Goal: Information Seeking & Learning: Compare options

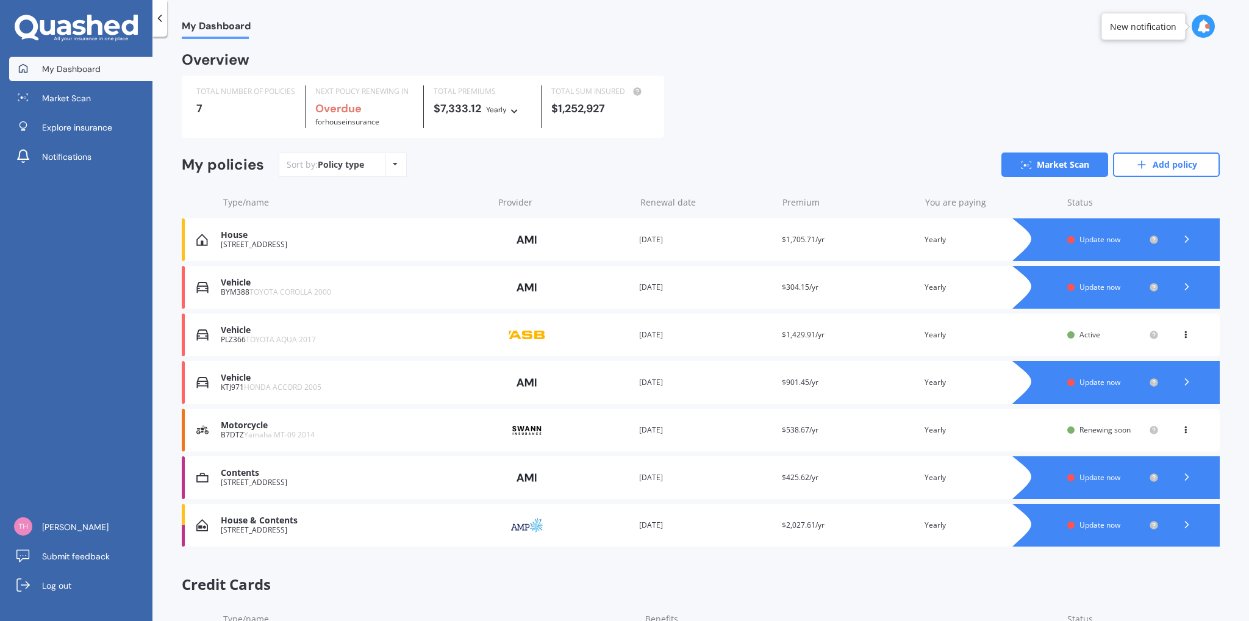
click at [524, 591] on span "Credit Cards" at bounding box center [701, 585] width 1038 height 18
click at [242, 382] on div "Vehicle" at bounding box center [354, 378] width 266 height 10
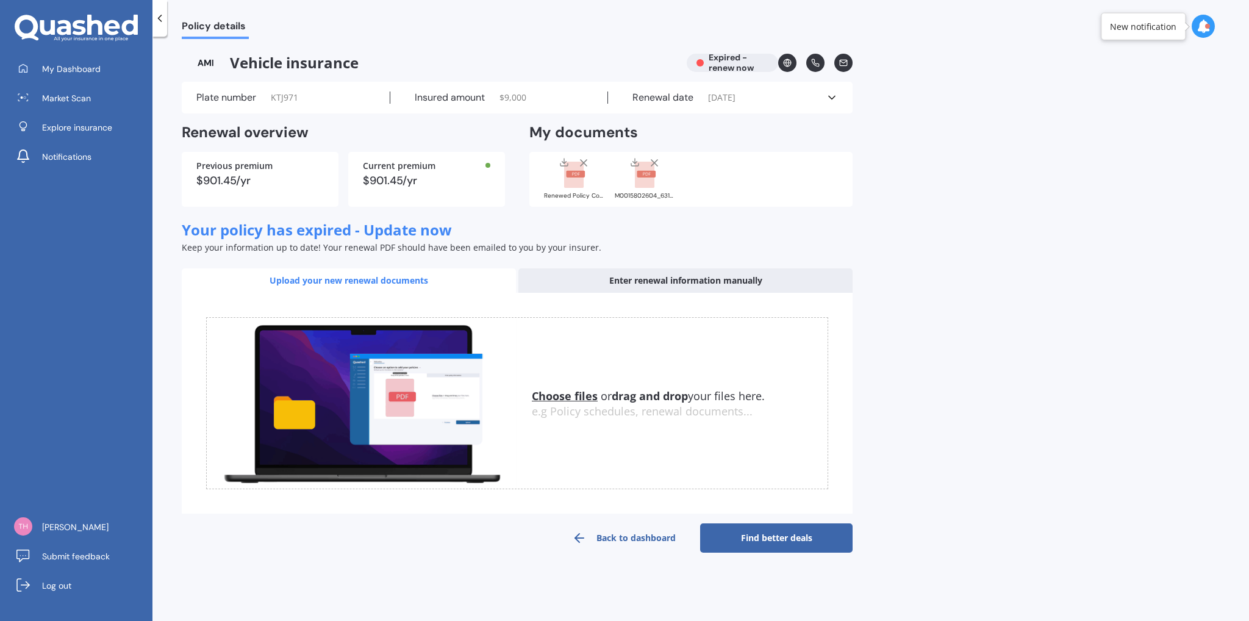
click at [616, 283] on div "Enter renewal information manually" at bounding box center [686, 280] width 334 height 24
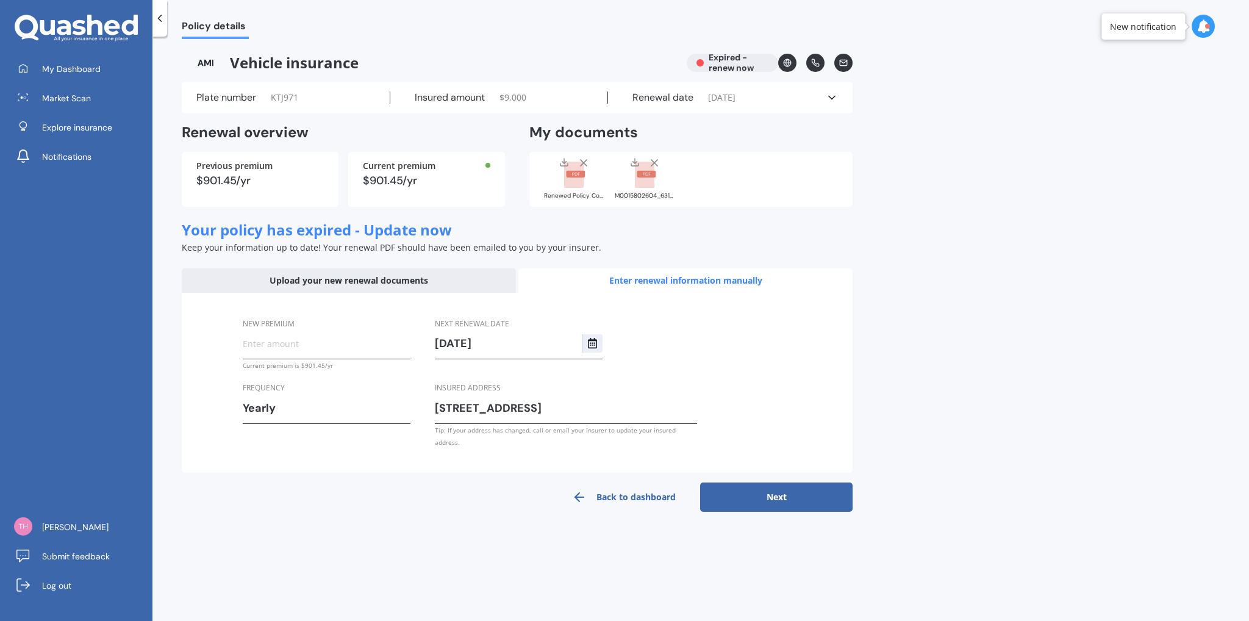
click at [311, 343] on input "New premium" at bounding box center [327, 343] width 168 height 18
click at [267, 342] on input "New premium" at bounding box center [327, 343] width 168 height 18
click at [326, 343] on input "$881.00" at bounding box center [327, 343] width 168 height 18
type input "$881.57"
click at [769, 489] on button "Next" at bounding box center [776, 497] width 153 height 29
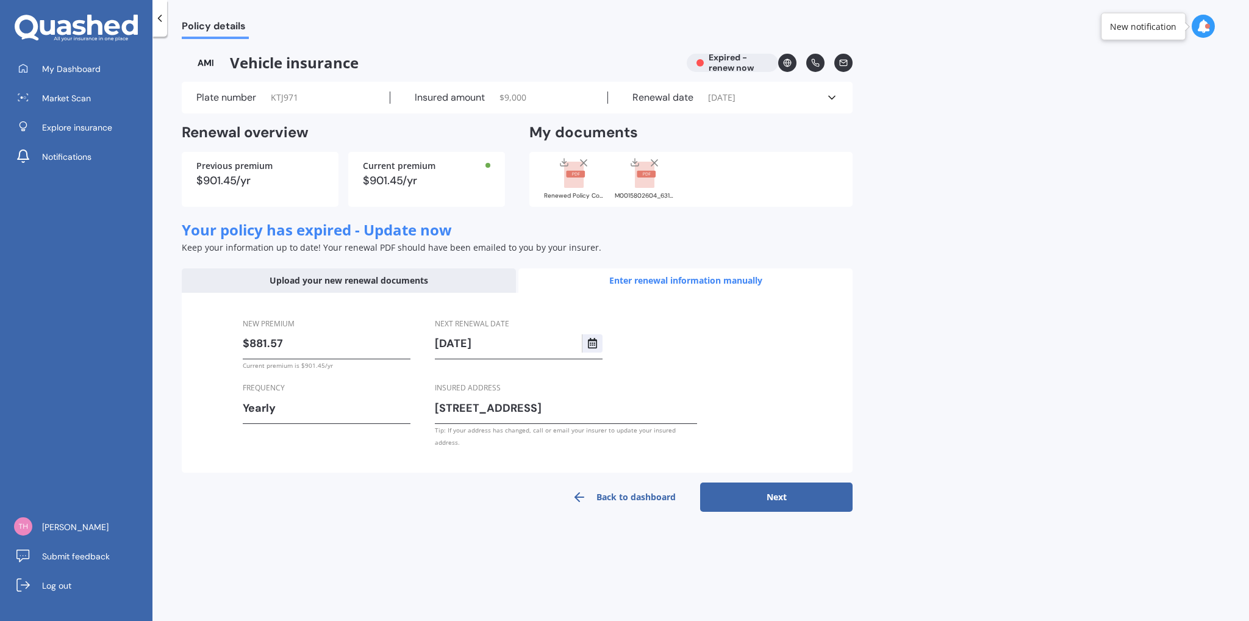
select select "31"
select select "10"
select select "2025"
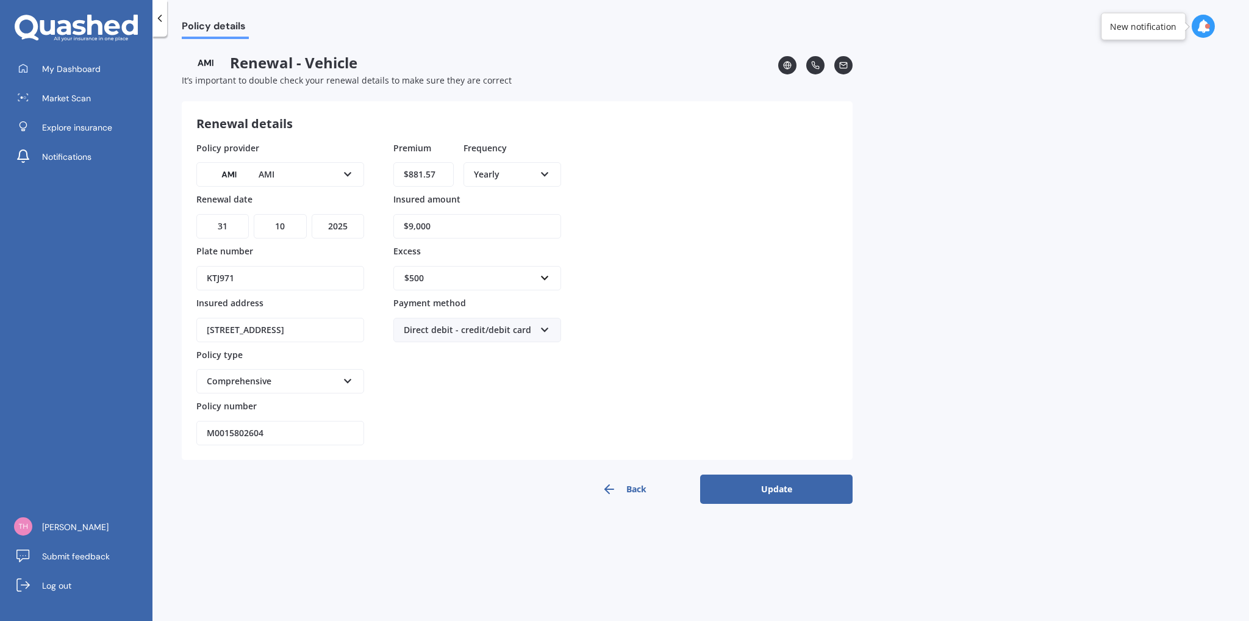
drag, startPoint x: 453, startPoint y: 225, endPoint x: 339, endPoint y: 247, distance: 116.2
click at [339, 247] on div "Policy provider AMI AA AMI AMP ANZ ASB [PERSON_NAME] Ando Assurant Autosure BNZ…" at bounding box center [517, 294] width 642 height 304
type input "$4,000"
click at [700, 372] on div "Policy provider AMI AA AMI AMP ANZ ASB [PERSON_NAME] Ando Assurant Autosure BNZ…" at bounding box center [517, 294] width 642 height 304
click at [813, 486] on button "Update" at bounding box center [776, 489] width 153 height 29
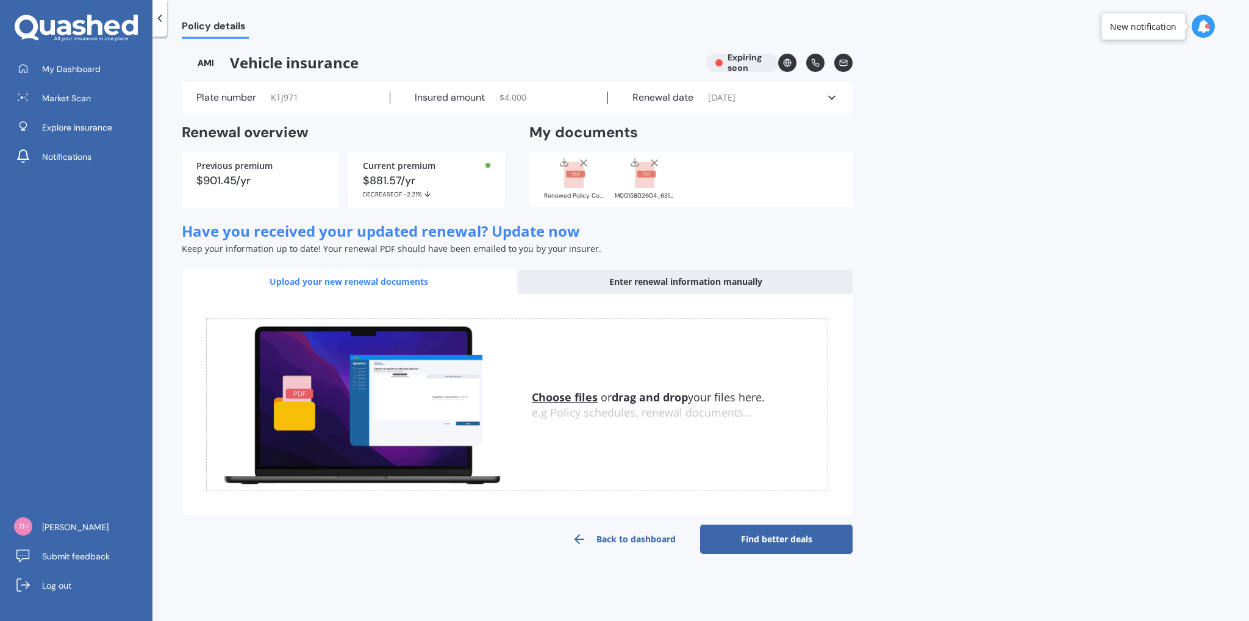
click at [771, 538] on link "Find better deals" at bounding box center [776, 539] width 153 height 29
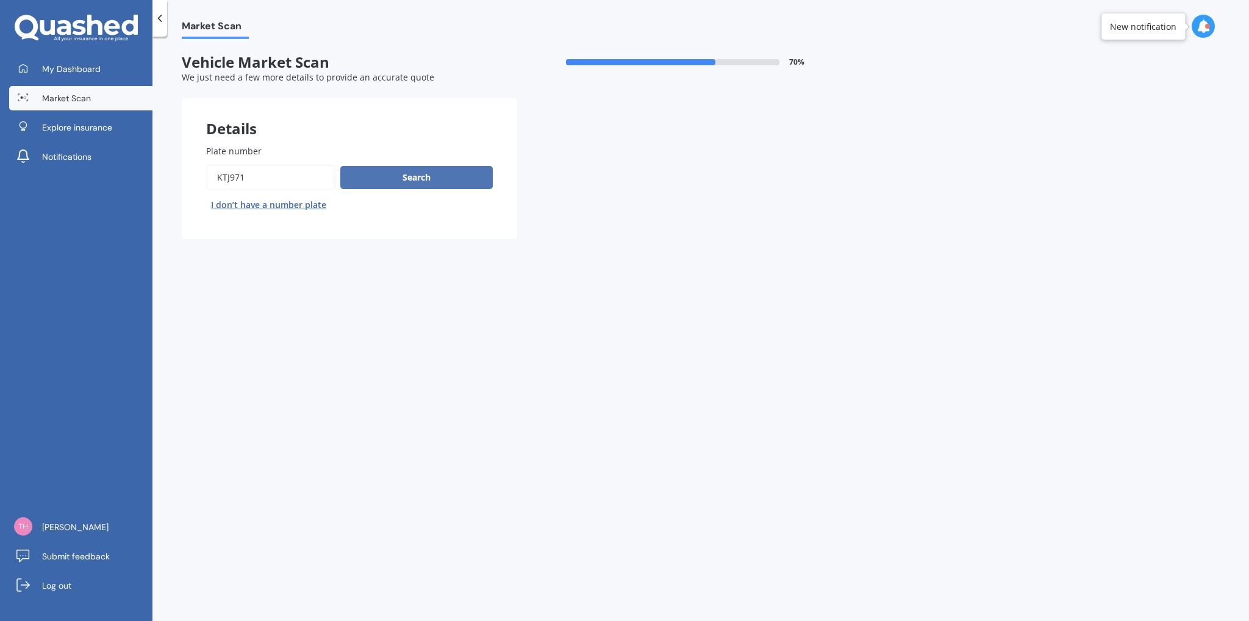
click at [412, 181] on button "Search" at bounding box center [416, 177] width 153 height 23
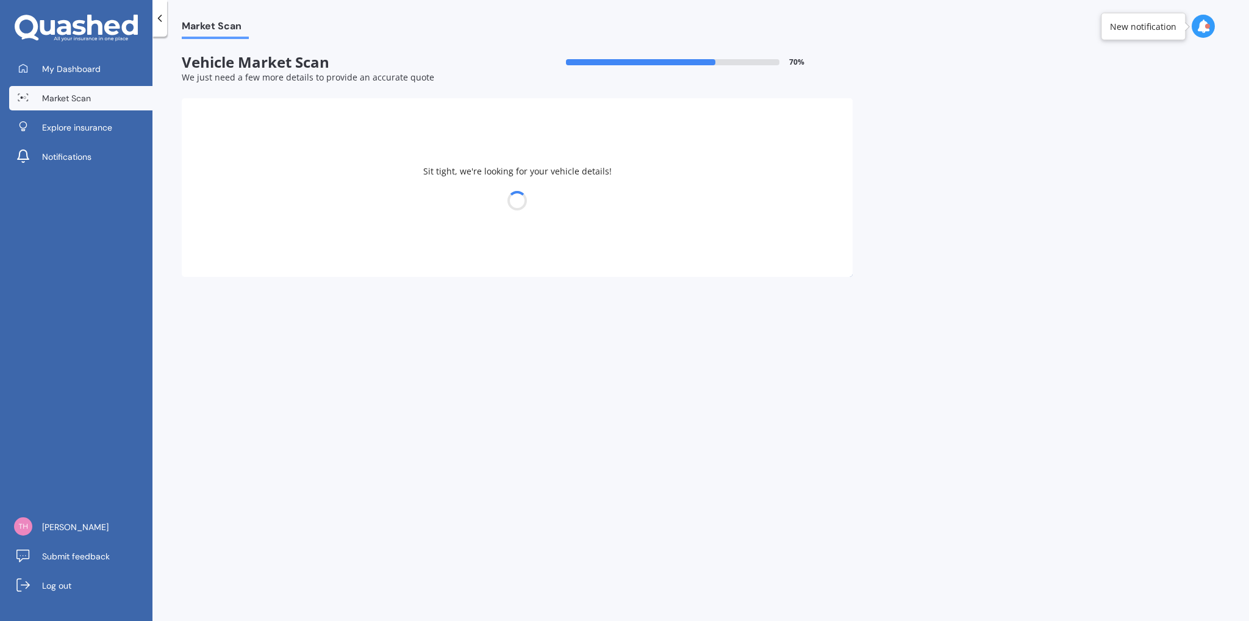
select select "HONDA"
select select "ACCORD"
select select "31"
select select "10"
select select "1992"
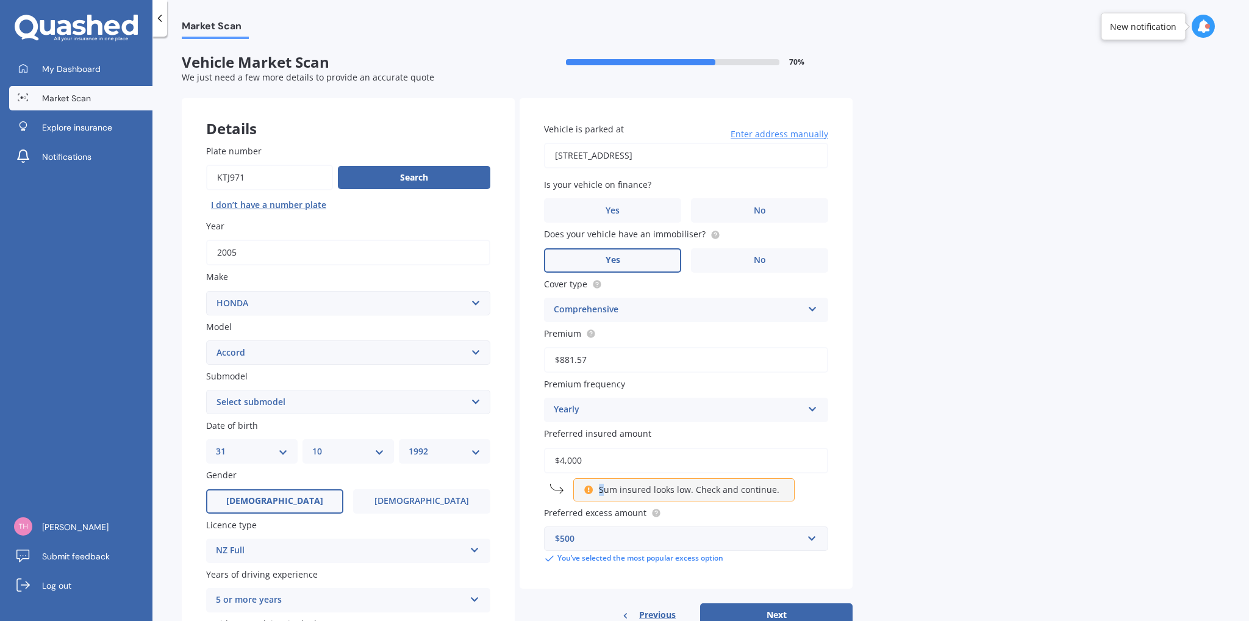
click at [601, 486] on p "Sum insured looks low. Check and continue." at bounding box center [689, 490] width 181 height 12
drag, startPoint x: 614, startPoint y: 461, endPoint x: 445, endPoint y: 462, distance: 169.0
click at [445, 462] on div "Details Plate number Search I don’t have a number plate Year [DATE] Make Select…" at bounding box center [517, 392] width 671 height 589
type input "$9,000"
click at [933, 395] on div "Market Scan Vehicle Market Scan 70 % We just need a few more details to provide…" at bounding box center [701, 331] width 1097 height 584
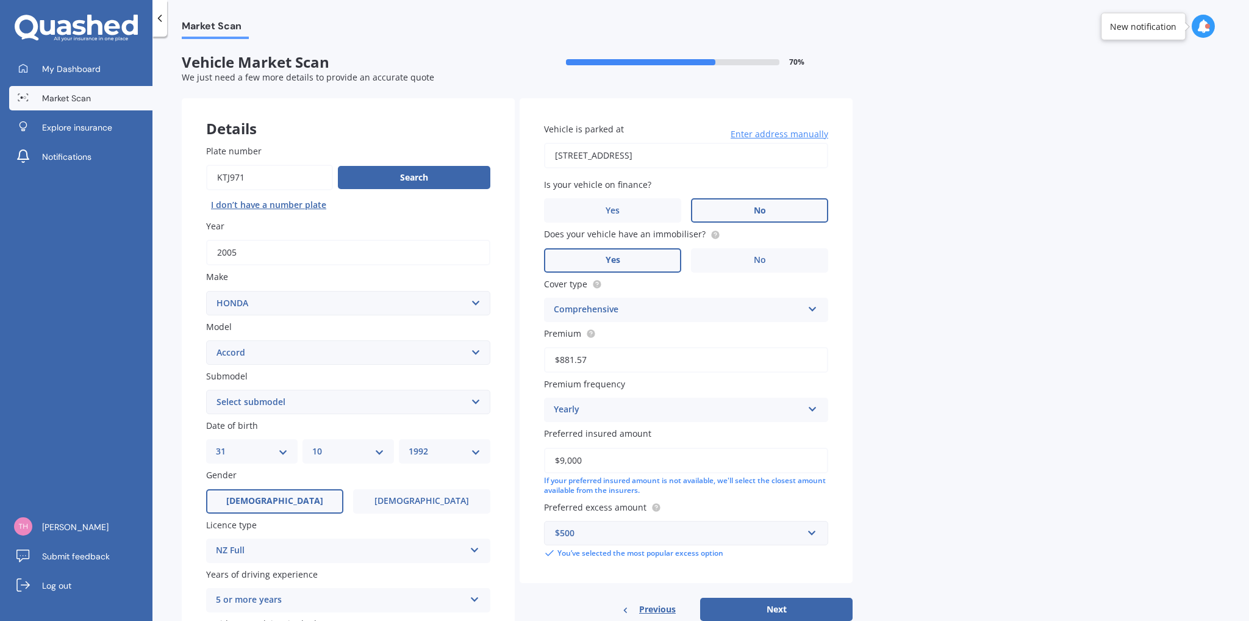
click at [788, 208] on label "No" at bounding box center [759, 210] width 137 height 24
click at [0, 0] on input "No" at bounding box center [0, 0] width 0 height 0
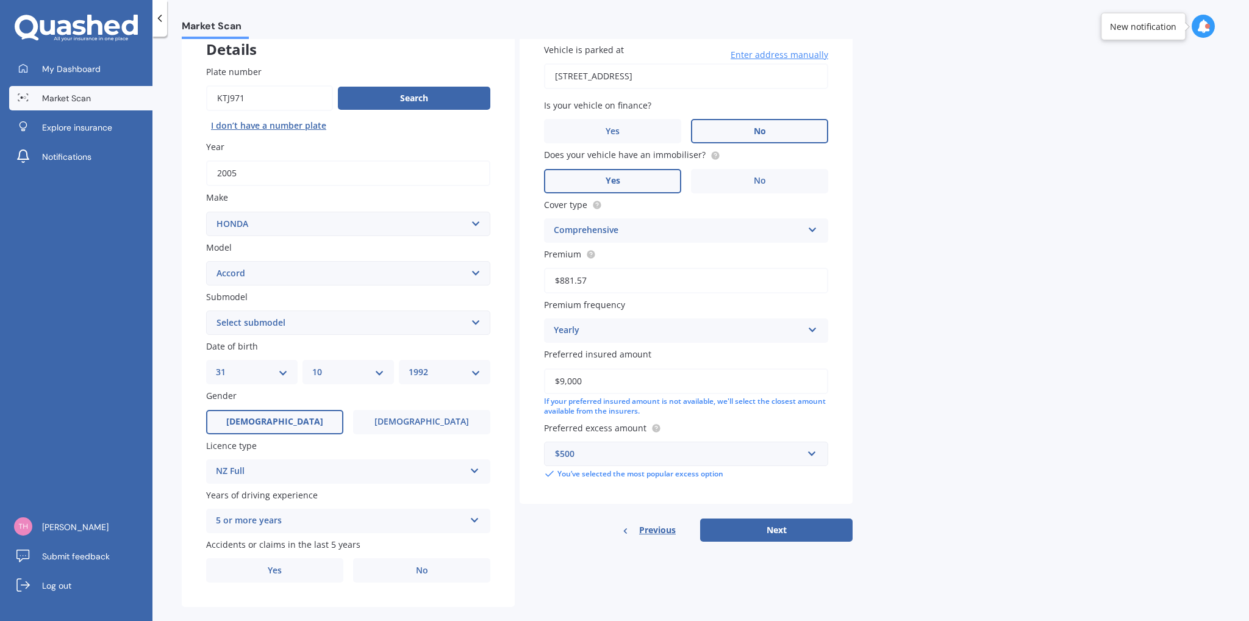
scroll to position [98, 0]
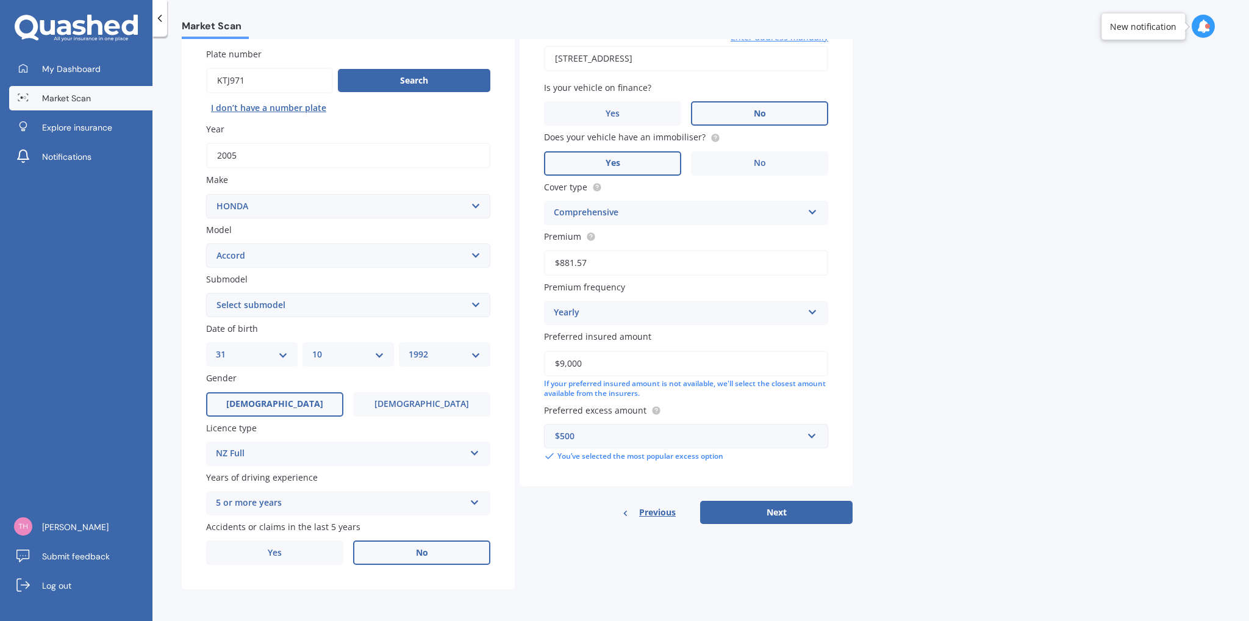
click at [426, 551] on span "No" at bounding box center [422, 553] width 12 height 10
click at [0, 0] on input "No" at bounding box center [0, 0] width 0 height 0
click at [265, 310] on select "Select submodel (all other) 2.2i Euro 2.0 Euro 2.4 Euro 2.4 Tourer Euro R EX EX…" at bounding box center [348, 305] width 284 height 24
select select "EURO R"
click at [206, 293] on select "Select submodel (all other) 2.2i Euro 2.0 Euro 2.4 Euro 2.4 Tourer Euro R EX EX…" at bounding box center [348, 305] width 284 height 24
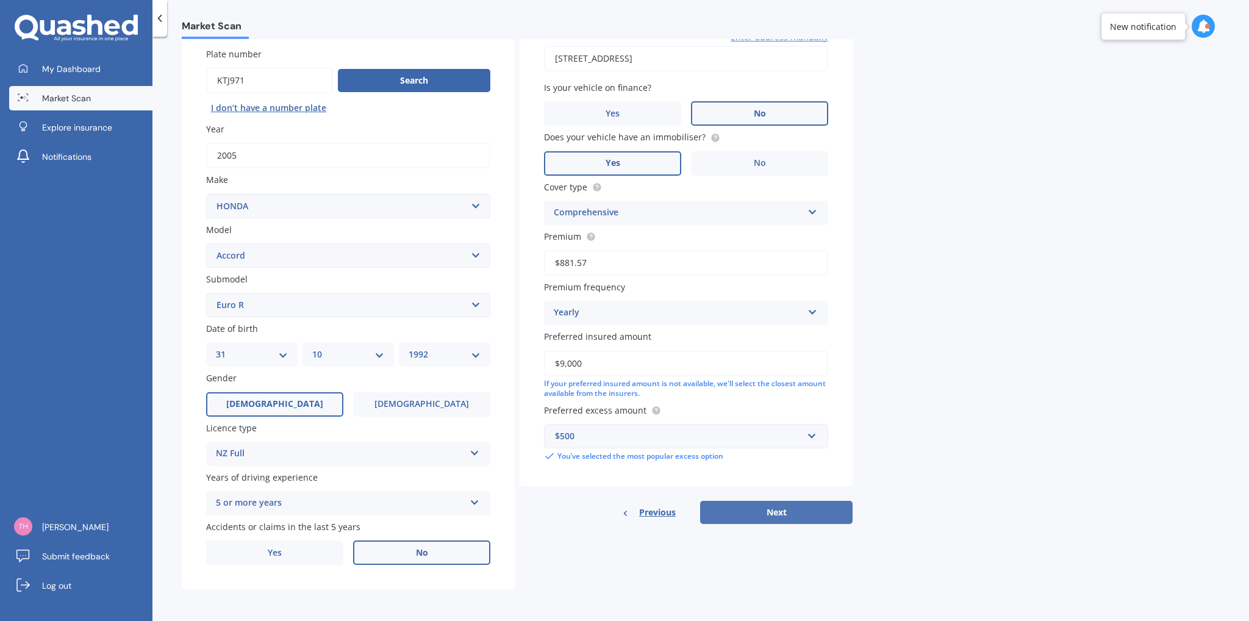
click at [771, 512] on button "Next" at bounding box center [776, 512] width 153 height 23
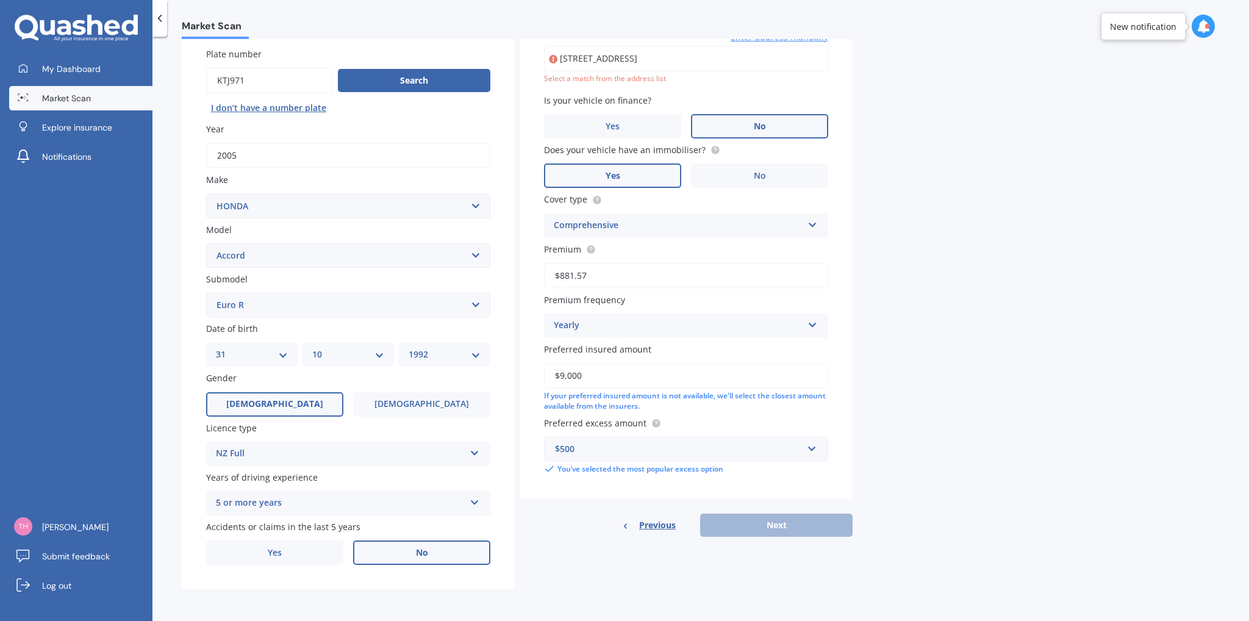
scroll to position [83, 0]
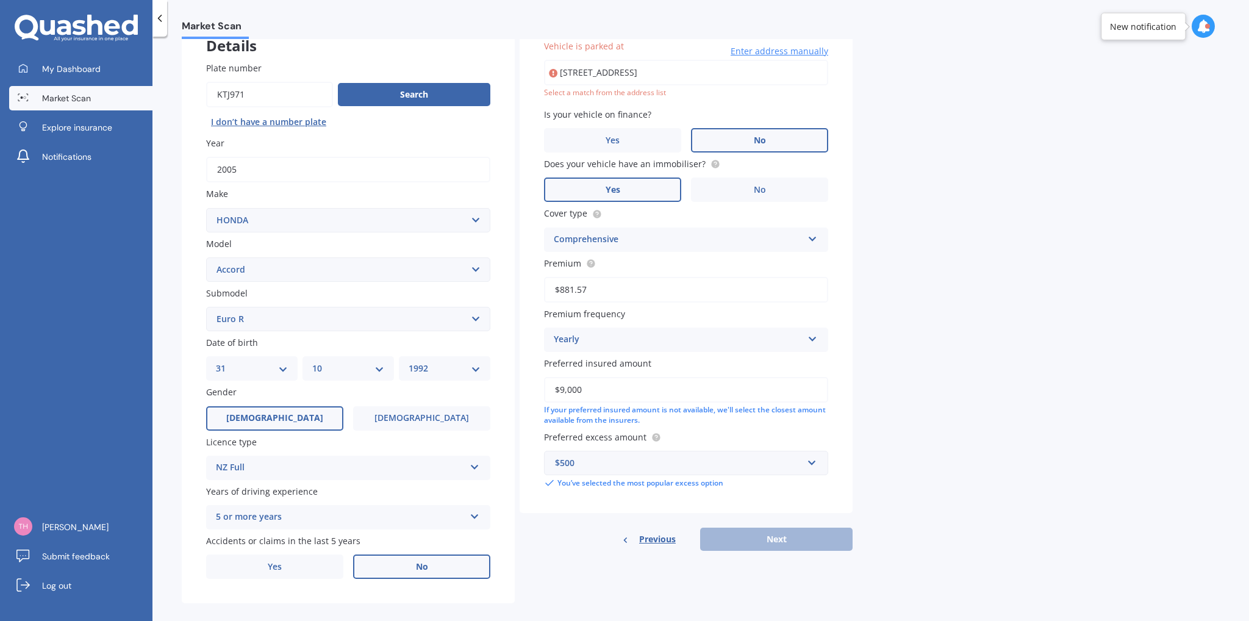
click at [711, 74] on input "[STREET_ADDRESS]" at bounding box center [686, 73] width 284 height 26
type input "[STREET_ADDRESS]"
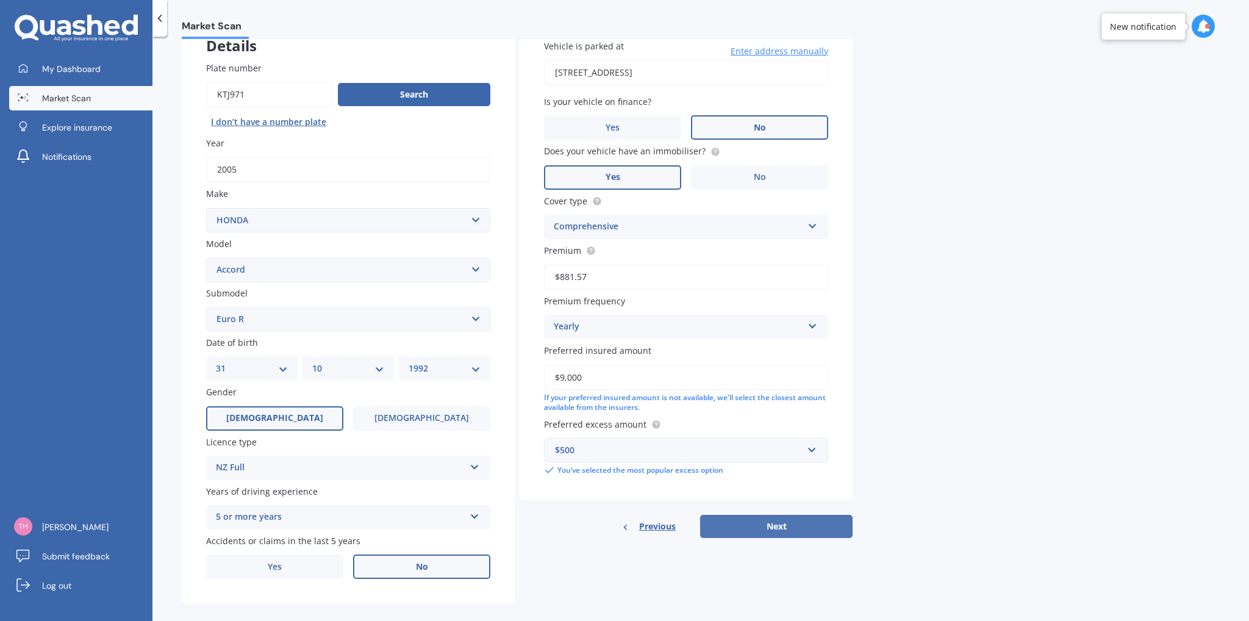
click at [764, 525] on button "Next" at bounding box center [776, 526] width 153 height 23
select select "31"
select select "10"
select select "1992"
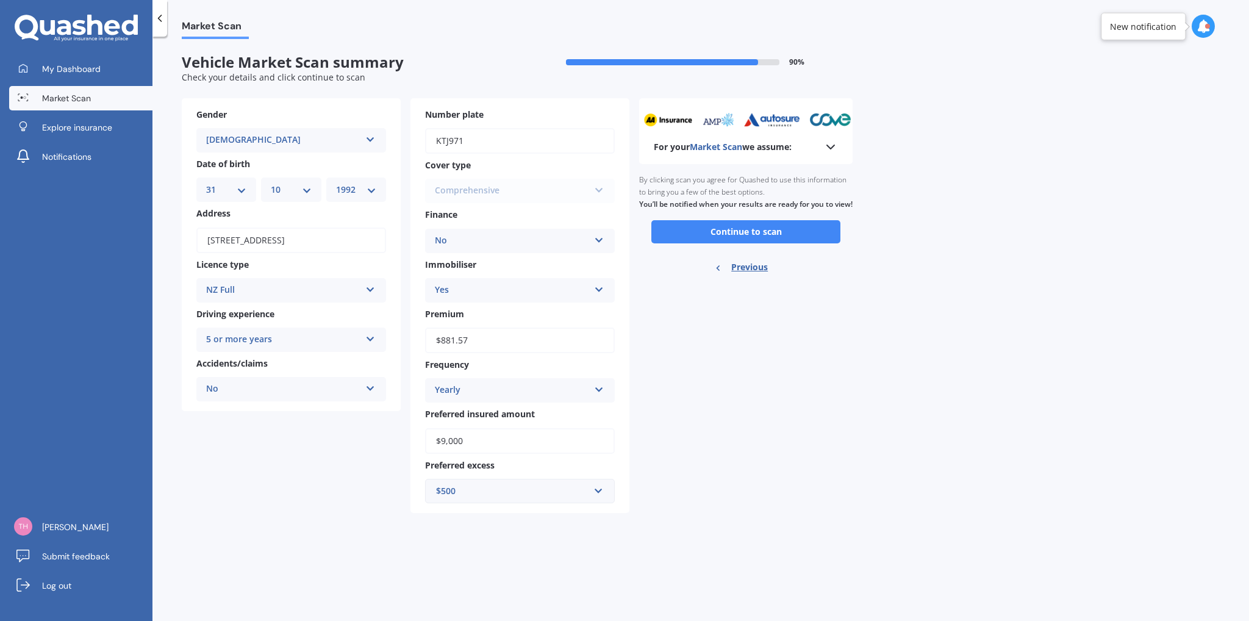
scroll to position [0, 0]
click at [714, 243] on button "Continue to scan" at bounding box center [745, 231] width 189 height 23
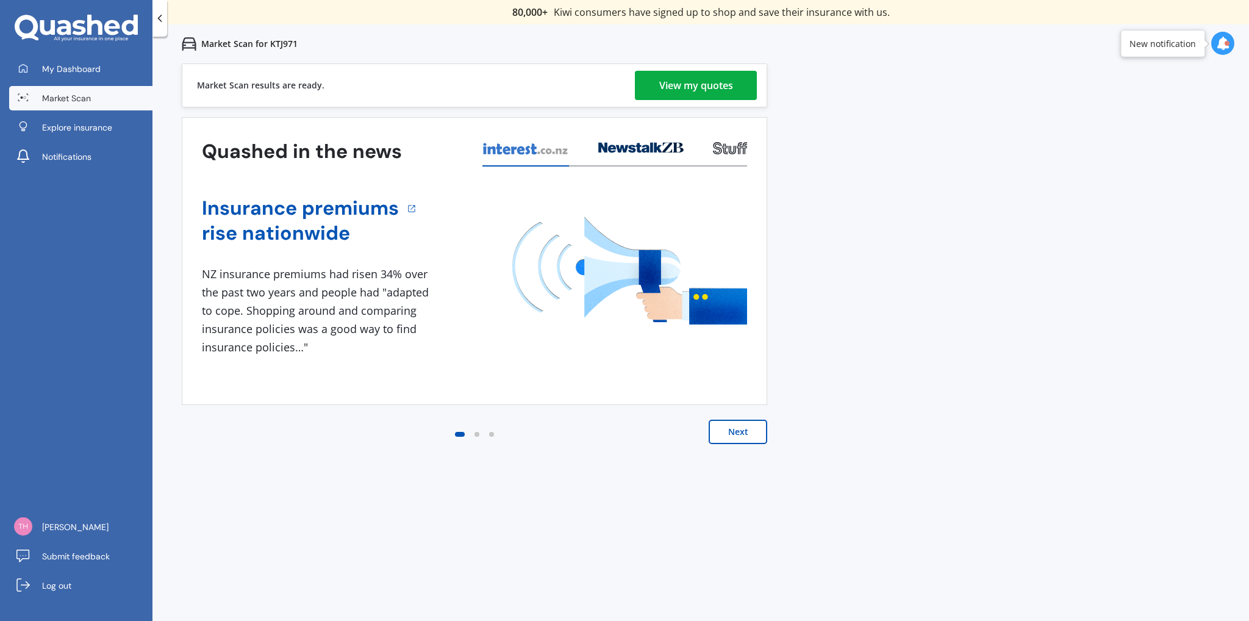
click at [700, 84] on div "View my quotes" at bounding box center [696, 85] width 74 height 29
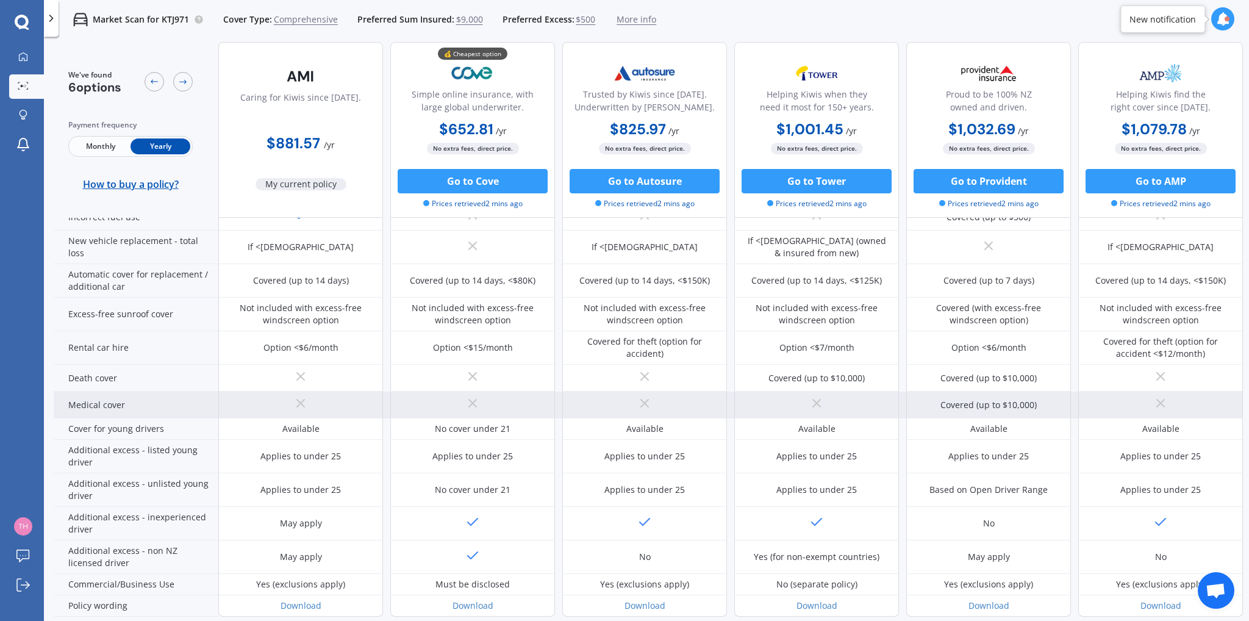
scroll to position [476, 0]
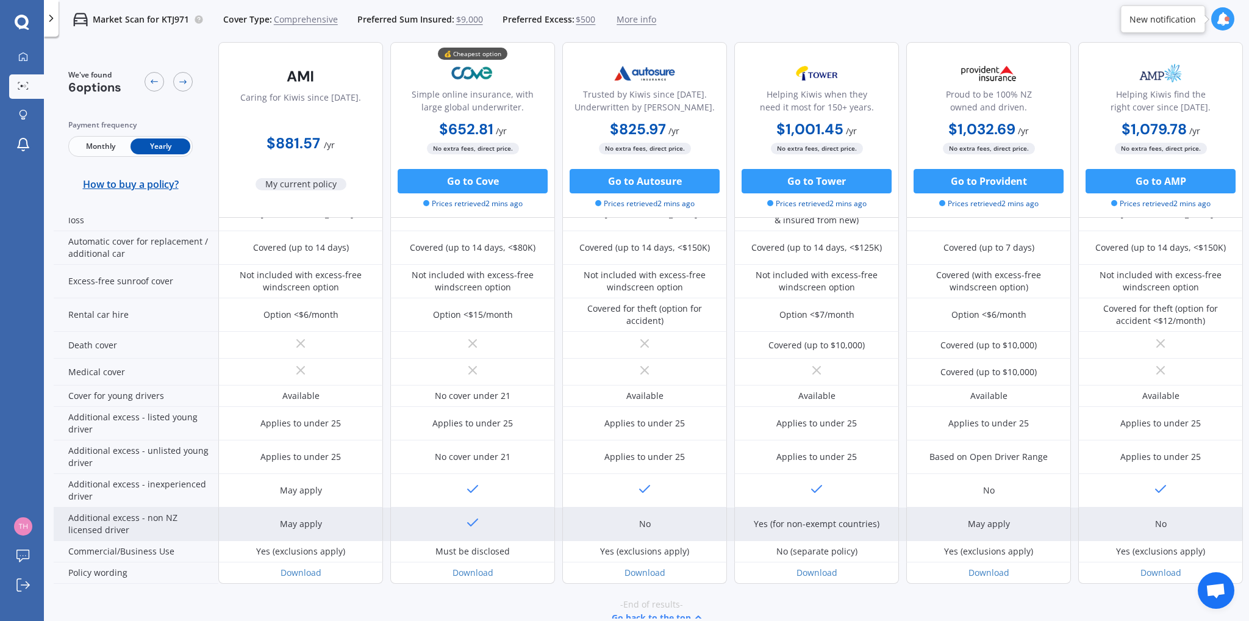
drag, startPoint x: 539, startPoint y: 523, endPoint x: 537, endPoint y: 505, distance: 17.8
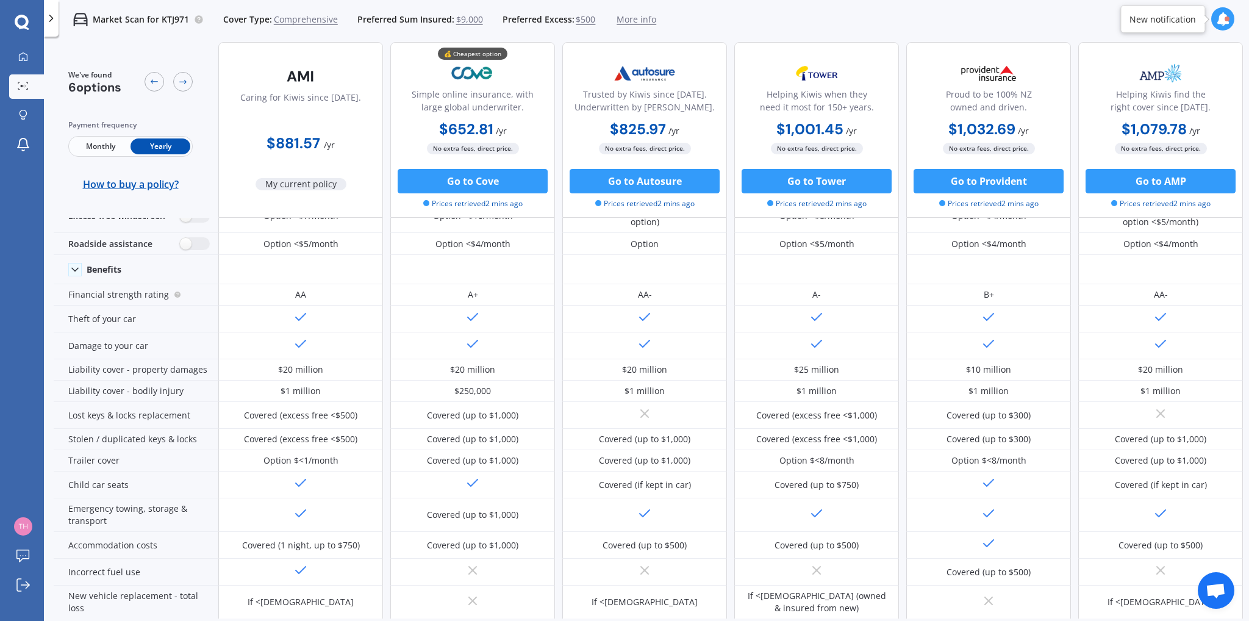
scroll to position [66, 0]
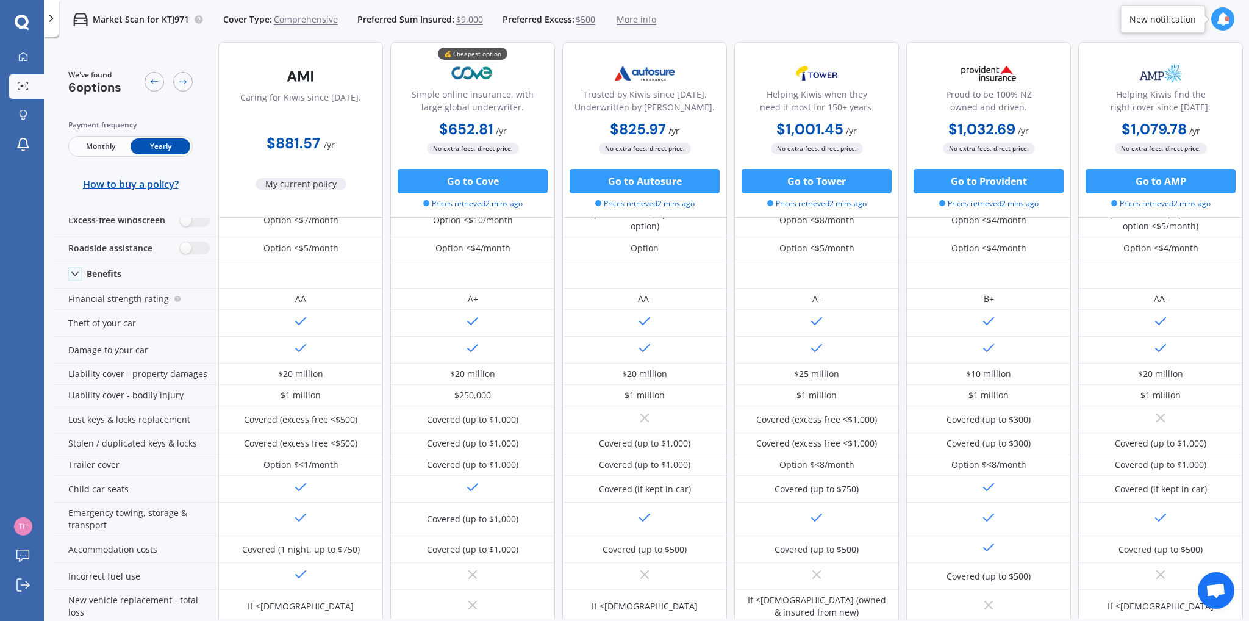
drag, startPoint x: 537, startPoint y: 494, endPoint x: 537, endPoint y: 473, distance: 20.1
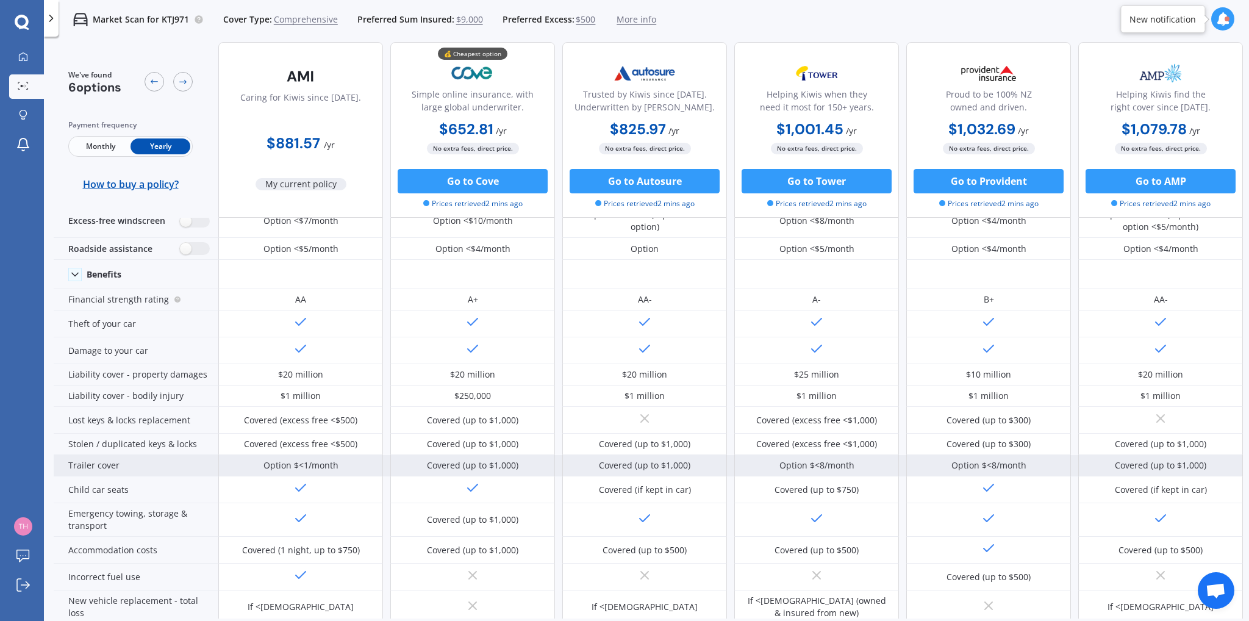
scroll to position [0, 0]
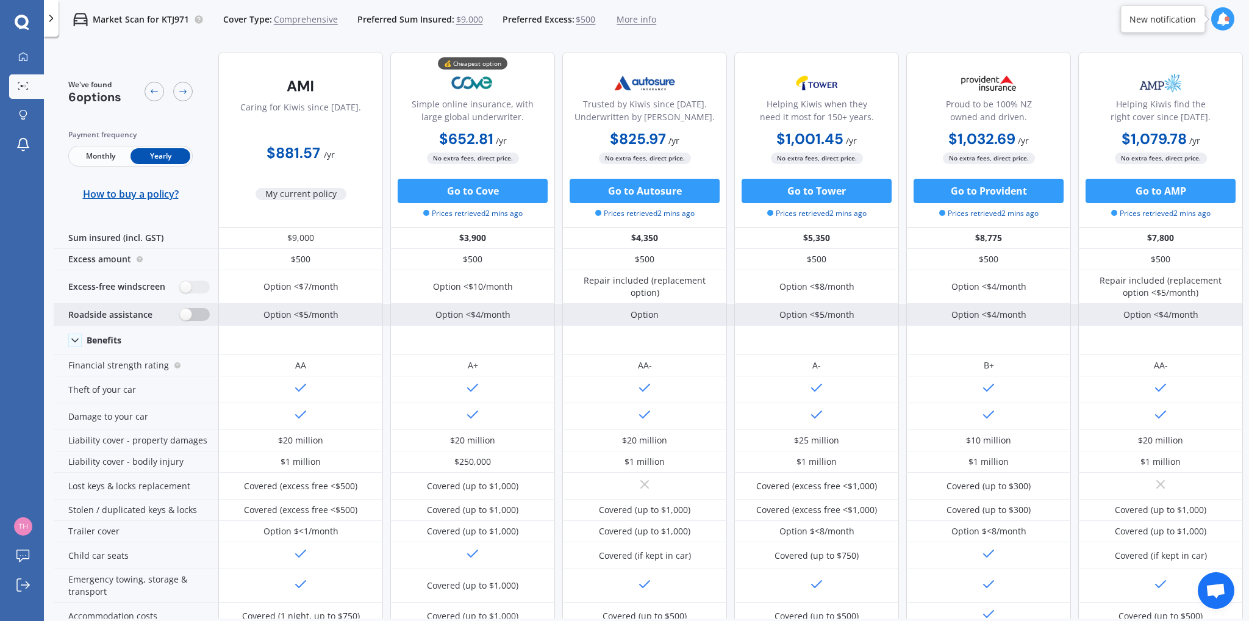
click at [198, 313] on label at bounding box center [195, 314] width 30 height 13
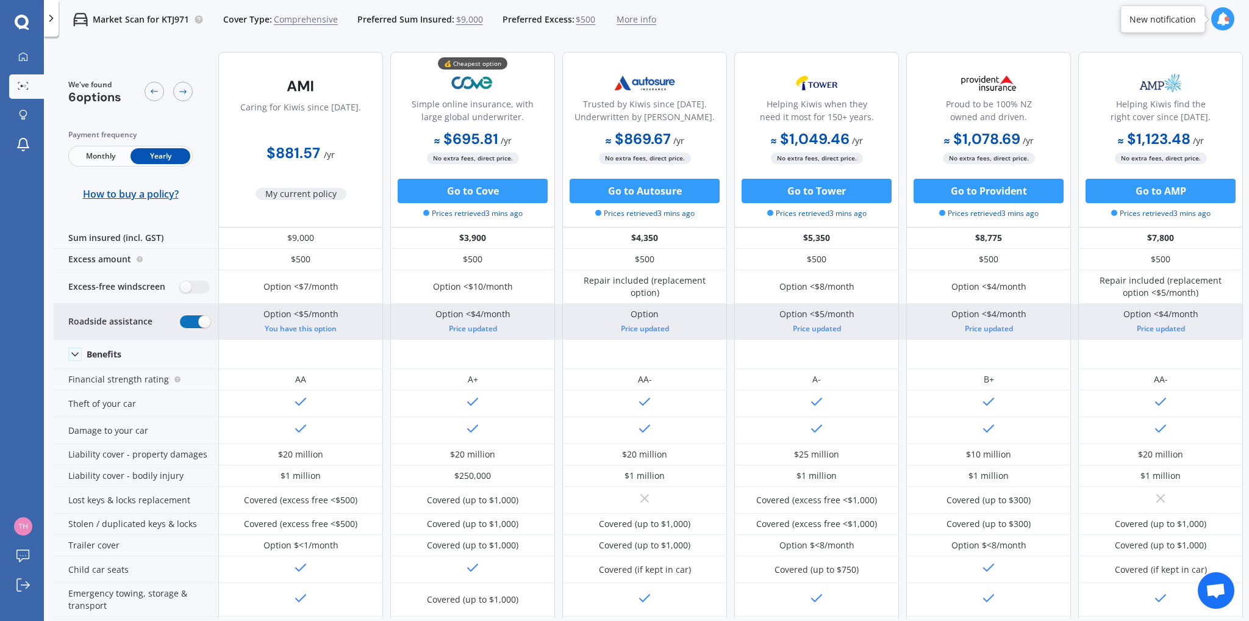
click at [195, 320] on label at bounding box center [195, 321] width 30 height 13
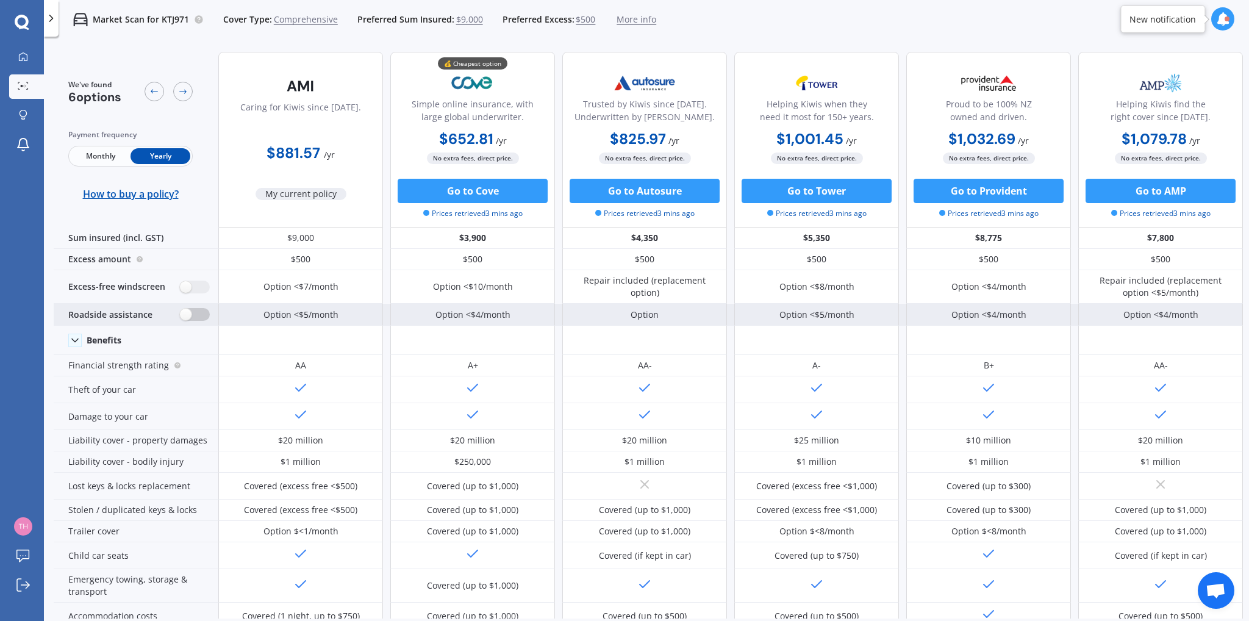
click at [195, 320] on label at bounding box center [195, 314] width 30 height 13
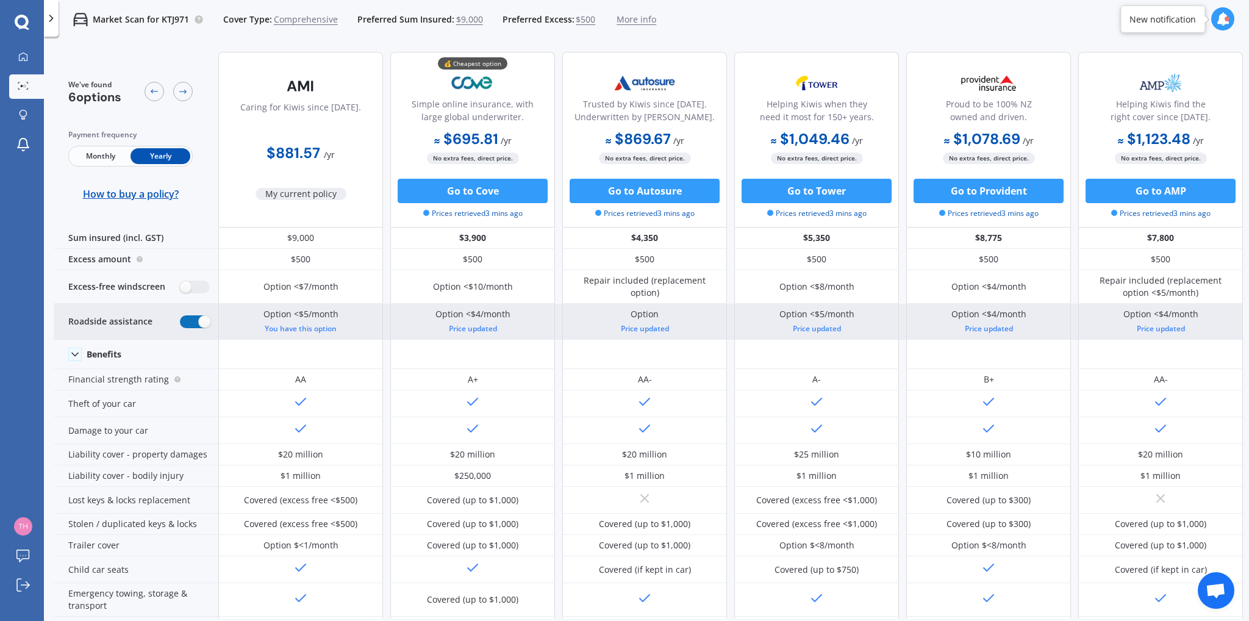
click at [195, 320] on label at bounding box center [195, 321] width 30 height 13
radio input "false"
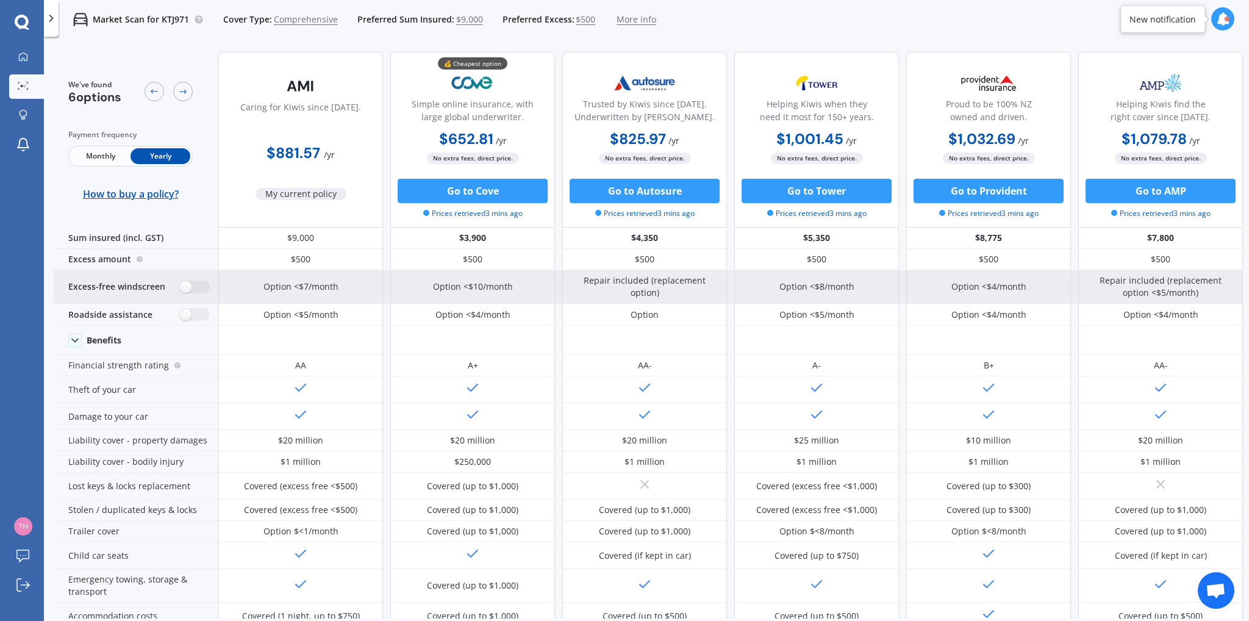
click at [191, 293] on div "Excess-free windscreen" at bounding box center [136, 287] width 165 height 34
click at [191, 288] on label at bounding box center [195, 287] width 30 height 13
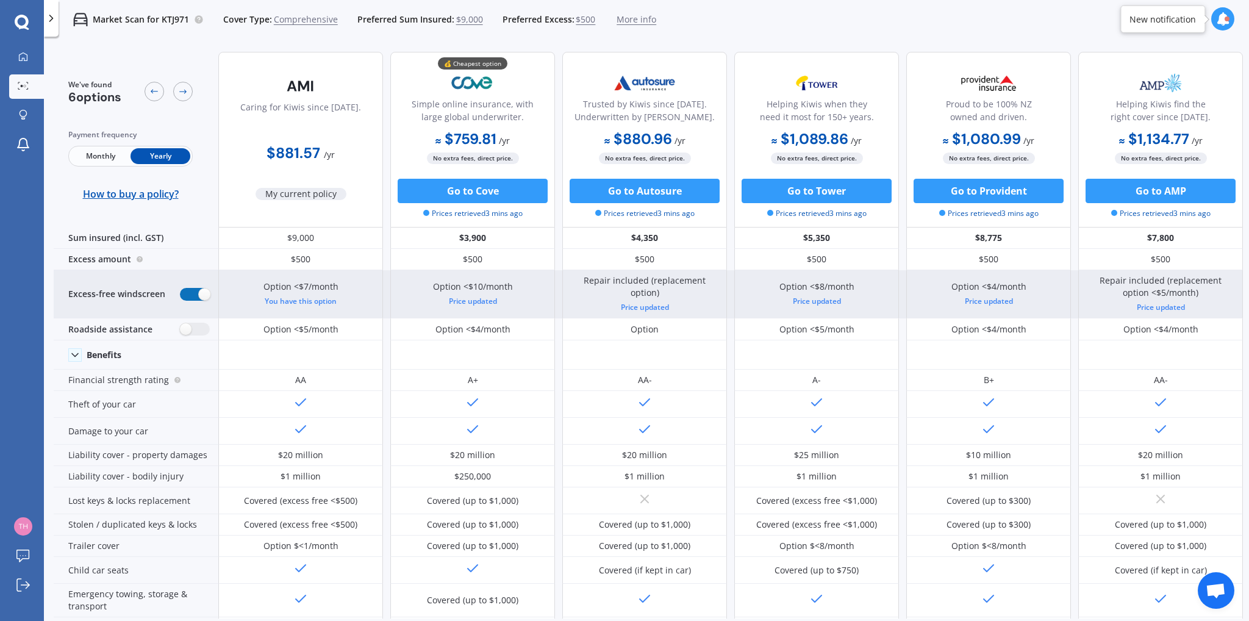
click at [191, 288] on label at bounding box center [195, 294] width 30 height 13
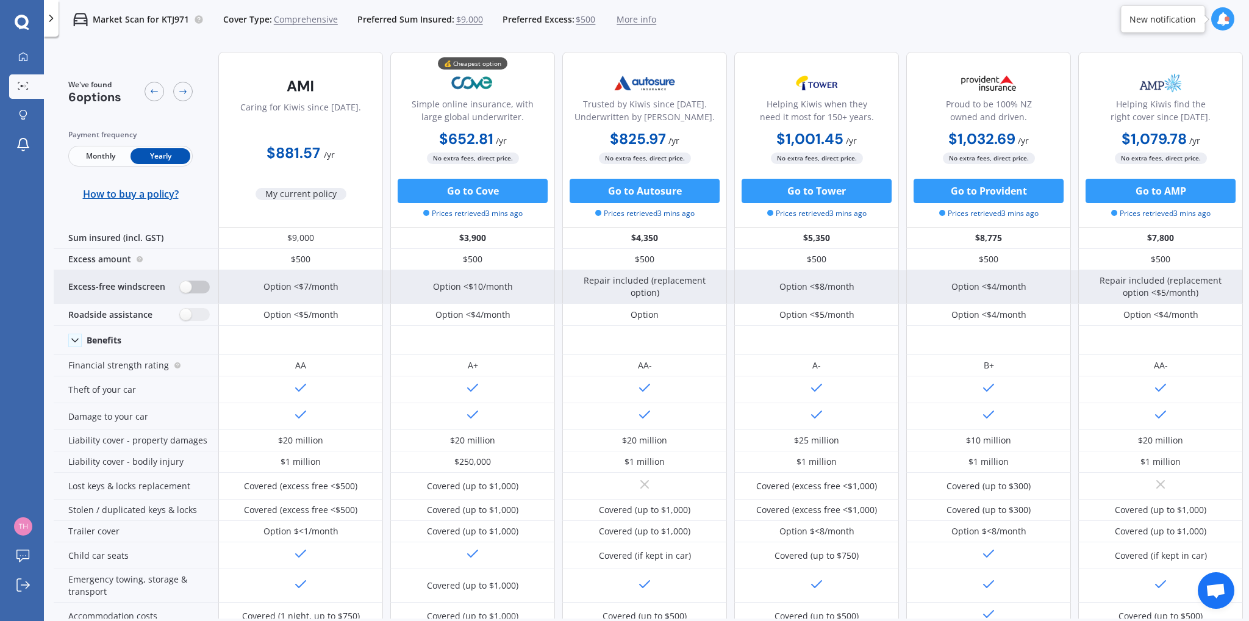
click at [191, 288] on label at bounding box center [195, 287] width 30 height 13
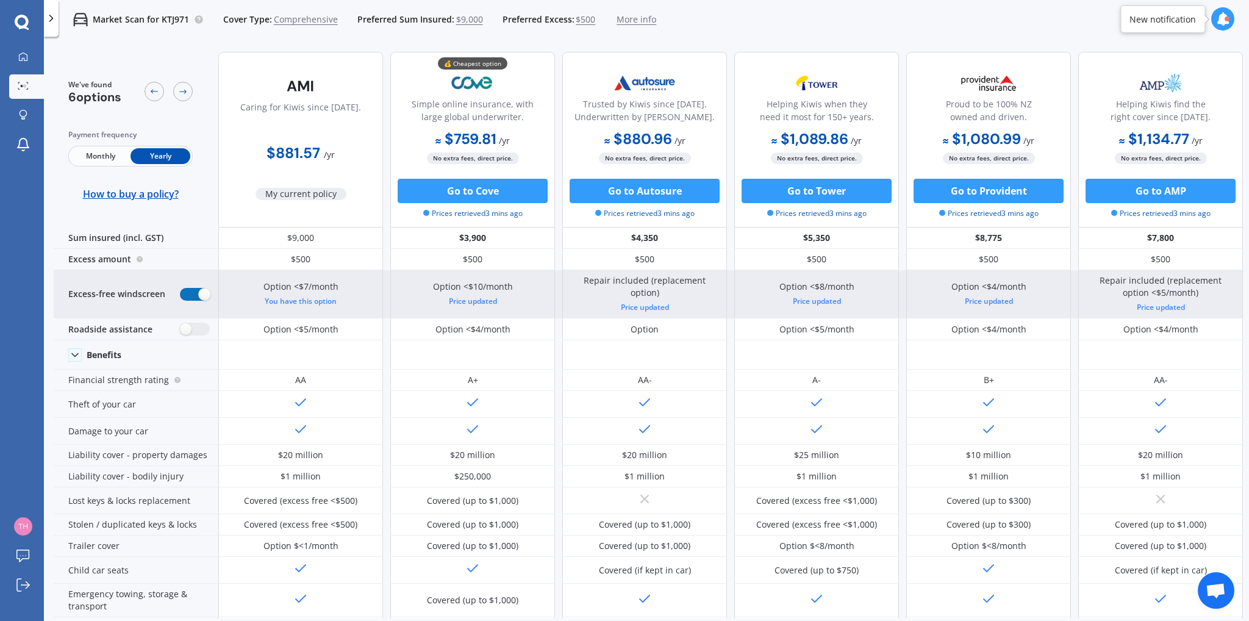
click at [191, 288] on label at bounding box center [195, 294] width 30 height 13
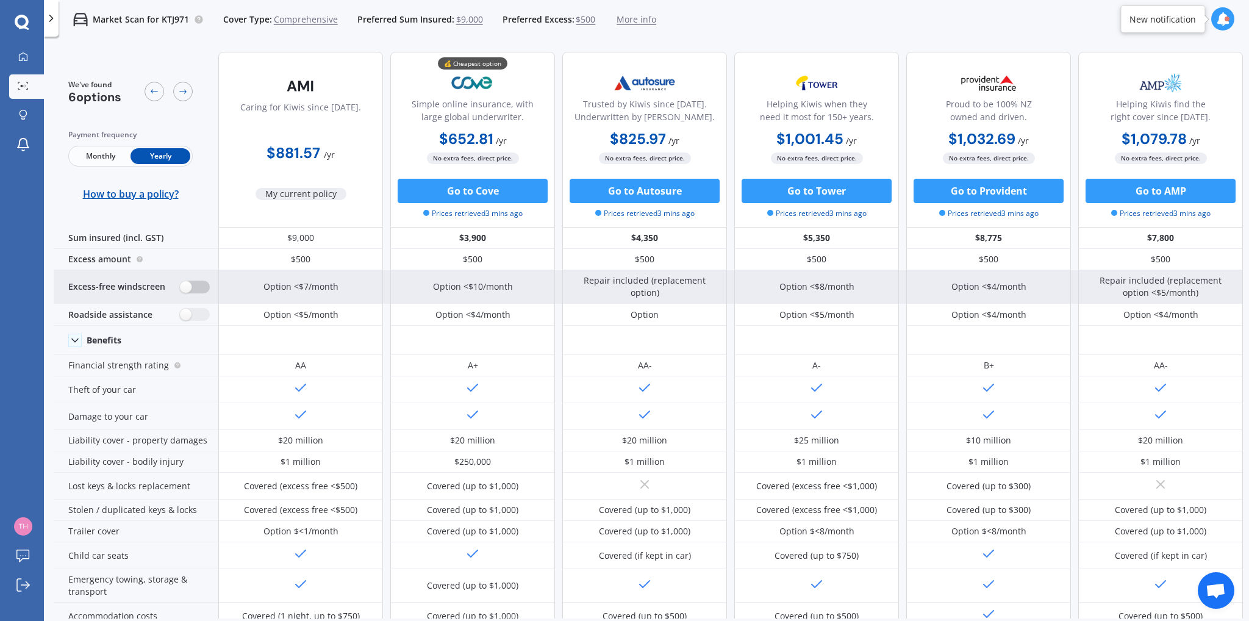
click at [191, 288] on label at bounding box center [195, 287] width 30 height 13
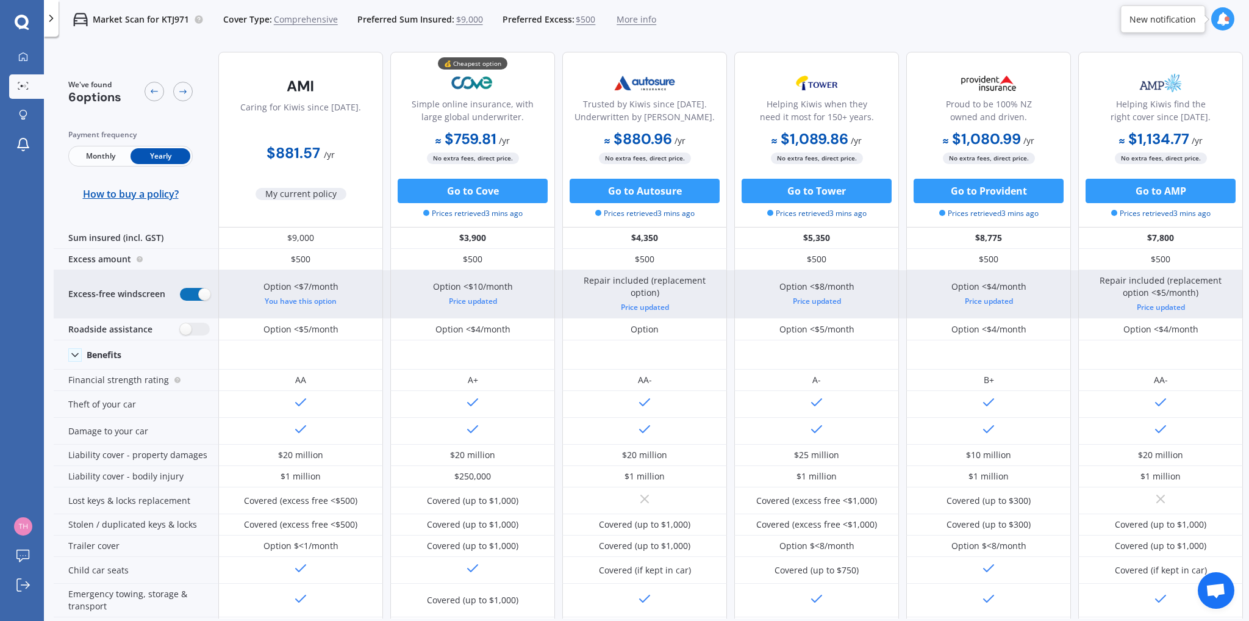
click at [191, 288] on label at bounding box center [195, 294] width 30 height 13
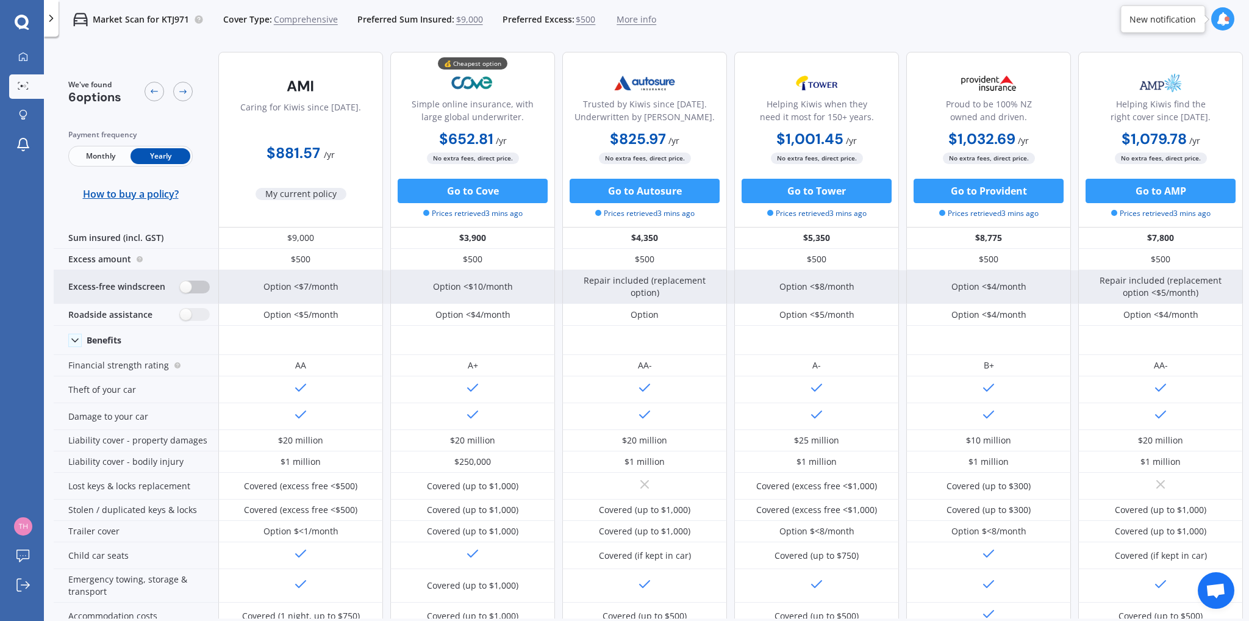
click at [191, 288] on label at bounding box center [195, 287] width 30 height 13
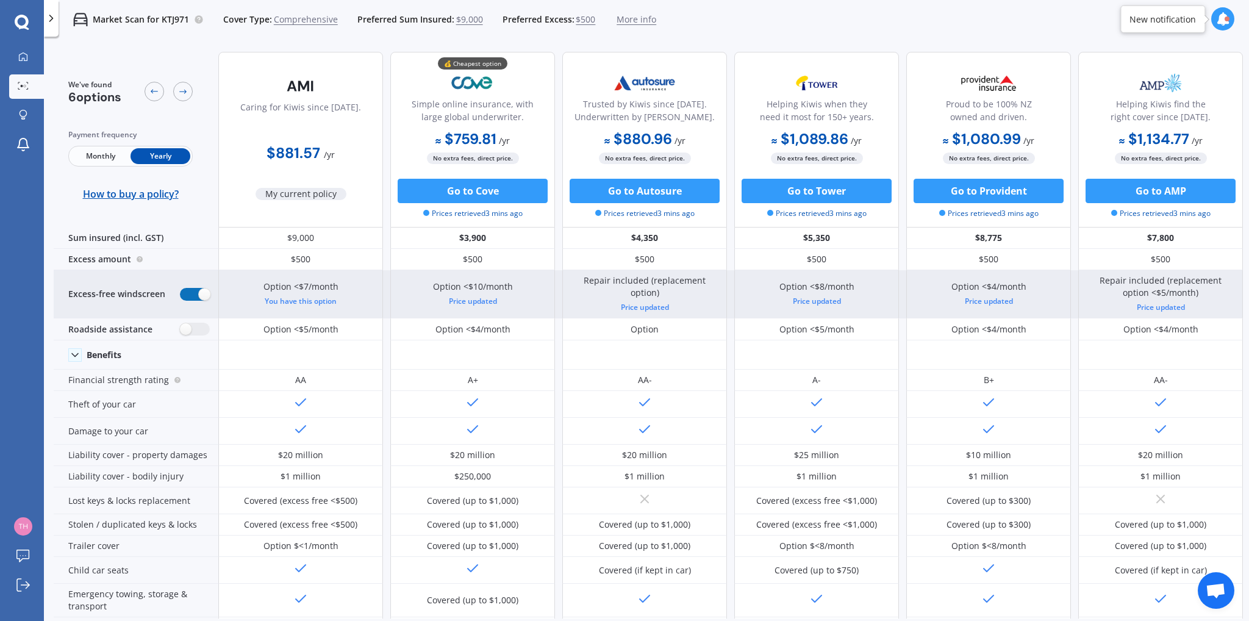
click at [191, 288] on label at bounding box center [195, 294] width 30 height 13
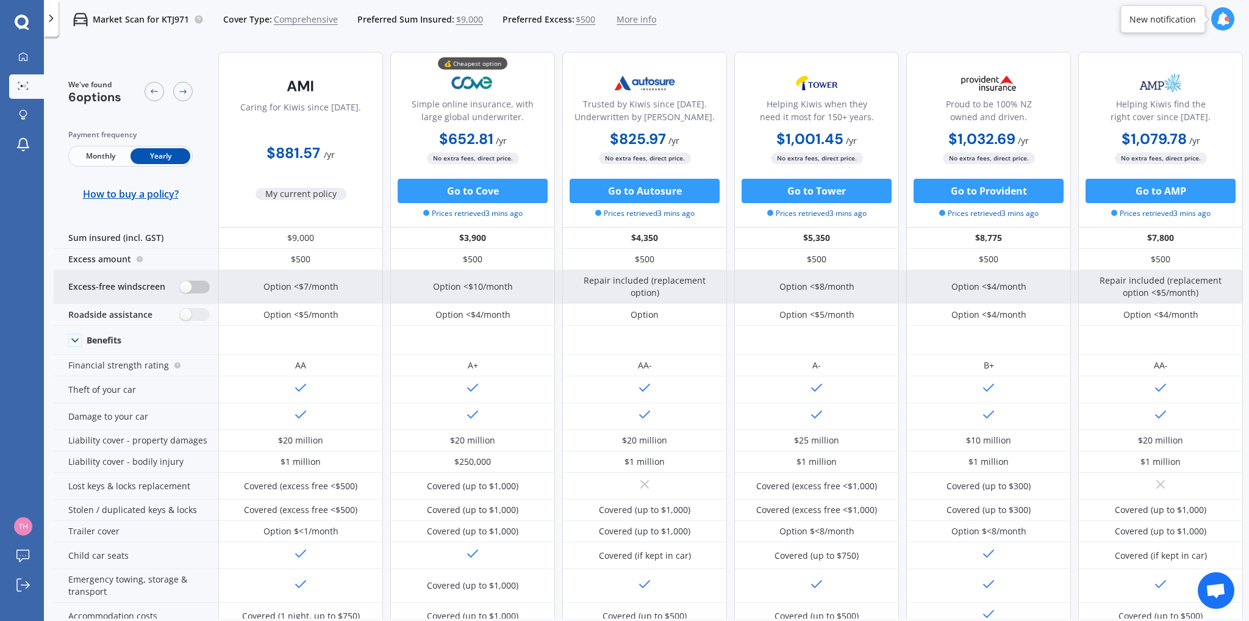
click at [191, 288] on label at bounding box center [195, 287] width 30 height 13
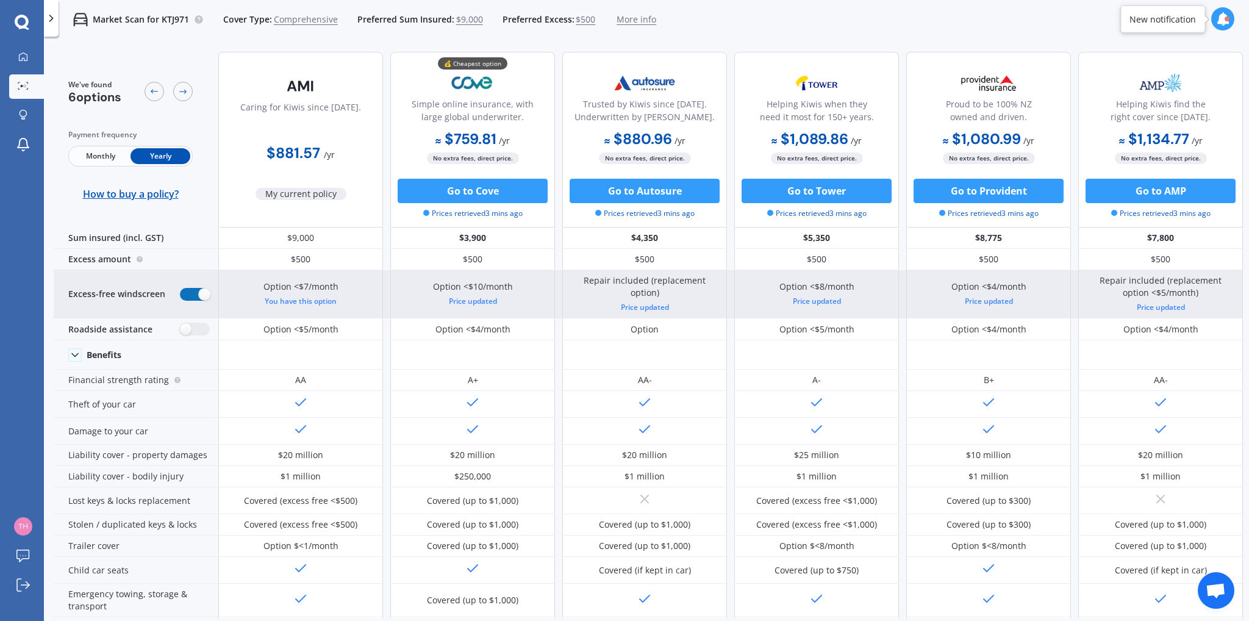
click at [191, 288] on label at bounding box center [195, 294] width 30 height 13
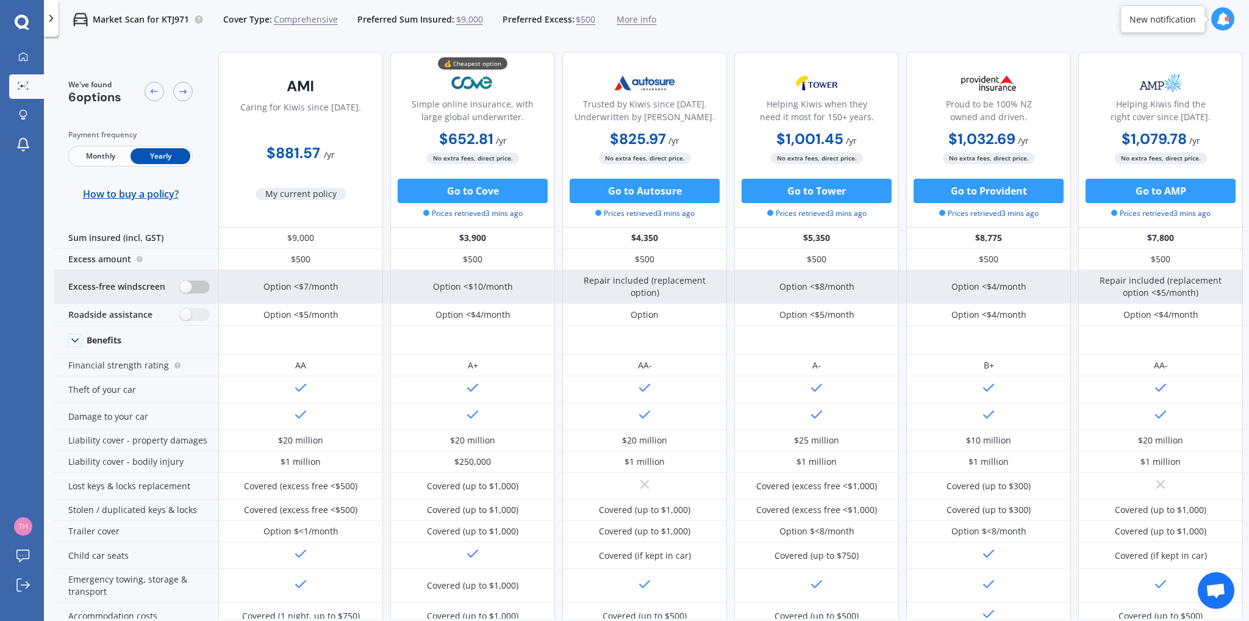
click at [191, 288] on label at bounding box center [195, 287] width 30 height 13
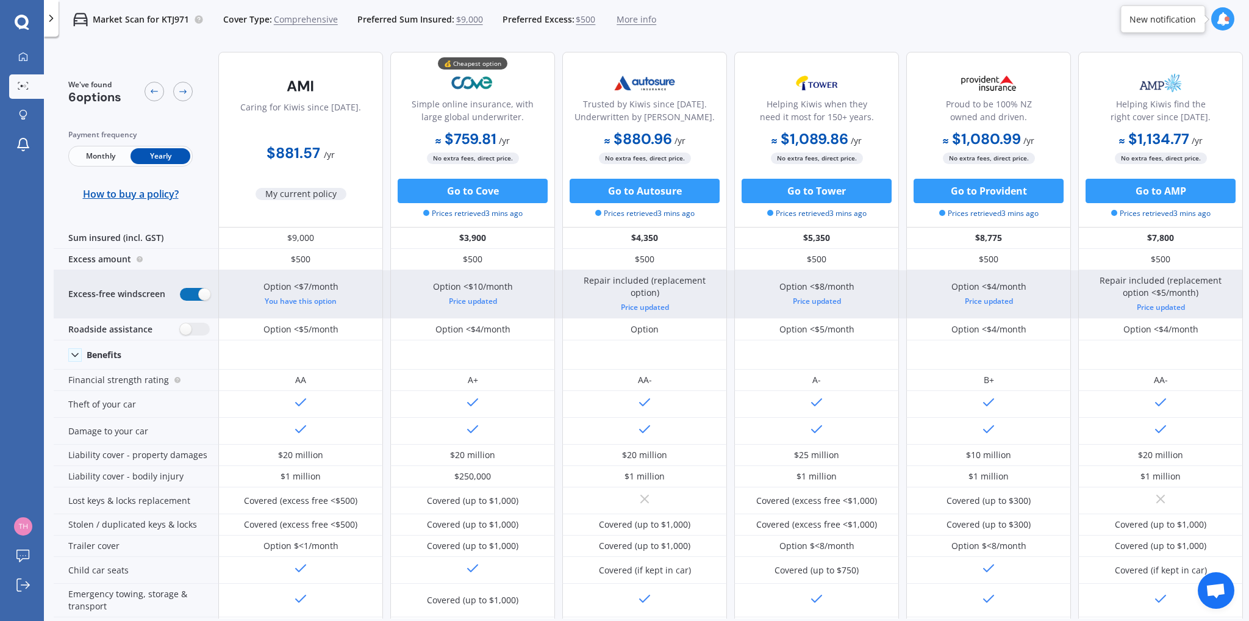
click at [191, 288] on label at bounding box center [195, 294] width 30 height 13
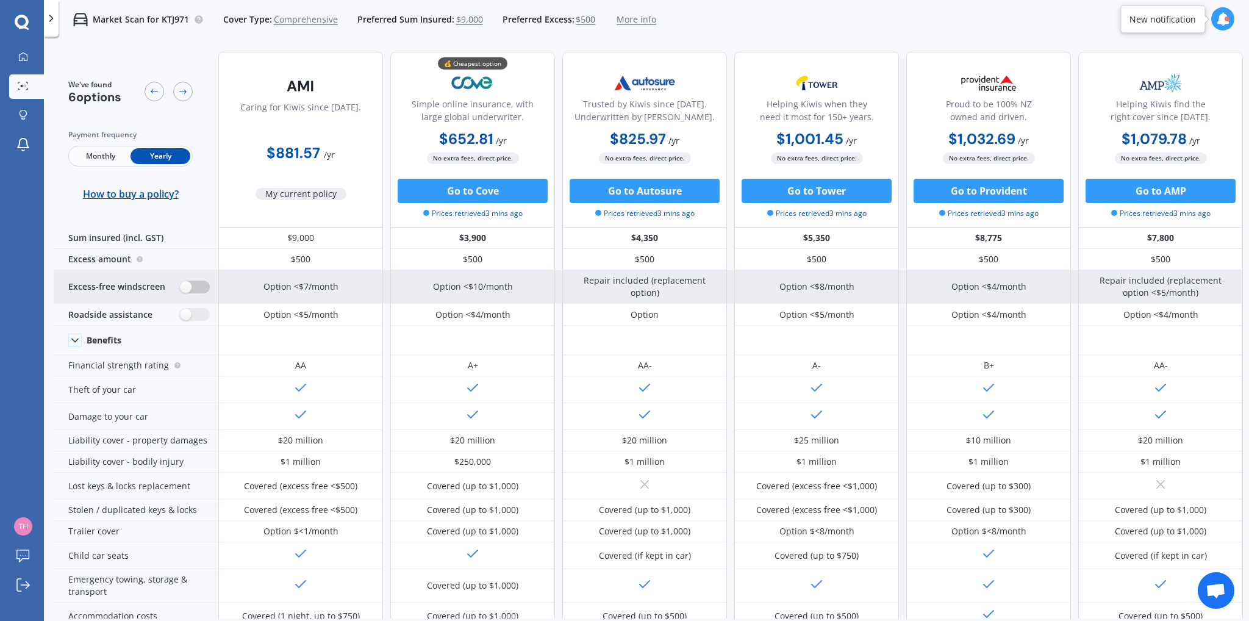
click at [191, 288] on label at bounding box center [195, 287] width 30 height 13
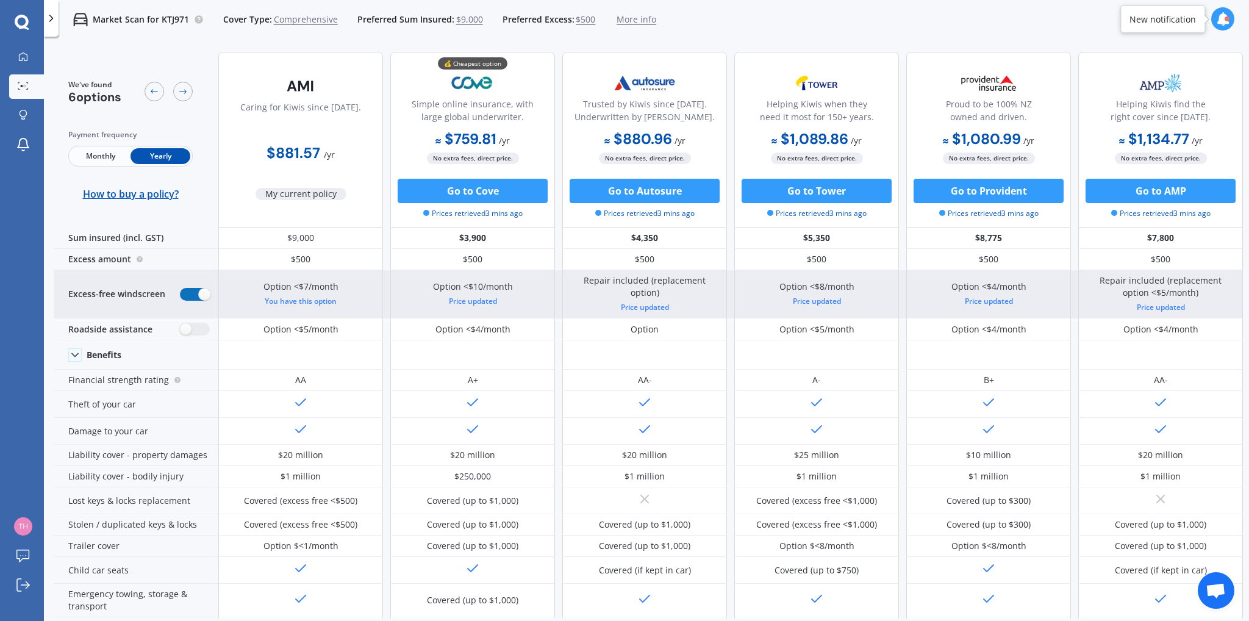
click at [191, 288] on label at bounding box center [195, 294] width 30 height 13
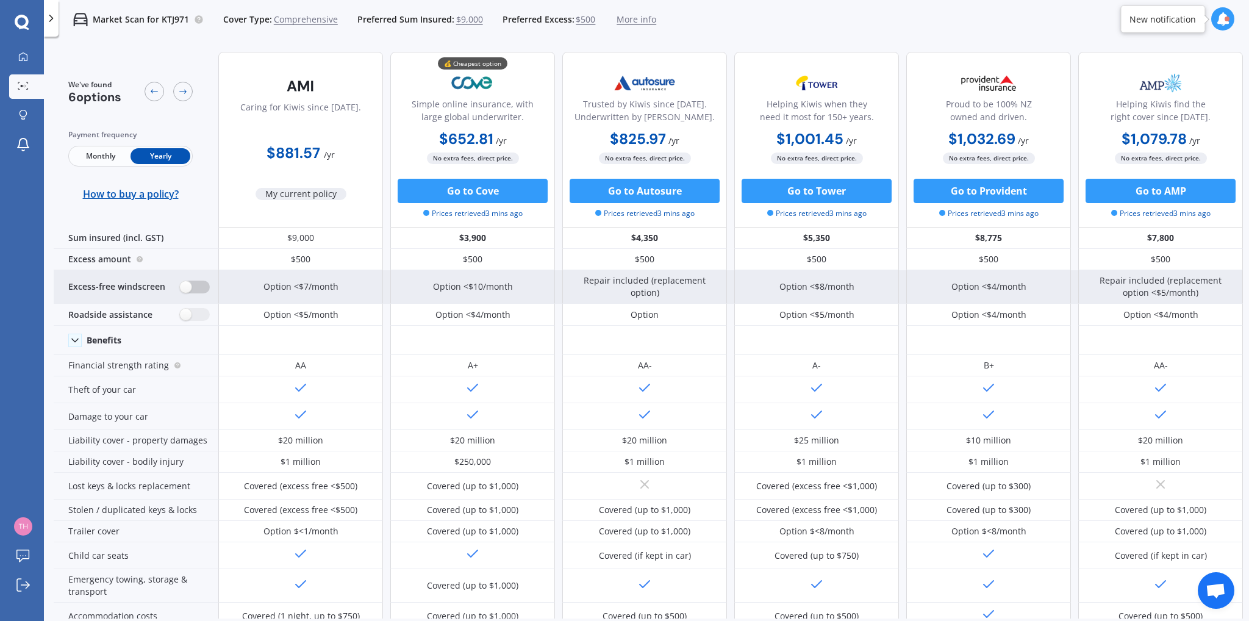
click at [191, 288] on label at bounding box center [195, 287] width 30 height 13
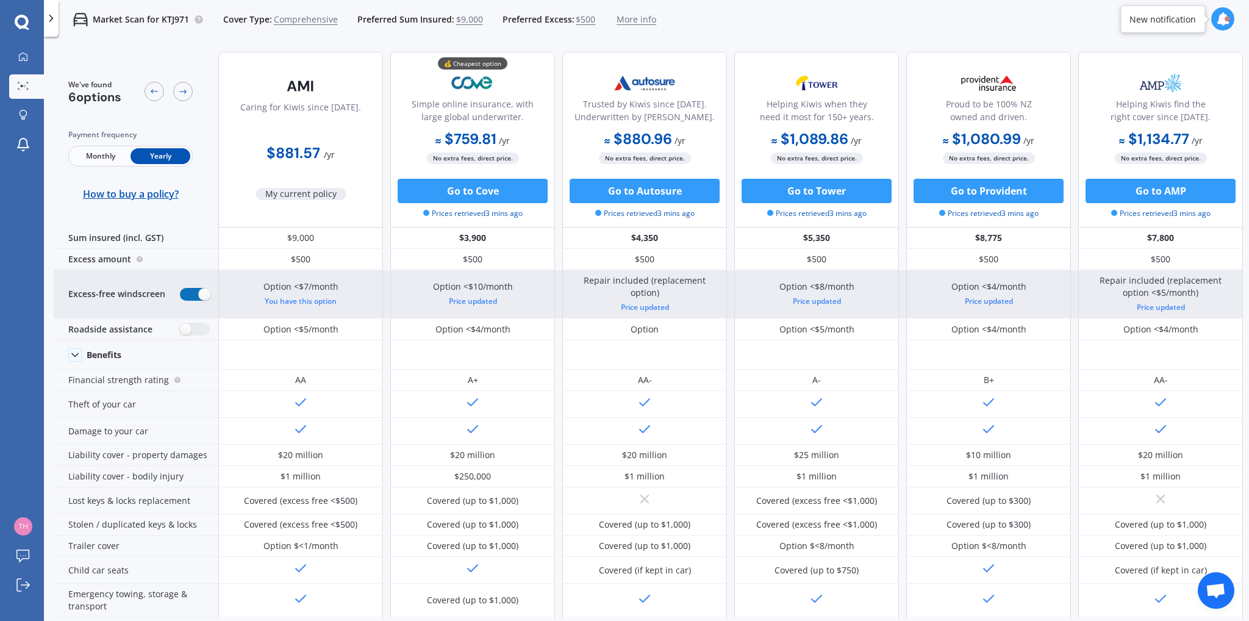
click at [191, 288] on label at bounding box center [195, 294] width 30 height 13
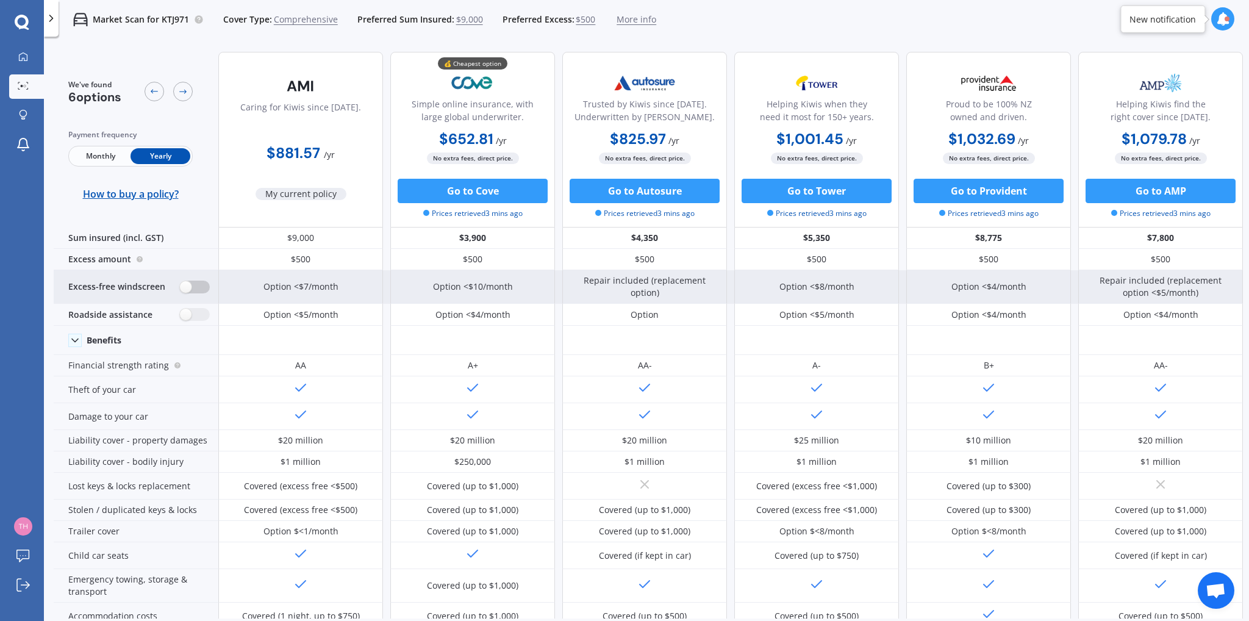
click at [191, 288] on label at bounding box center [195, 287] width 30 height 13
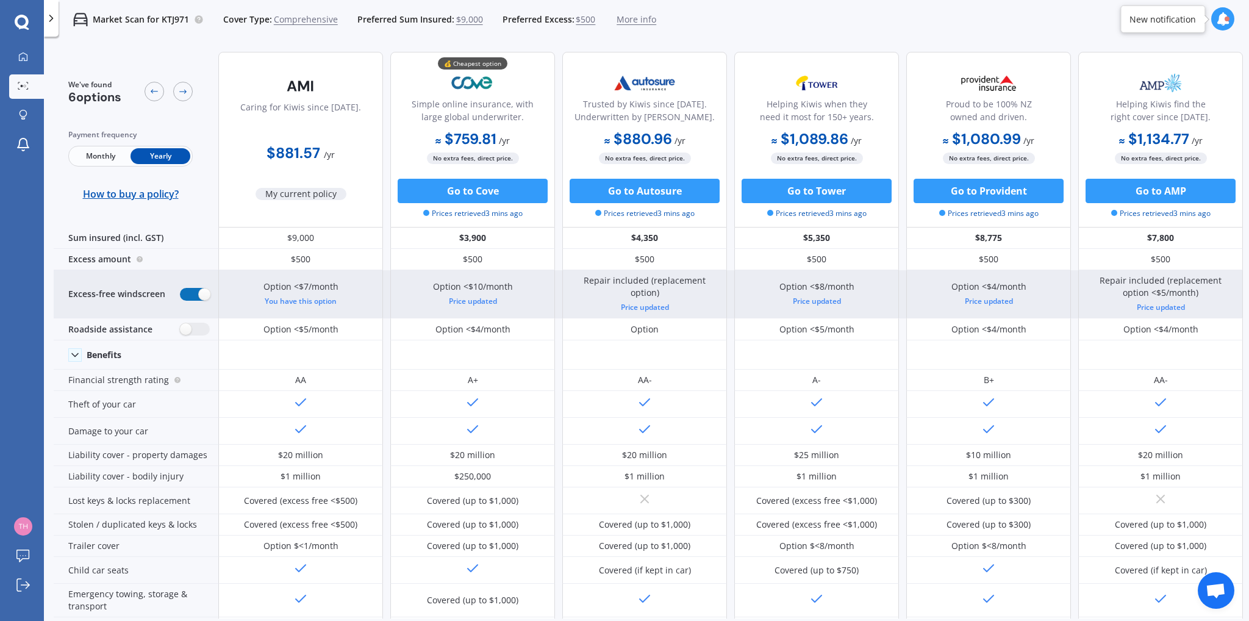
click at [191, 288] on label at bounding box center [195, 294] width 30 height 13
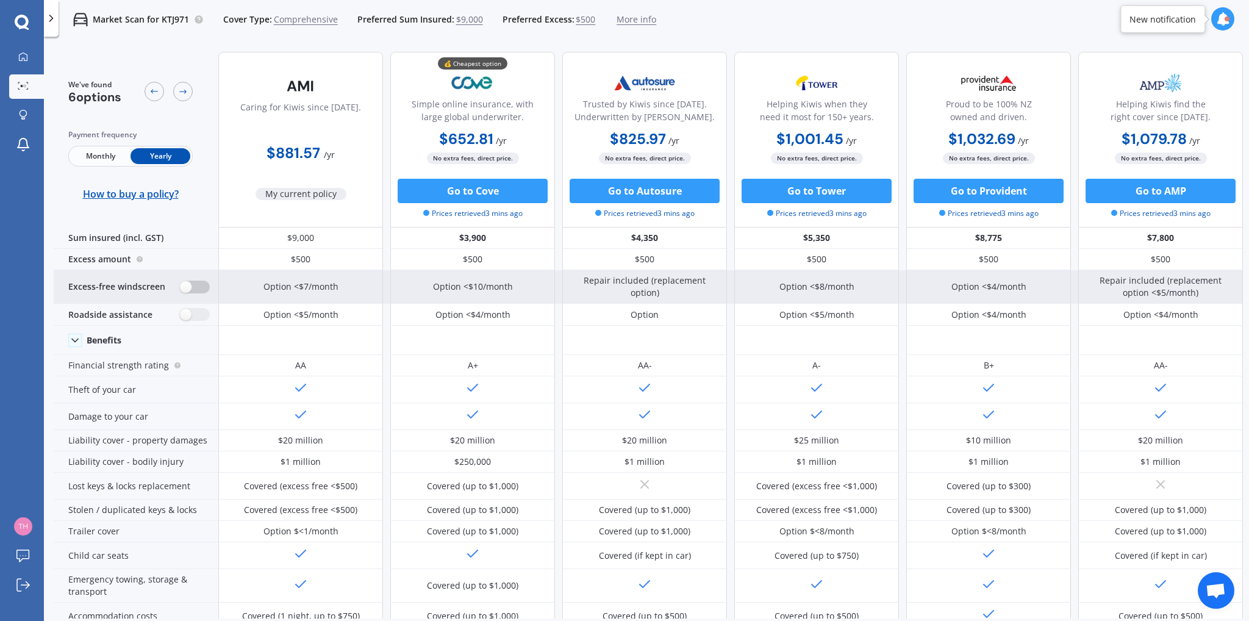
click at [191, 288] on label at bounding box center [195, 287] width 30 height 13
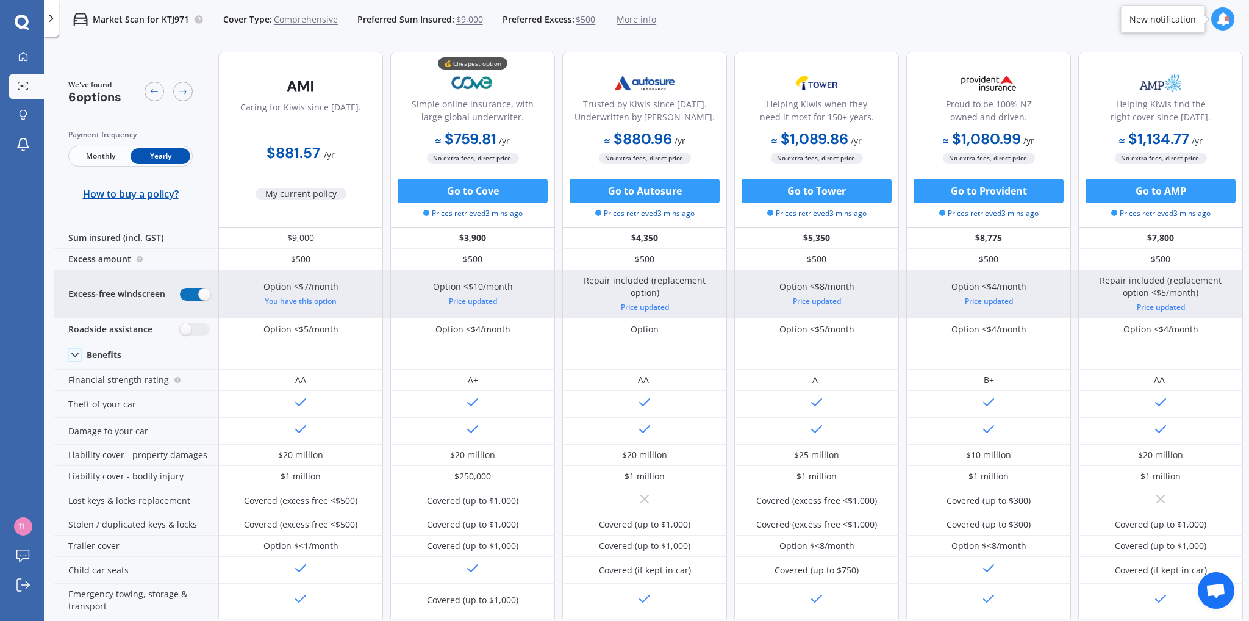
click at [191, 288] on label at bounding box center [195, 294] width 30 height 13
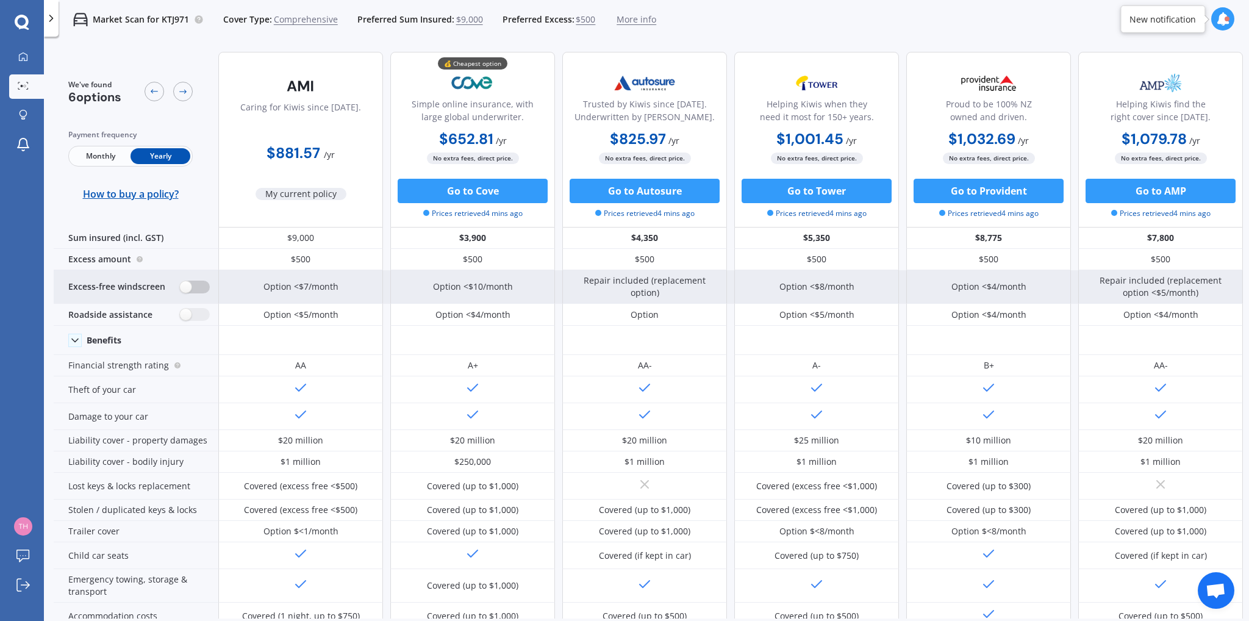
click at [191, 288] on label at bounding box center [195, 287] width 30 height 13
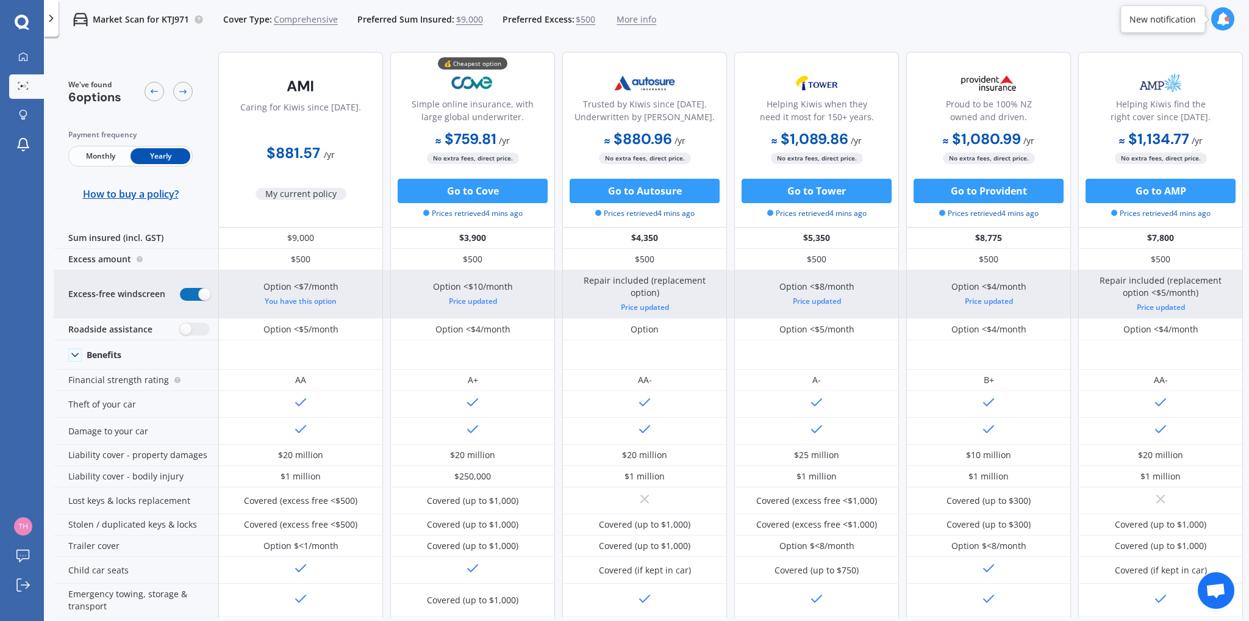
click at [191, 288] on label at bounding box center [195, 294] width 30 height 13
radio input "false"
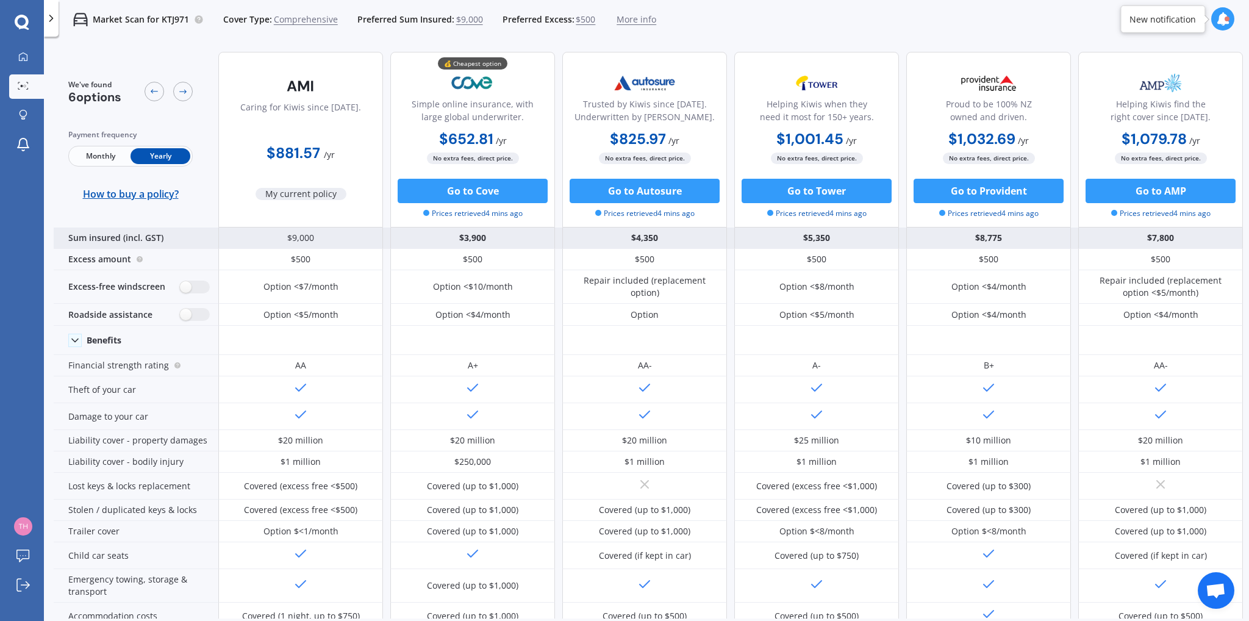
click at [652, 238] on div "$4,350" at bounding box center [644, 238] width 165 height 21
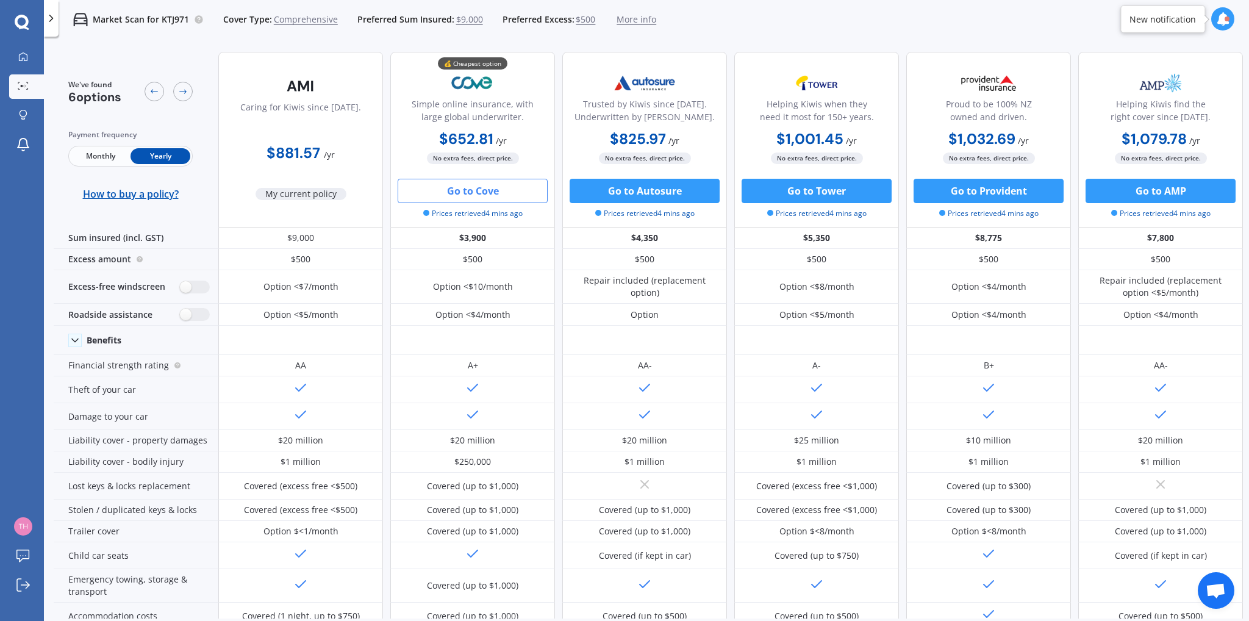
click at [441, 193] on button "Go to Cove" at bounding box center [473, 191] width 150 height 24
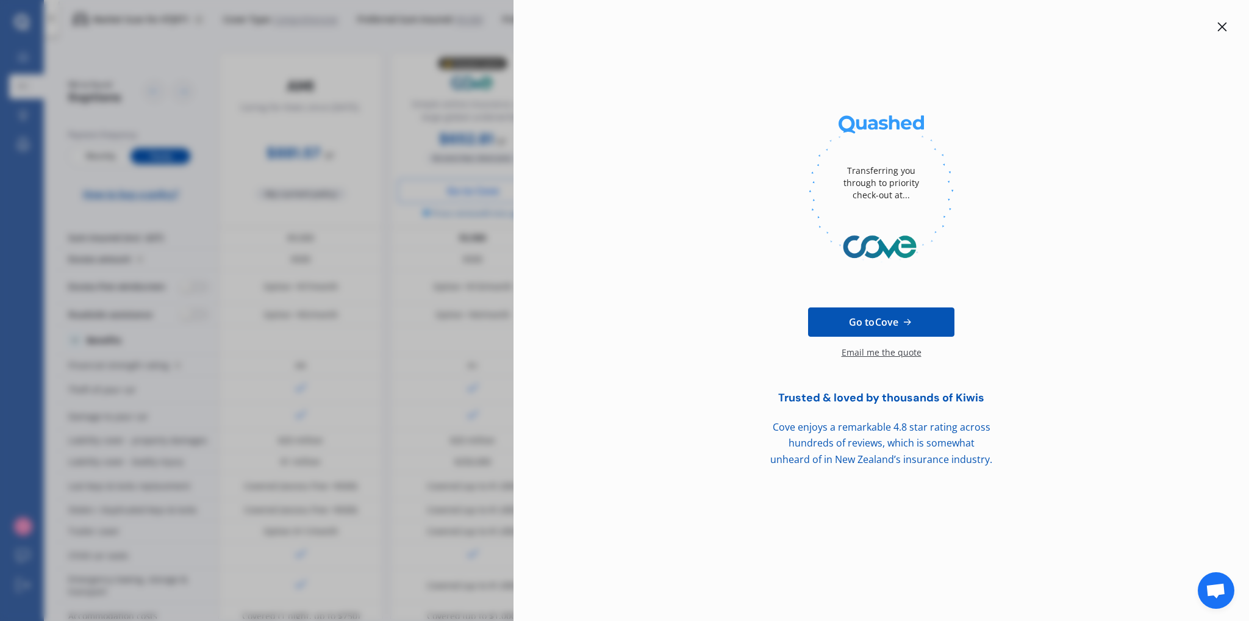
click at [1227, 30] on icon at bounding box center [1223, 27] width 10 height 10
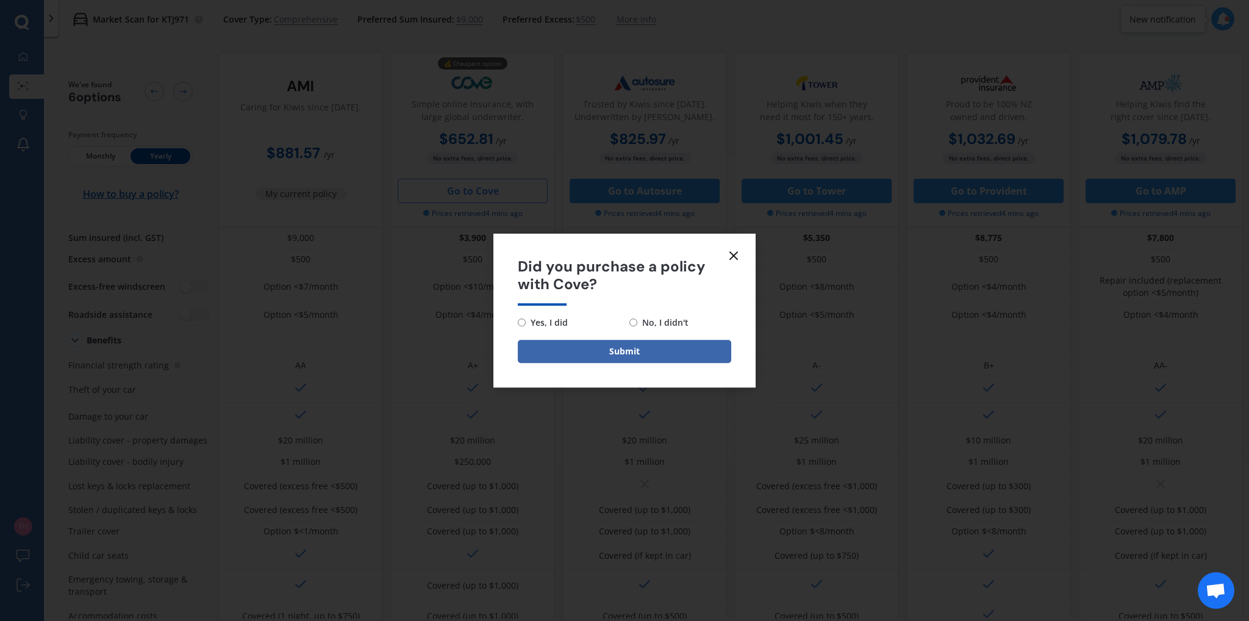
click at [735, 247] on form "Did you purchase a policy with Cove? Yes, I did No, I didn't Submit" at bounding box center [625, 311] width 262 height 154
click at [739, 253] on icon at bounding box center [734, 255] width 15 height 15
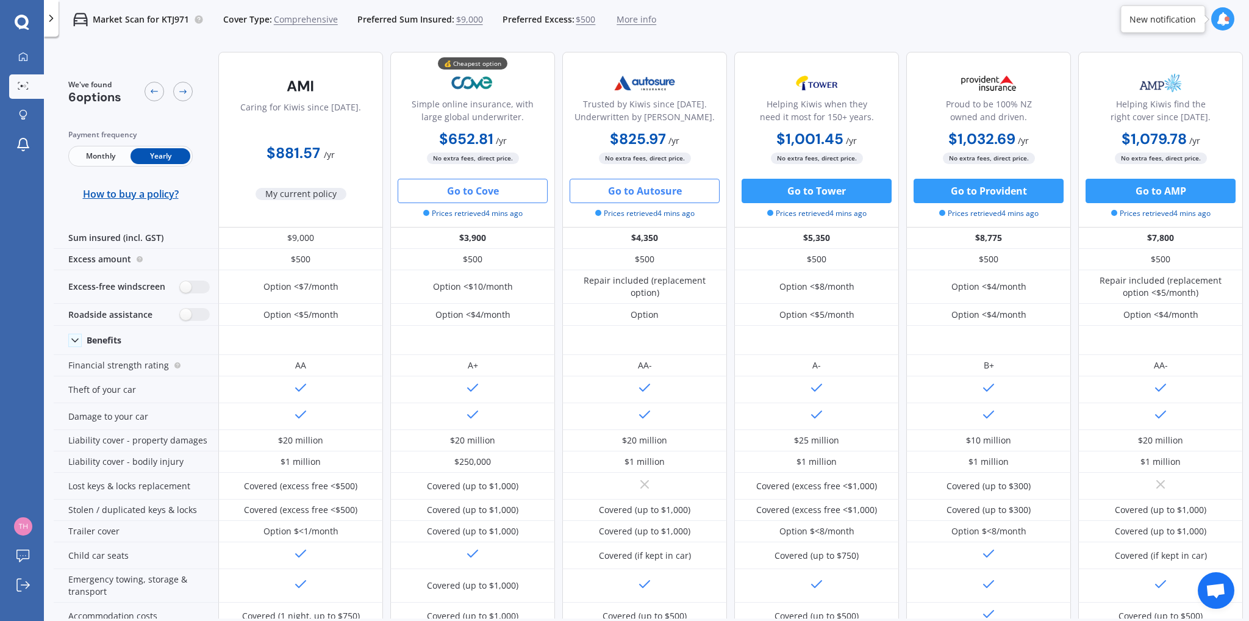
click at [601, 192] on button "Go to Autosure" at bounding box center [645, 191] width 150 height 24
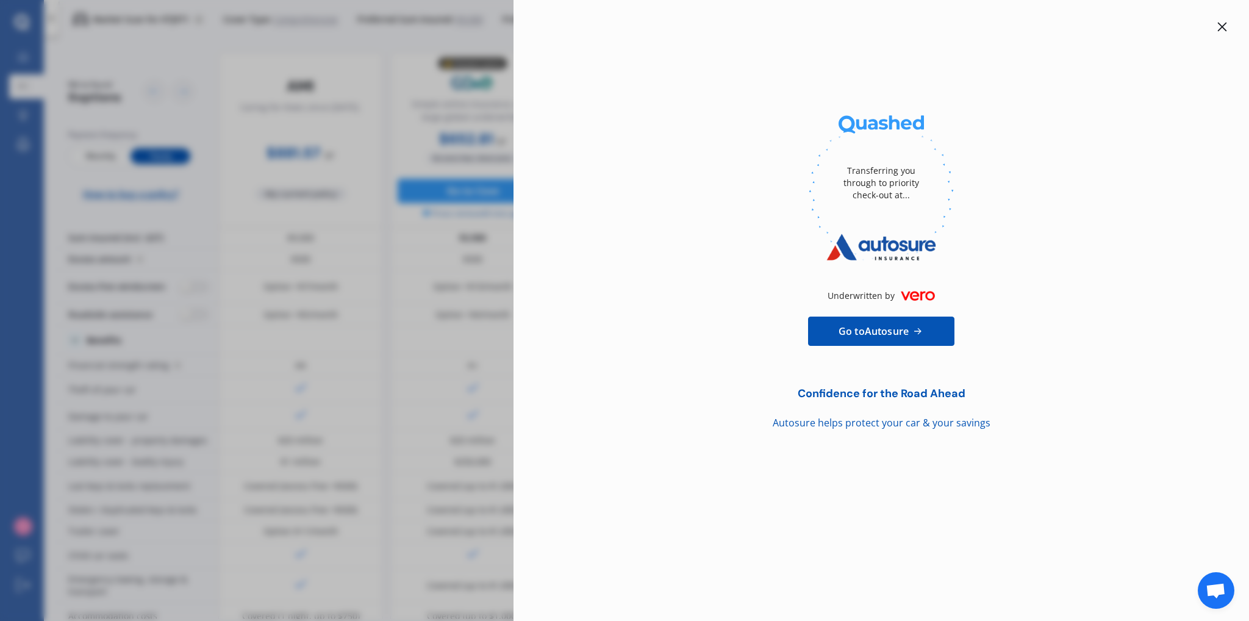
click at [1213, 24] on div at bounding box center [881, 27] width 697 height 15
click at [1215, 24] on div at bounding box center [881, 27] width 697 height 15
click at [1225, 25] on icon at bounding box center [1223, 27] width 10 height 10
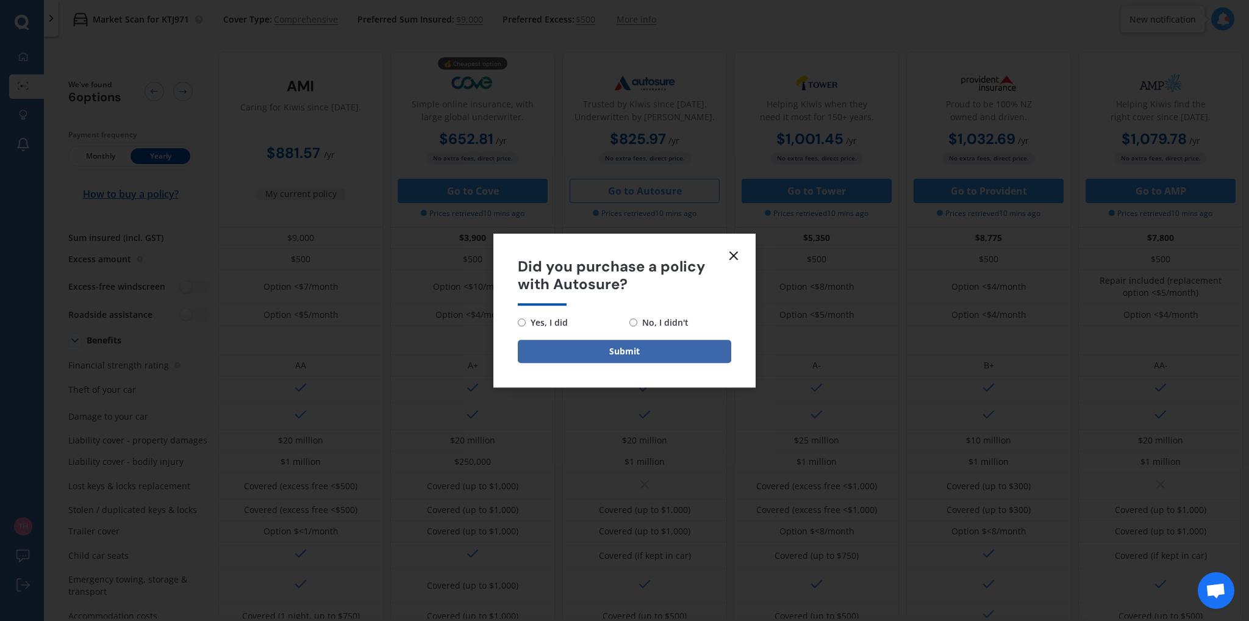
click at [677, 315] on span "No, I didn't" at bounding box center [662, 322] width 51 height 15
click at [637, 318] on input "No, I didn't" at bounding box center [634, 322] width 8 height 8
radio input "true"
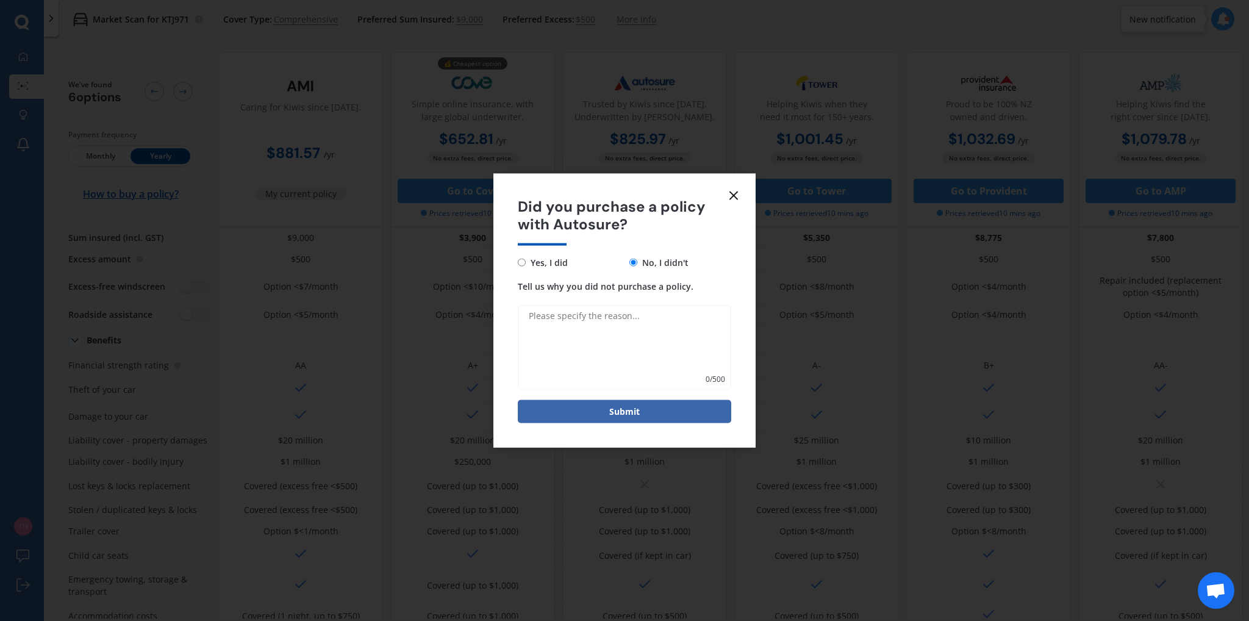
click at [670, 328] on textarea "Tell us why you did not purchase a policy." at bounding box center [625, 346] width 214 height 85
click at [730, 187] on form "Did you purchase a policy with Autosure? Yes, I did No, I didn't Tell us why yo…" at bounding box center [625, 311] width 262 height 274
click at [734, 191] on icon at bounding box center [734, 195] width 15 height 15
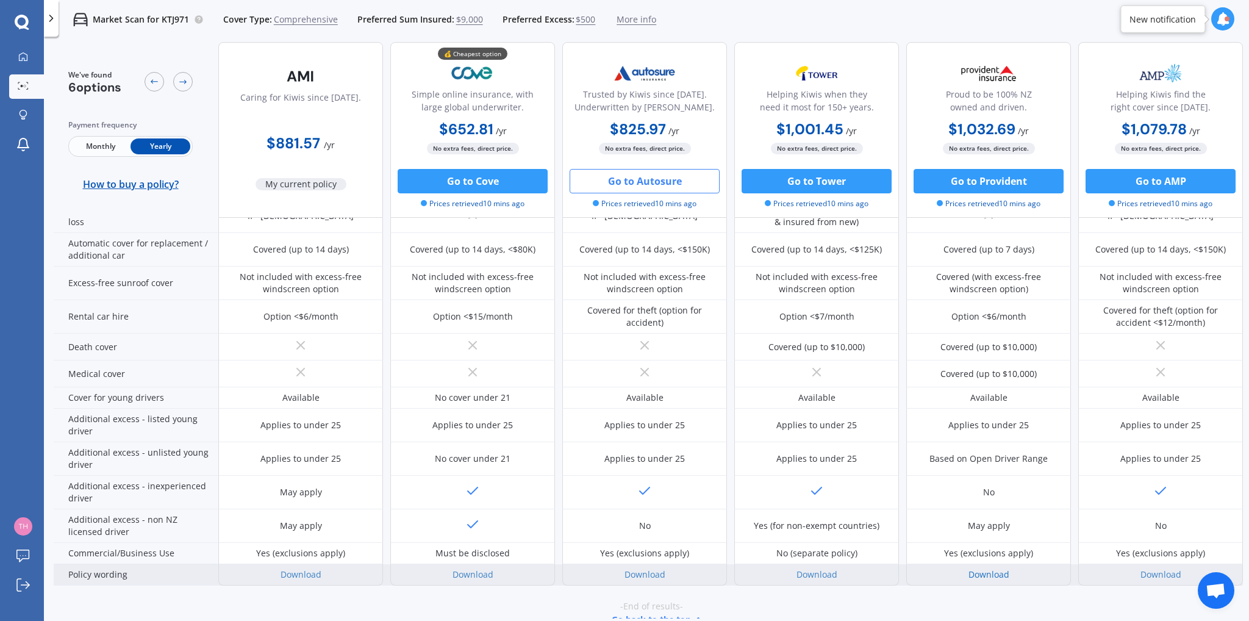
scroll to position [476, 0]
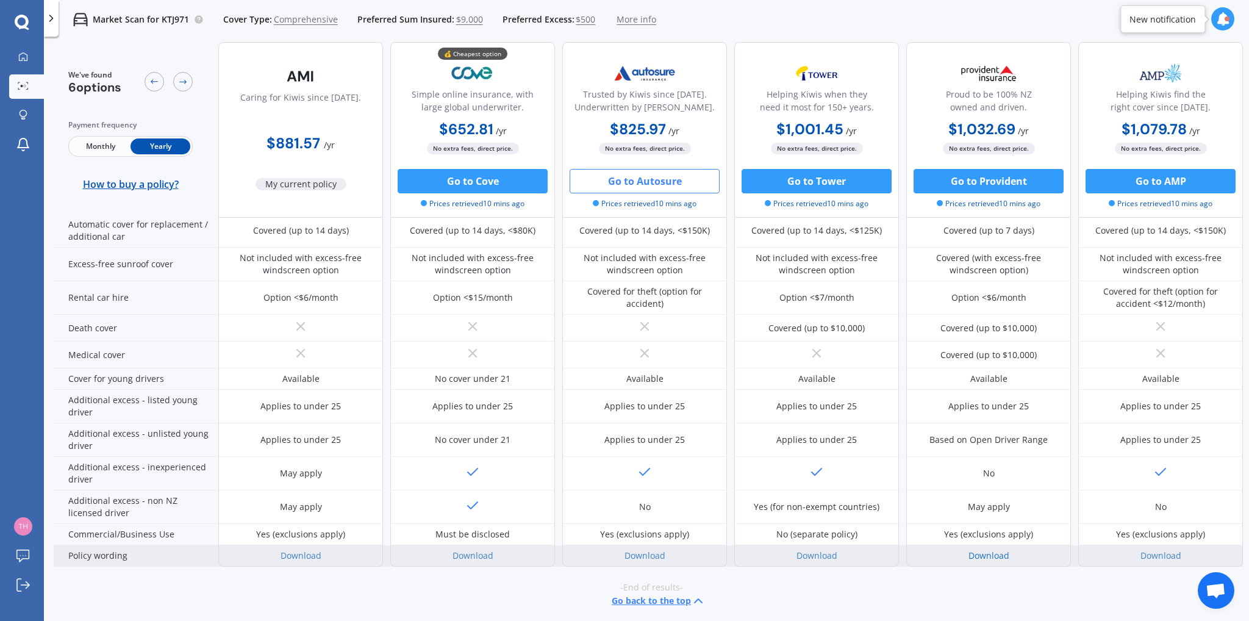
click at [978, 551] on link "Download" at bounding box center [989, 556] width 41 height 12
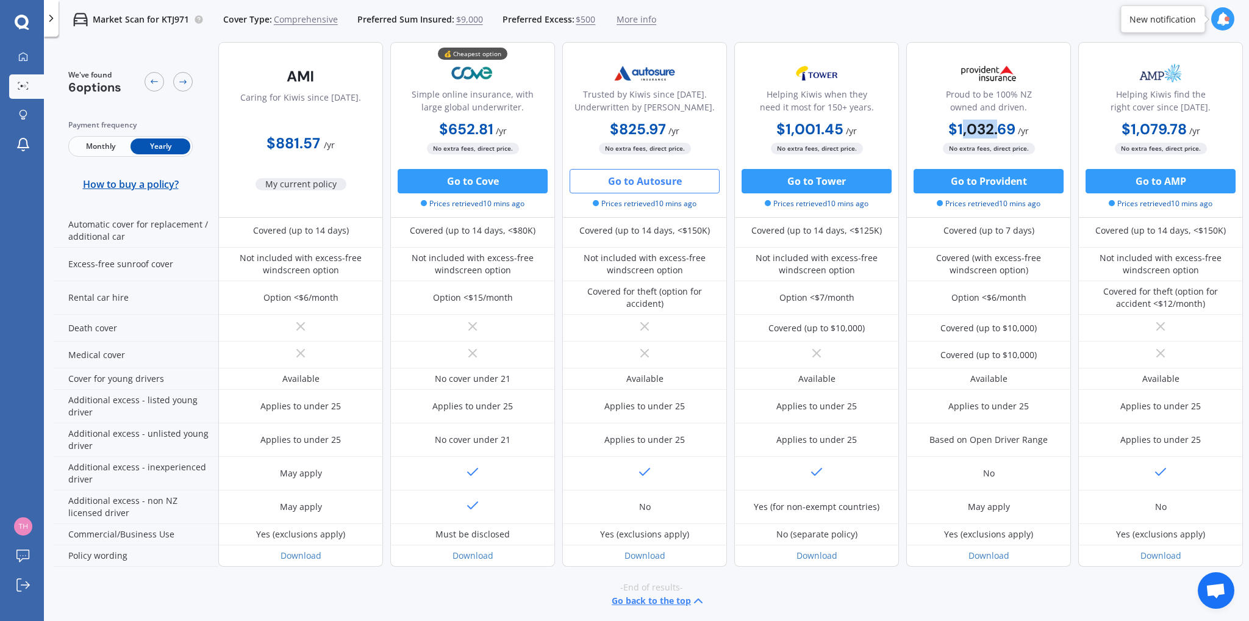
drag, startPoint x: 962, startPoint y: 131, endPoint x: 998, endPoint y: 123, distance: 37.0
click at [998, 123] on b "$1,032.69" at bounding box center [982, 129] width 67 height 19
click at [187, 79] on icon at bounding box center [183, 82] width 10 height 10
click at [173, 86] on div at bounding box center [169, 82] width 48 height 25
click at [157, 85] on icon at bounding box center [154, 82] width 10 height 10
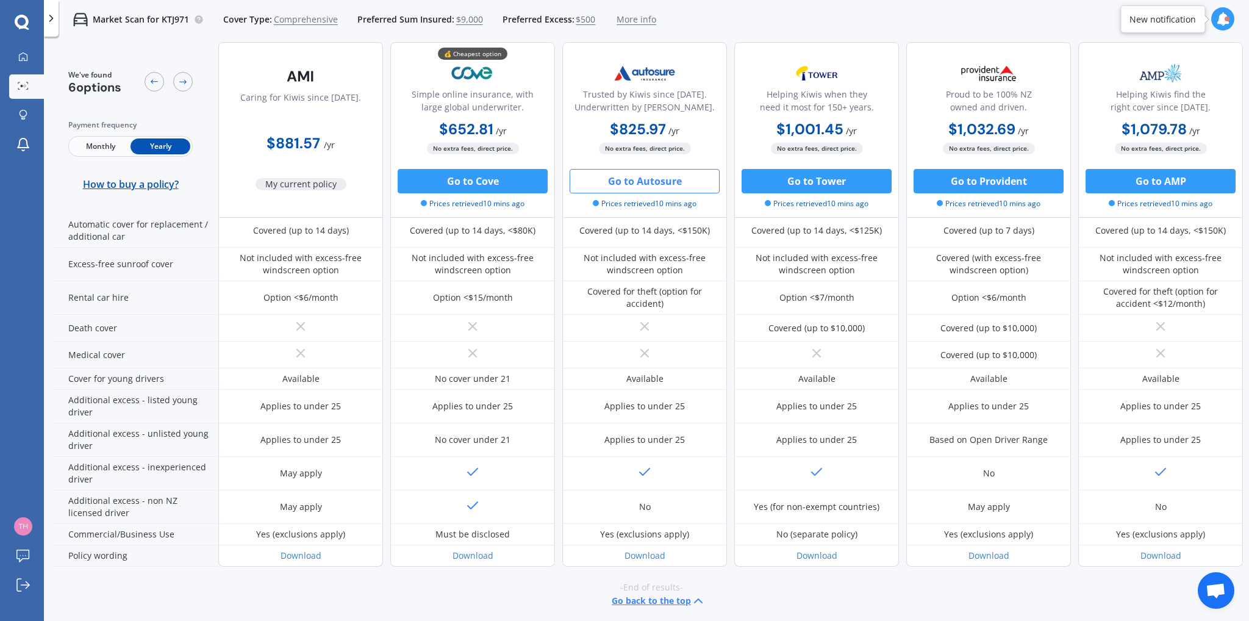
click at [212, 79] on div "We've found 6 options Payment frequency Monthly Yearly How to buy a policy?" at bounding box center [136, 130] width 165 height 176
click at [184, 84] on icon at bounding box center [183, 82] width 10 height 10
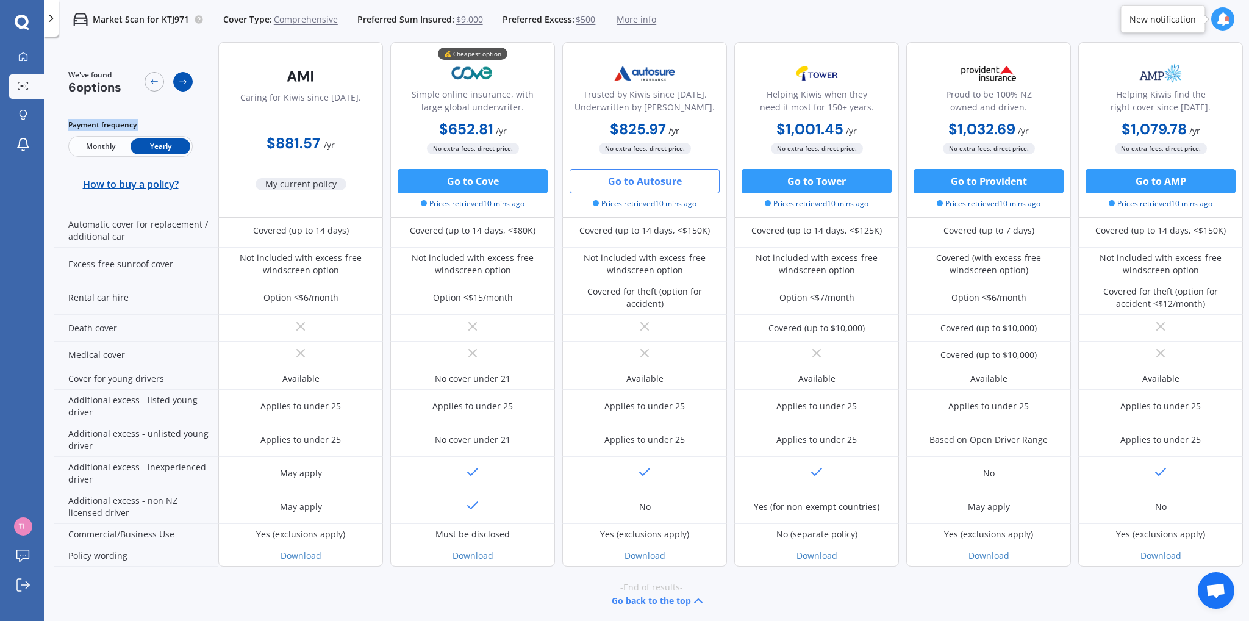
click at [184, 84] on icon at bounding box center [183, 82] width 10 height 10
click at [162, 100] on div "We've found 6 options Payment frequency Monthly Yearly How to buy a policy?" at bounding box center [130, 130] width 124 height 121
click at [633, 23] on span "More info" at bounding box center [637, 19] width 40 height 12
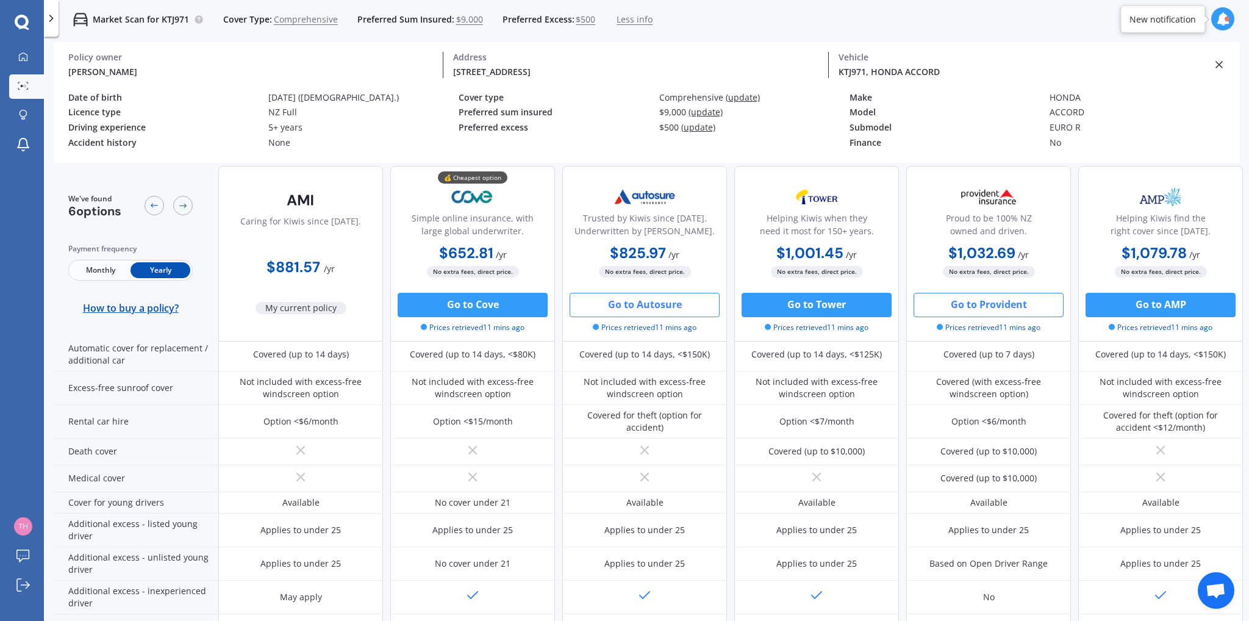
click at [974, 304] on button "Go to Provident" at bounding box center [989, 305] width 150 height 24
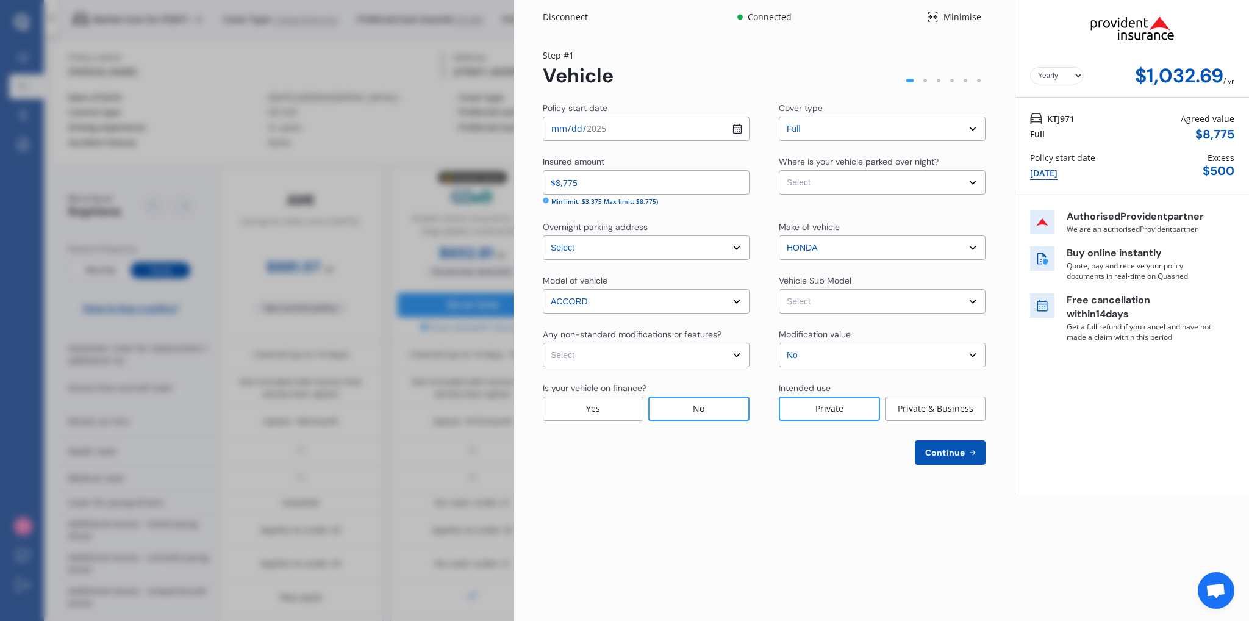
click at [795, 303] on select "Select Accord CL7 Sedan 4dr Auto 5sp 2.0i [IMP]" at bounding box center [882, 301] width 207 height 24
select select "NZVHOND2005AEHT"
click at [779, 289] on select "Select Accord CL7 Sedan 4dr Auto 5sp 2.0i [IMP]" at bounding box center [882, 301] width 207 height 24
click at [737, 303] on select "Select model ACCORD" at bounding box center [646, 301] width 207 height 24
click at [825, 251] on select "Select make HONDA" at bounding box center [882, 247] width 207 height 24
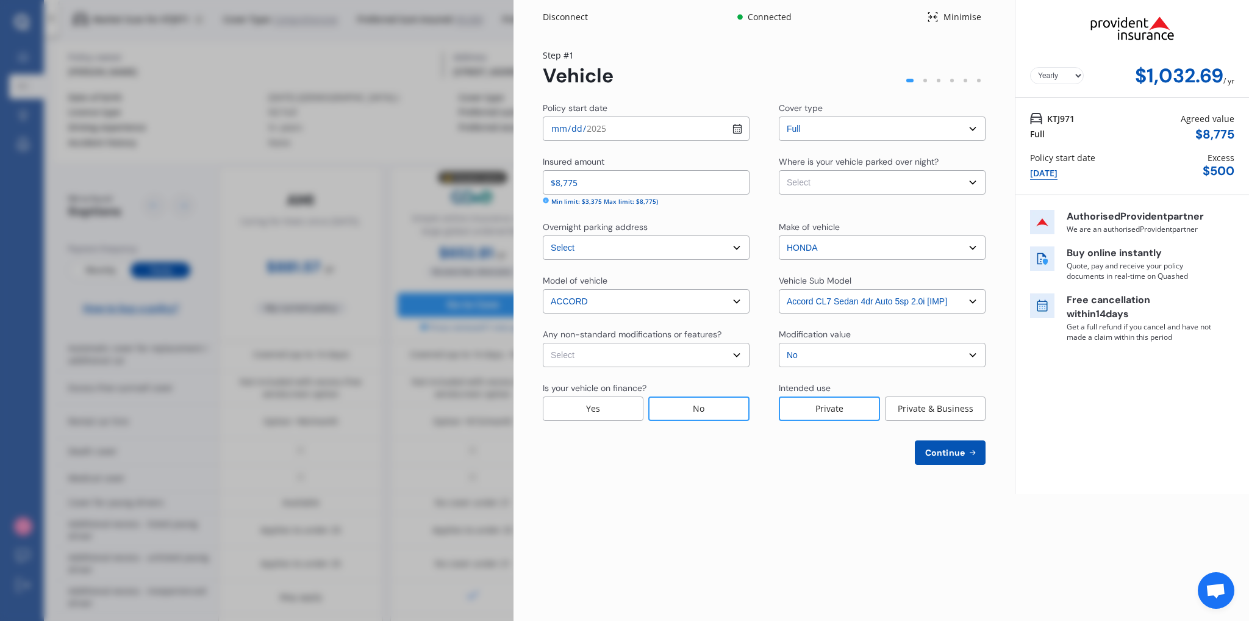
click at [825, 251] on select "Select make HONDA" at bounding box center [882, 247] width 207 height 24
click at [823, 304] on select "Select Accord CL7 Sedan 4dr Auto 5sp 2.0i [IMP]" at bounding box center [882, 301] width 207 height 24
click at [714, 356] on select "Select None [MEDICAL_DATA] System(NOS) Roll Cage Full Racing Harness" at bounding box center [646, 355] width 207 height 24
select select "none"
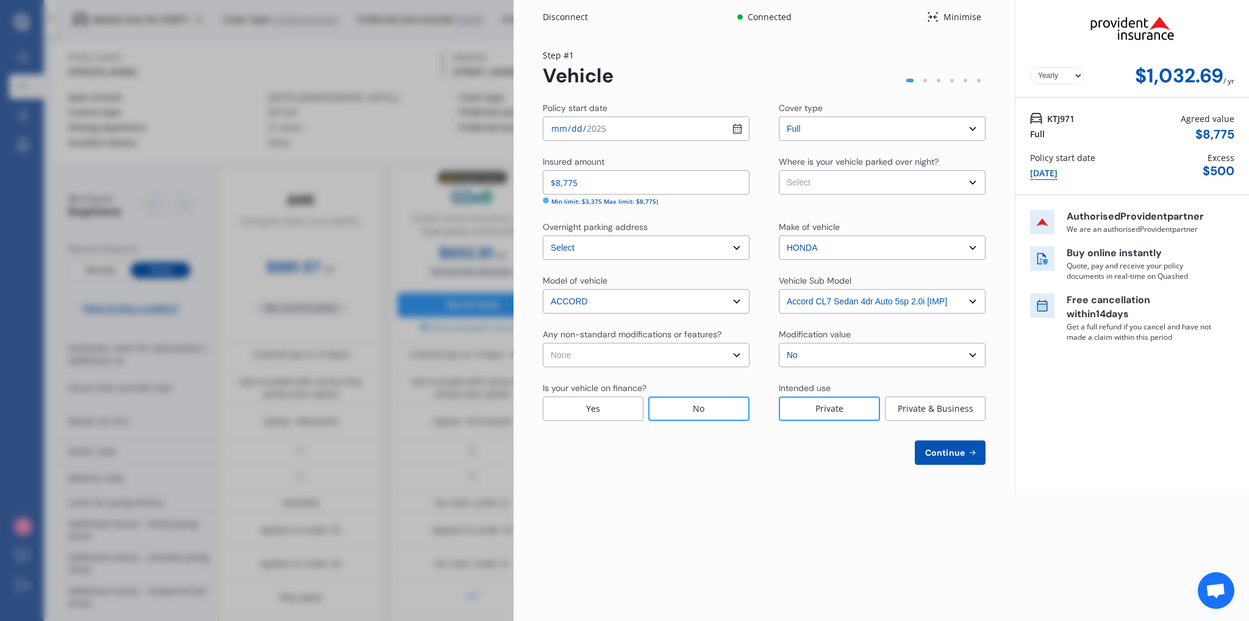
click at [543, 343] on select "Select None [MEDICAL_DATA] System(NOS) Roll Cage Full Racing Harness" at bounding box center [646, 355] width 207 height 24
click at [831, 355] on select "Select No Up to $4000 Up to $6000 Greater than $6000" at bounding box center [882, 355] width 207 height 24
click at [845, 352] on select "Select No Up to $4000 Up to $6000 Greater than $6000" at bounding box center [882, 355] width 207 height 24
click at [874, 172] on select "Select Garage (fully enclosed) Off Street Parking Other" at bounding box center [882, 182] width 207 height 24
select select "OFF-STREET"
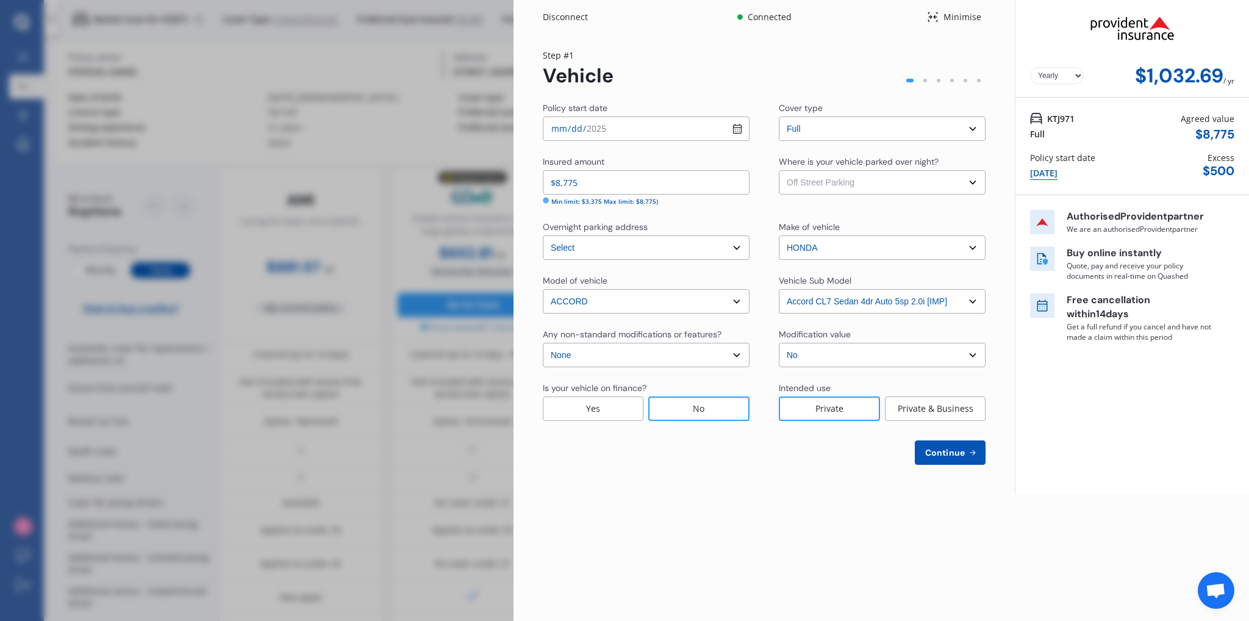
click at [779, 170] on select "Select Garage (fully enclosed) Off Street Parking Other" at bounding box center [882, 182] width 207 height 24
click at [810, 304] on select "Select Accord CL7 Sedan 4dr Auto 5sp 2.0i [IMP]" at bounding box center [882, 301] width 207 height 24
drag, startPoint x: 632, startPoint y: 467, endPoint x: 716, endPoint y: 452, distance: 85.6
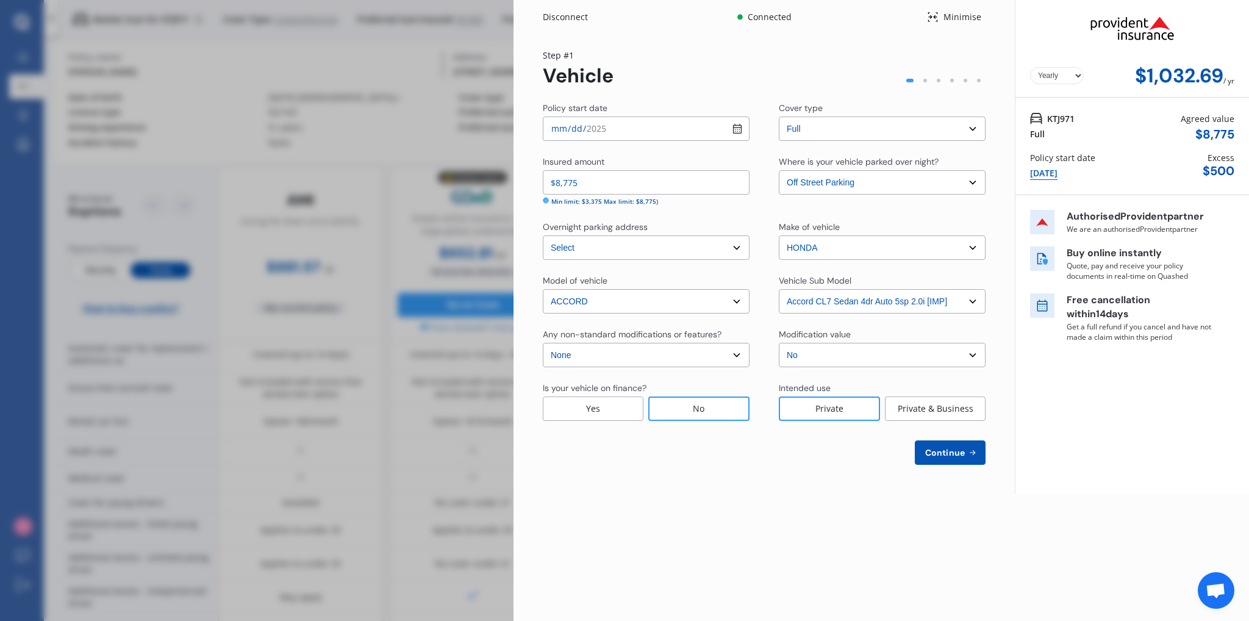
click at [633, 467] on div "Yearly Monthly $1,032.69 / yr Step # 1 Vehicle Policy start date [DATE] Cover t…" at bounding box center [764, 264] width 501 height 460
click at [939, 457] on span "Continue" at bounding box center [945, 453] width 45 height 10
select select "31"
select select "10"
select select "1992"
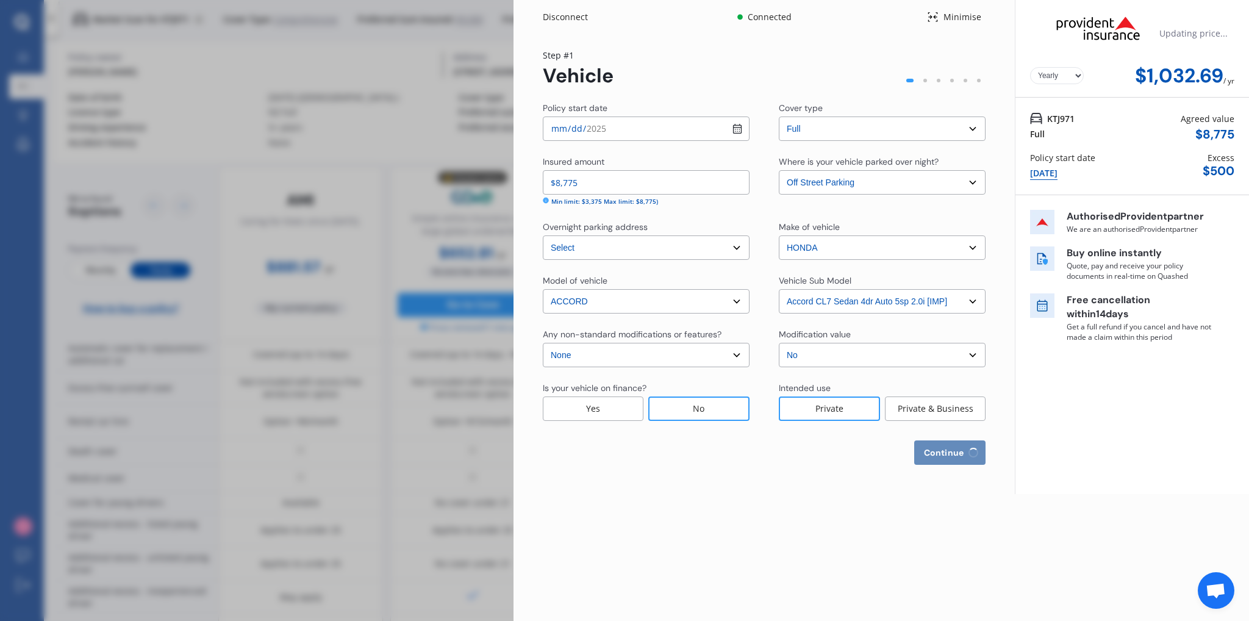
select select "NZ_FULL"
select select "0"
select select "25"
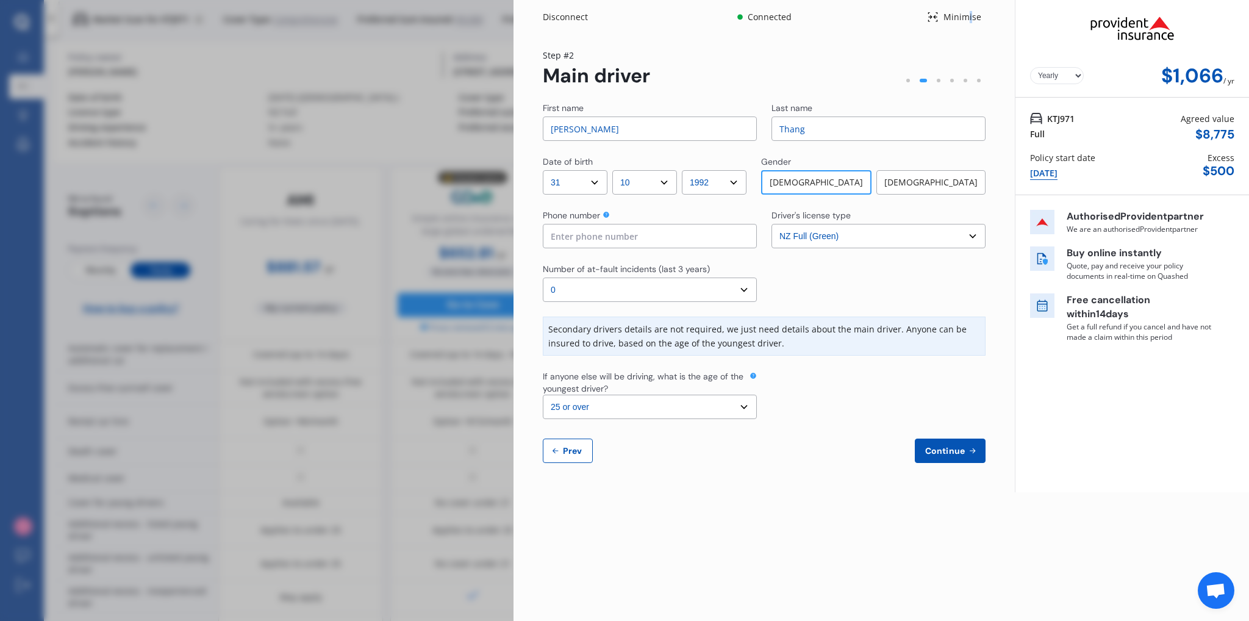
click at [969, 18] on div "Minimise" at bounding box center [962, 17] width 47 height 12
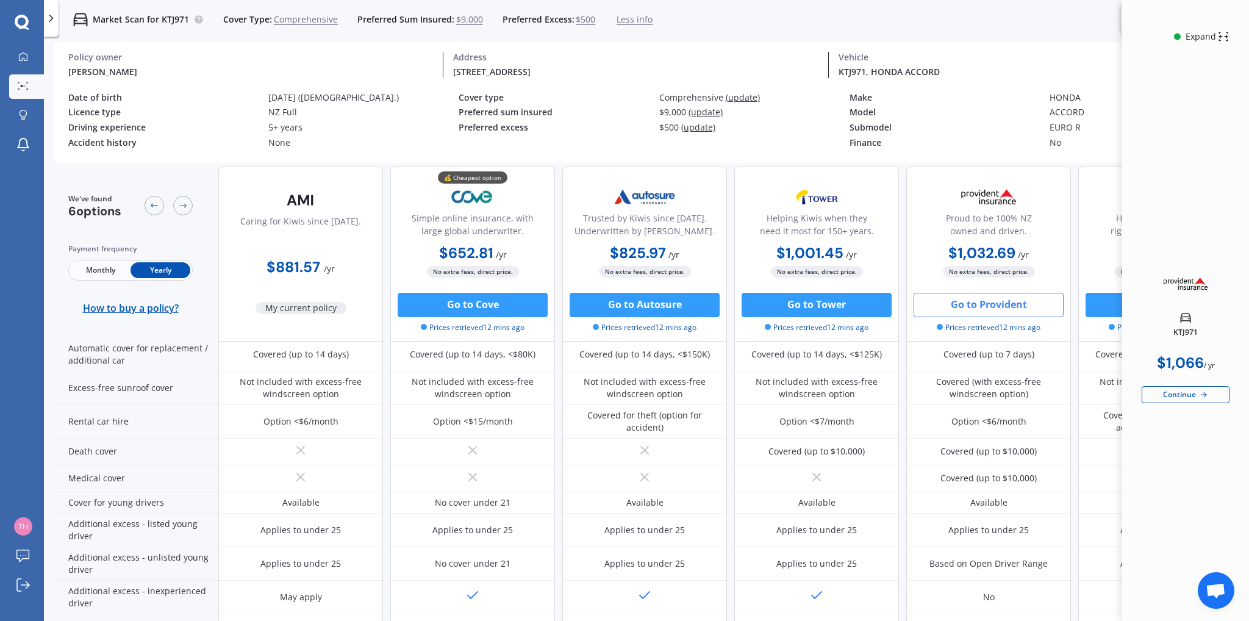
click at [1220, 38] on icon at bounding box center [1223, 36] width 11 height 15
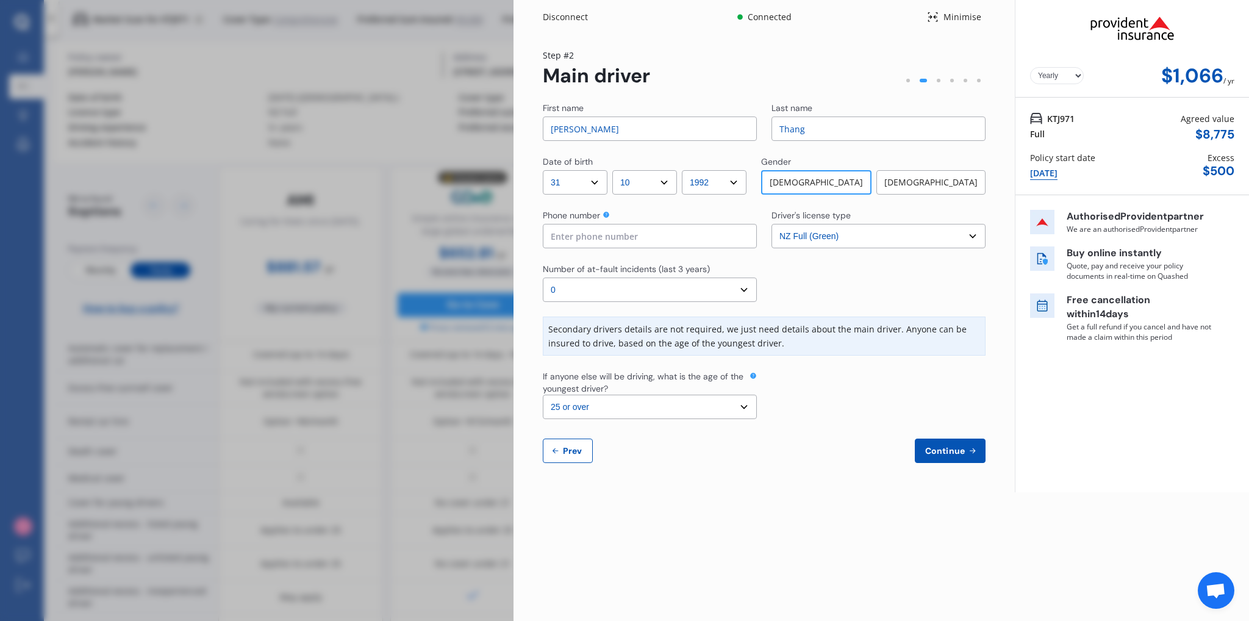
click at [661, 237] on input at bounding box center [650, 236] width 214 height 24
click at [789, 289] on div at bounding box center [879, 282] width 214 height 39
click at [717, 293] on select "Select number of at-fault incidents (last 3 years) 0 1 2 3 4 5 or more" at bounding box center [650, 290] width 214 height 24
click at [723, 413] on select "Select the age of the youngest driver. 16 17 18 19 20 21 22 23 24 25 or over" at bounding box center [650, 407] width 214 height 24
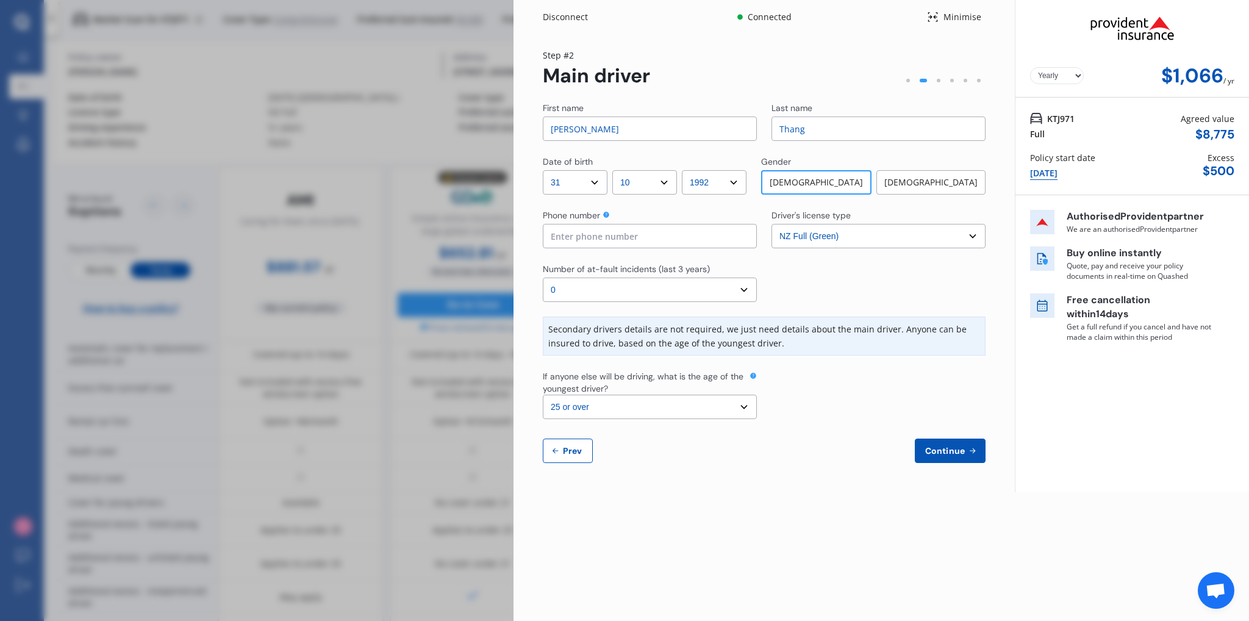
click at [810, 412] on div at bounding box center [879, 394] width 214 height 49
click at [964, 458] on button "Continue" at bounding box center [950, 451] width 71 height 24
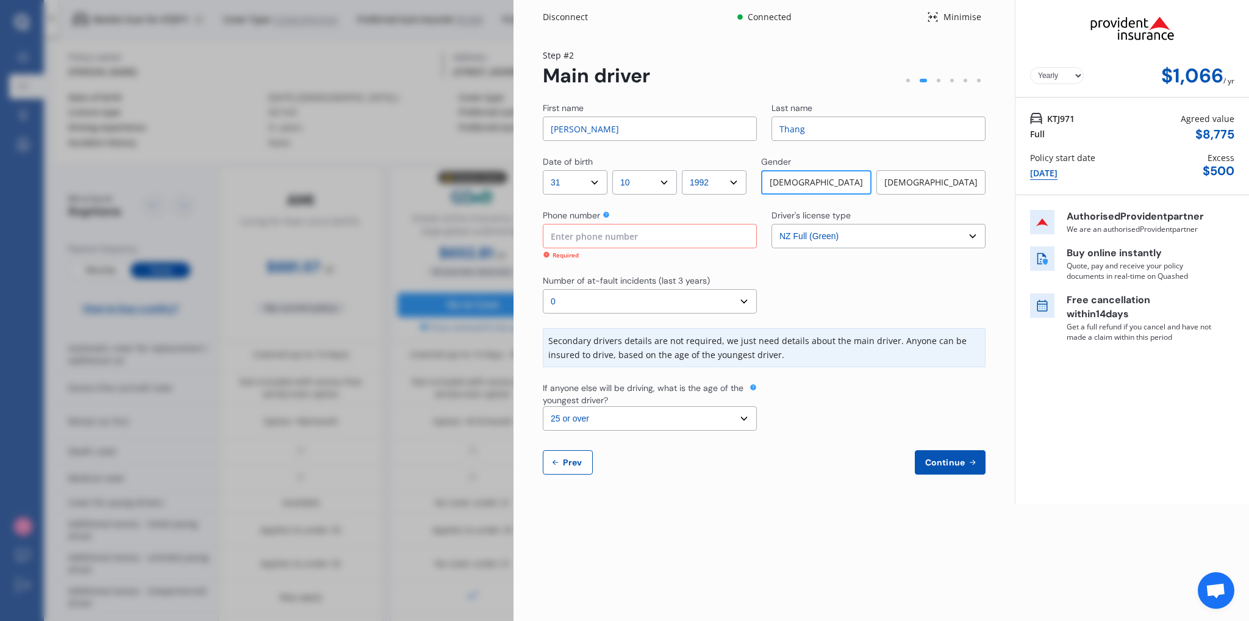
click at [610, 236] on input at bounding box center [650, 236] width 214 height 24
type input "0212599199"
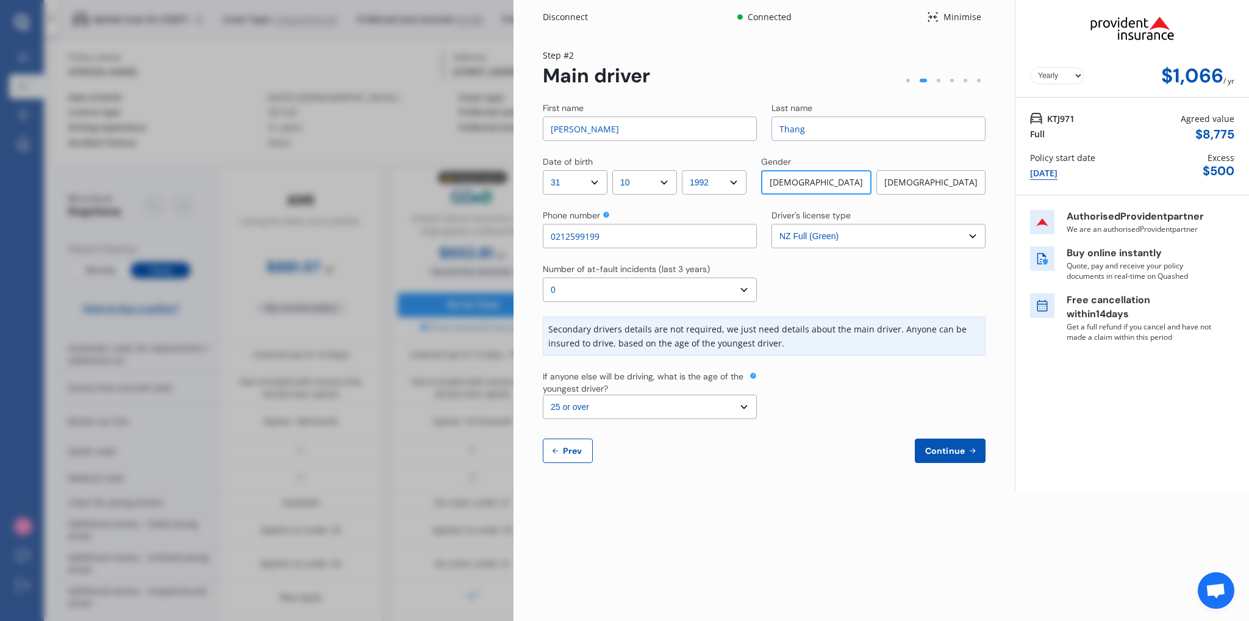
click at [947, 446] on span "Continue" at bounding box center [945, 451] width 45 height 10
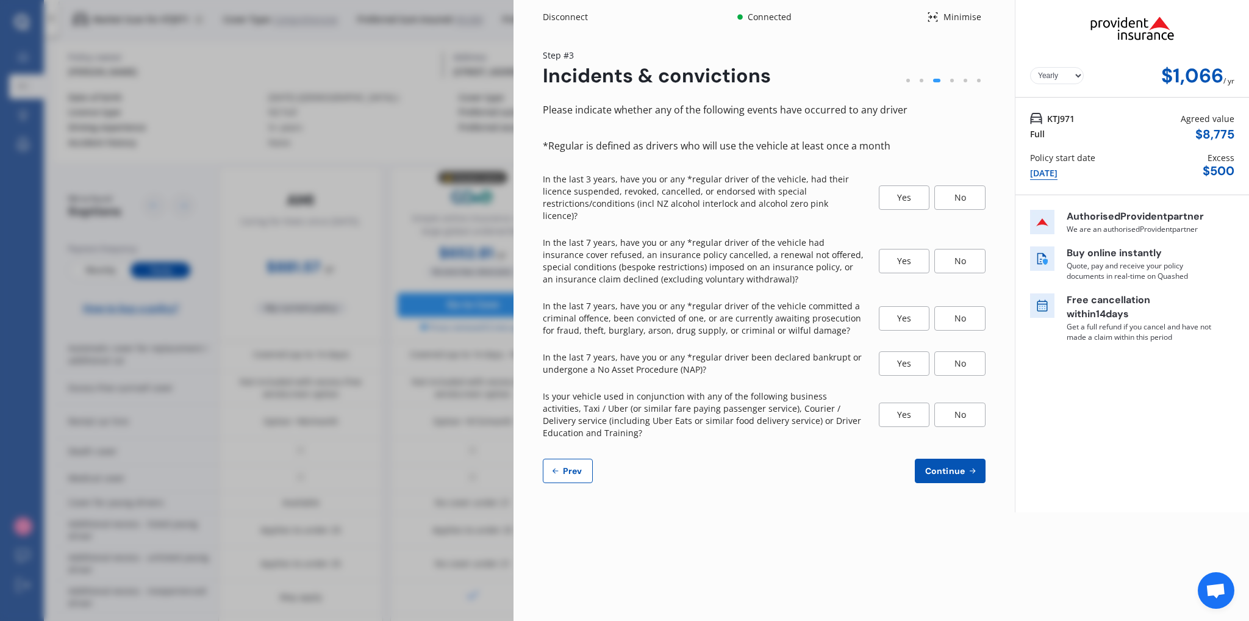
click at [975, 403] on div "No" at bounding box center [960, 415] width 51 height 24
click at [983, 351] on div "No" at bounding box center [960, 363] width 51 height 24
click at [971, 306] on div "No" at bounding box center [960, 318] width 51 height 24
click at [974, 251] on div "No" at bounding box center [960, 261] width 51 height 24
click at [974, 185] on div "No" at bounding box center [960, 197] width 51 height 24
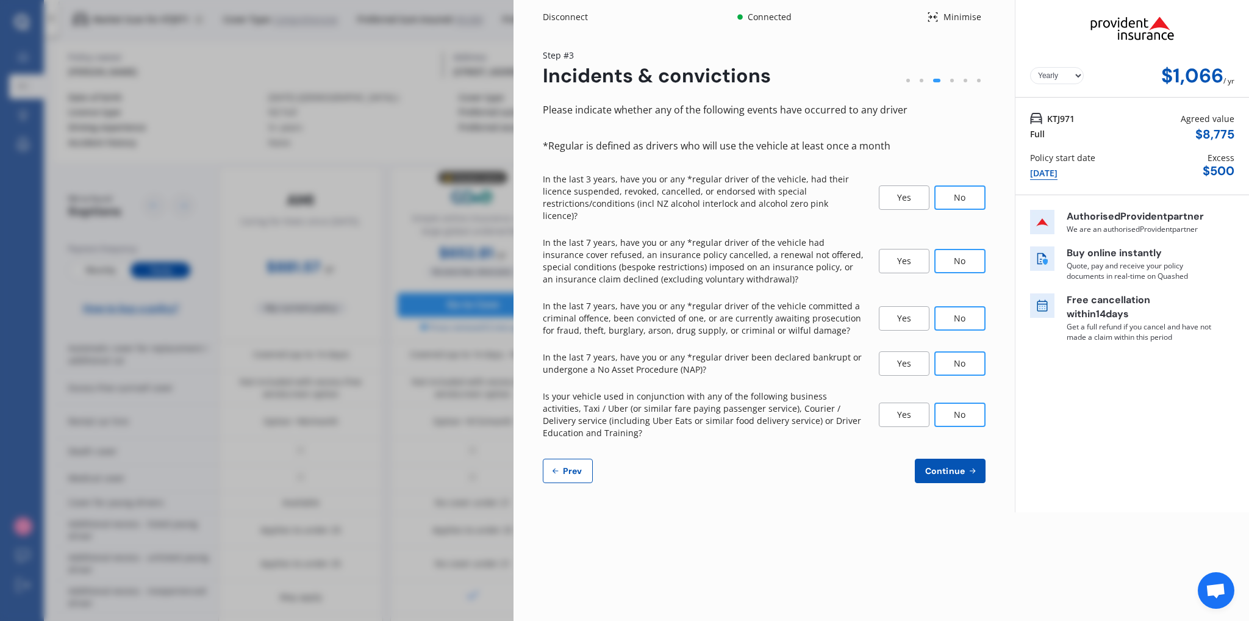
click at [974, 466] on icon at bounding box center [972, 471] width 10 height 10
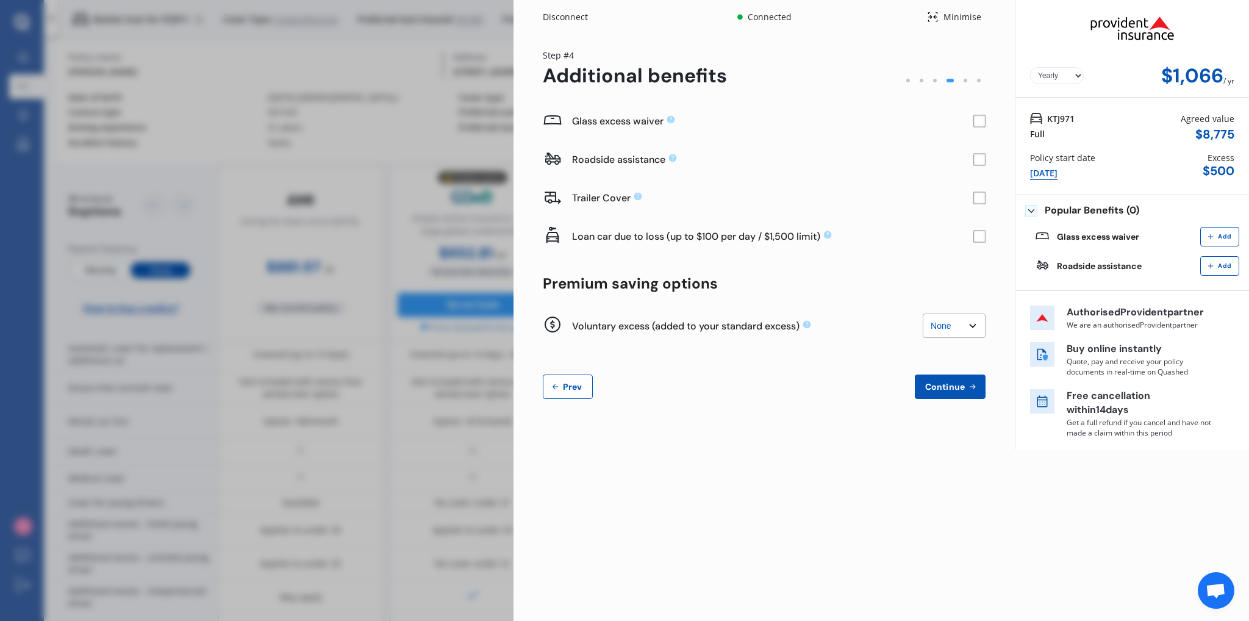
click at [978, 119] on rect at bounding box center [980, 121] width 12 height 12
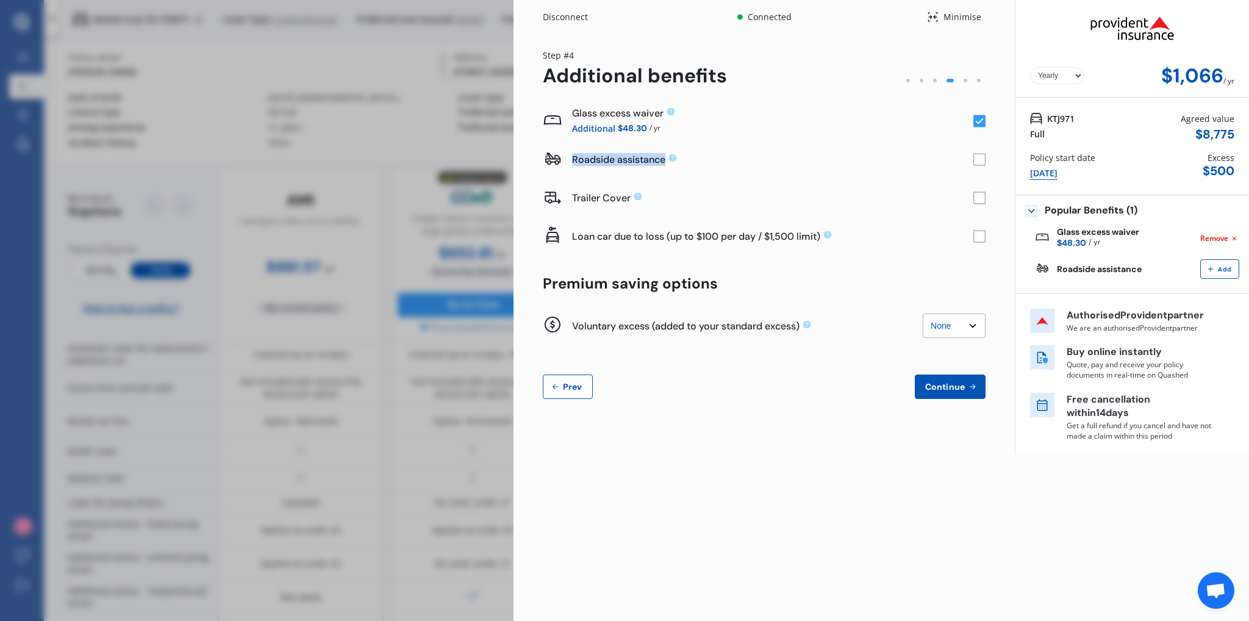
click at [980, 163] on rect at bounding box center [980, 160] width 12 height 12
click at [969, 236] on div "Loan car due to loss (up to $100 per day / $1,500 limit)" at bounding box center [772, 236] width 401 height 13
click at [975, 237] on rect at bounding box center [980, 237] width 12 height 12
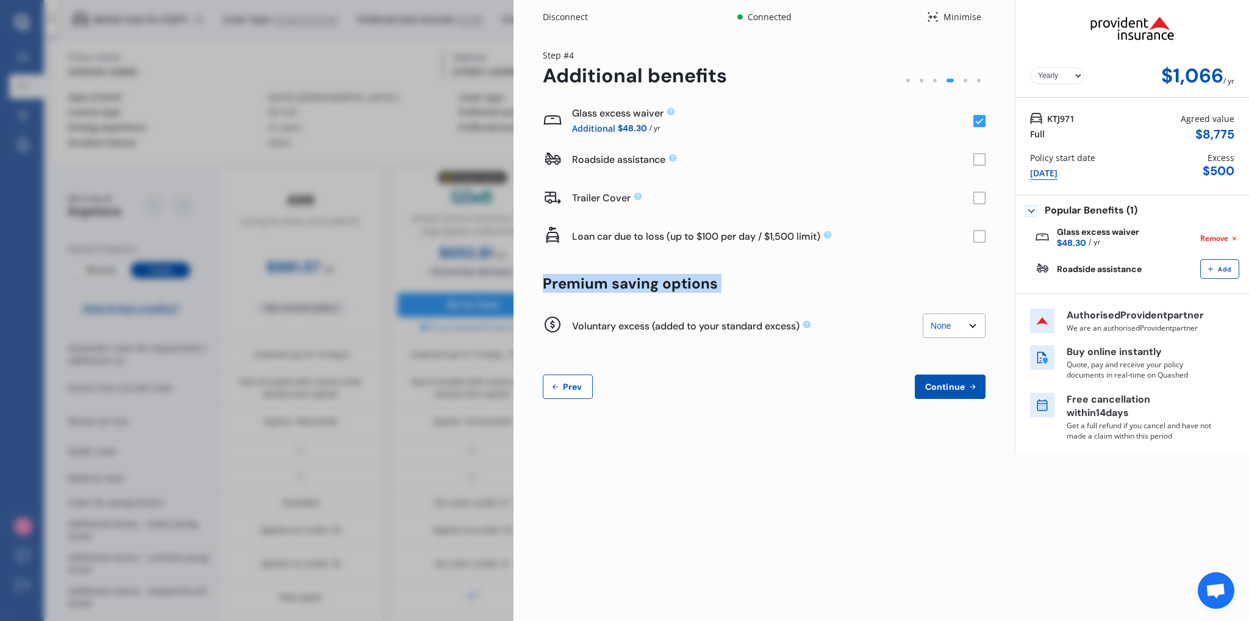
click at [975, 237] on rect at bounding box center [980, 237] width 12 height 12
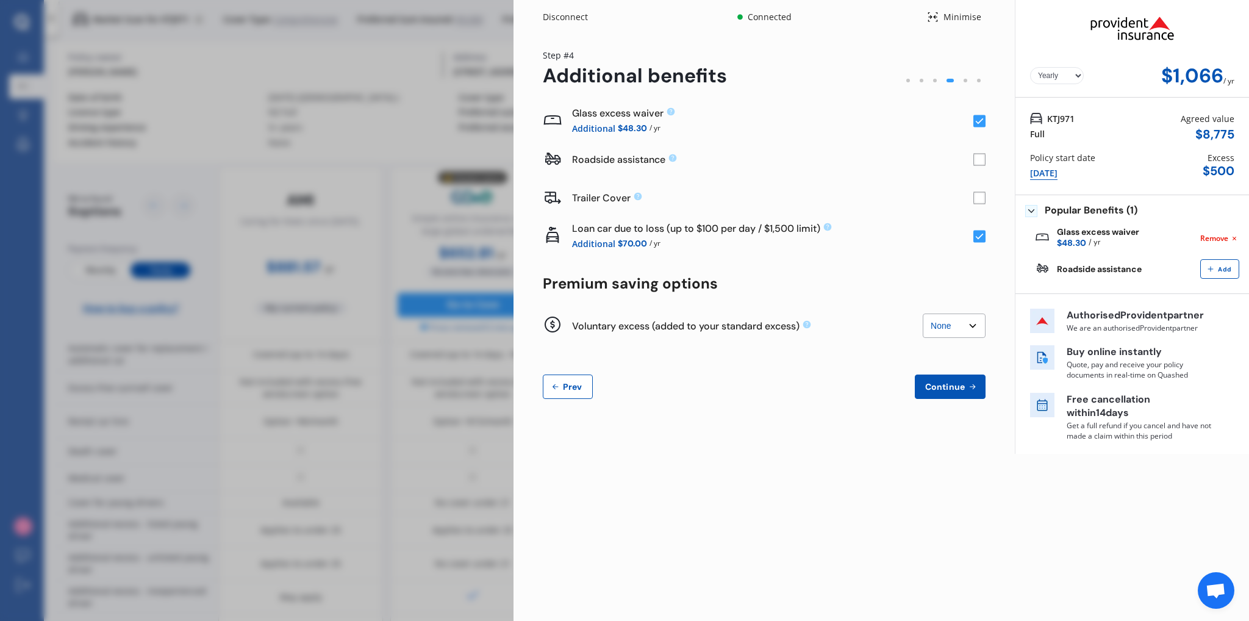
click at [975, 237] on rect at bounding box center [980, 237] width 12 height 12
click at [944, 329] on select "None $200 $450 $700 $950 $1,200 $1,700" at bounding box center [954, 326] width 63 height 24
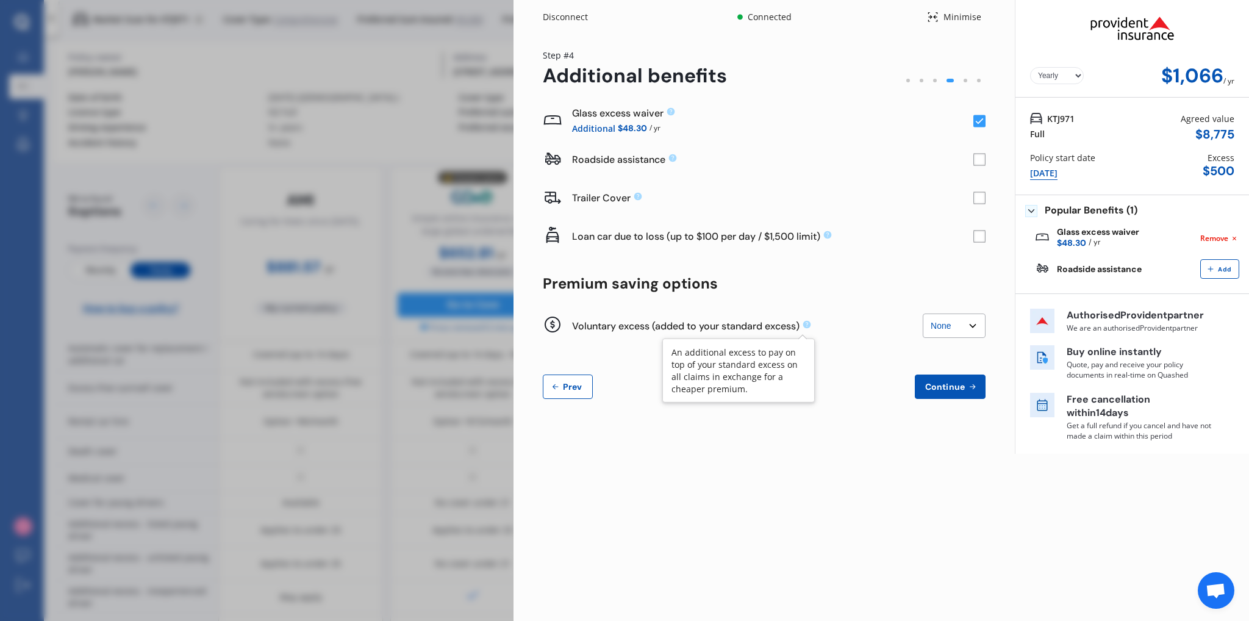
click at [810, 322] on icon at bounding box center [807, 325] width 8 height 8
click at [960, 332] on select "None $200 $450 $700 $950 $1,200 $1,700" at bounding box center [954, 326] width 63 height 24
select select "200"
click at [923, 314] on select "None $200 $450 $700 $950 $1,200 $1,700" at bounding box center [954, 326] width 63 height 24
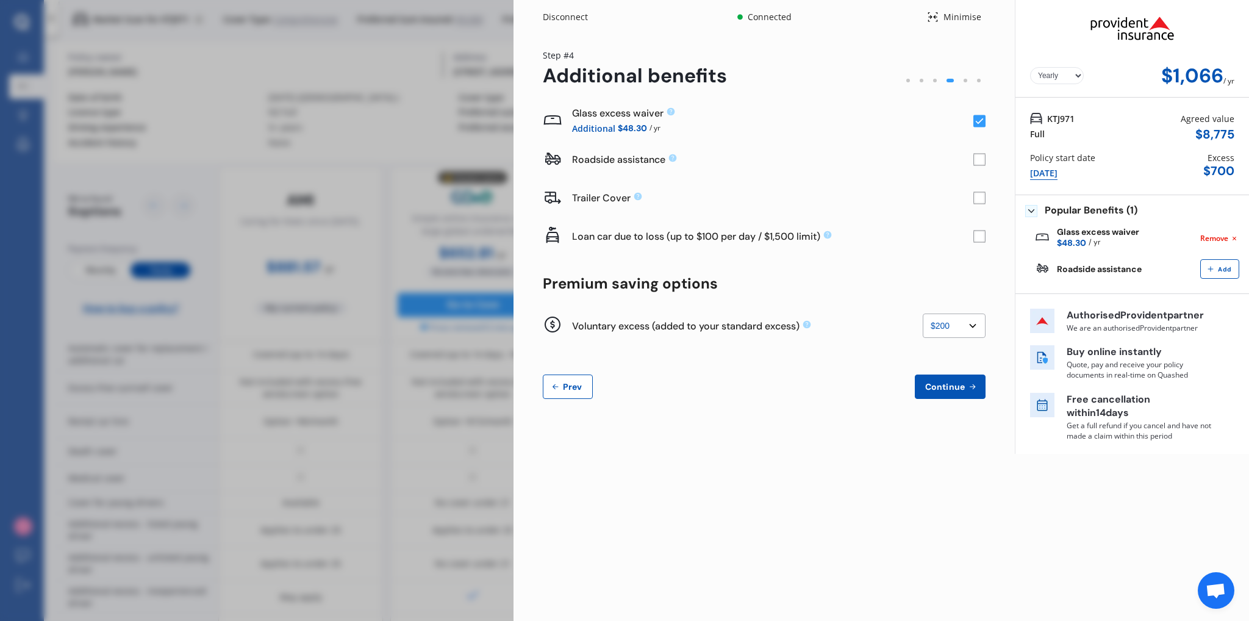
click at [961, 328] on select "None $200 $450 $700 $950 $1,200 $1,700" at bounding box center [954, 326] width 63 height 24
click at [866, 428] on div "Disconnect Connected Minimise Yearly Monthly $1,066 / yr Step # 4 Additional be…" at bounding box center [764, 227] width 501 height 454
click at [960, 386] on span "Continue" at bounding box center [945, 387] width 45 height 10
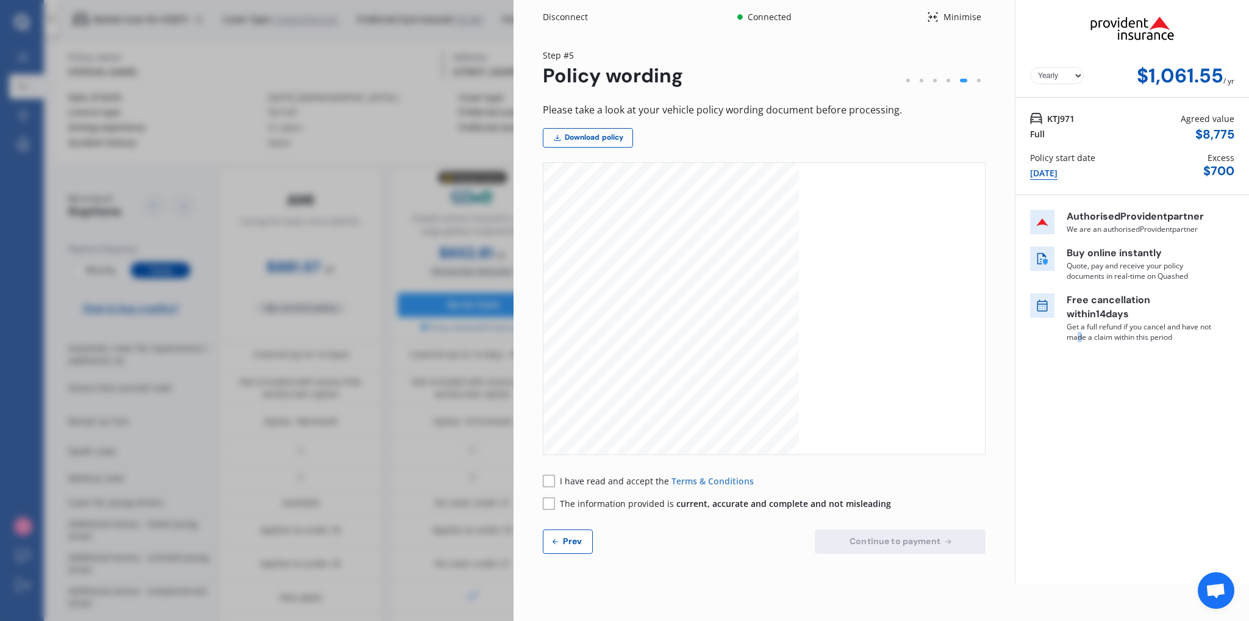
click at [1080, 428] on div "Yearly Monthly $1,061.55 / yr KTJ971 Full Agreed value $ 8,775 Policy start dat…" at bounding box center [1132, 291] width 234 height 583
click at [964, 19] on div "Minimise" at bounding box center [962, 17] width 47 height 12
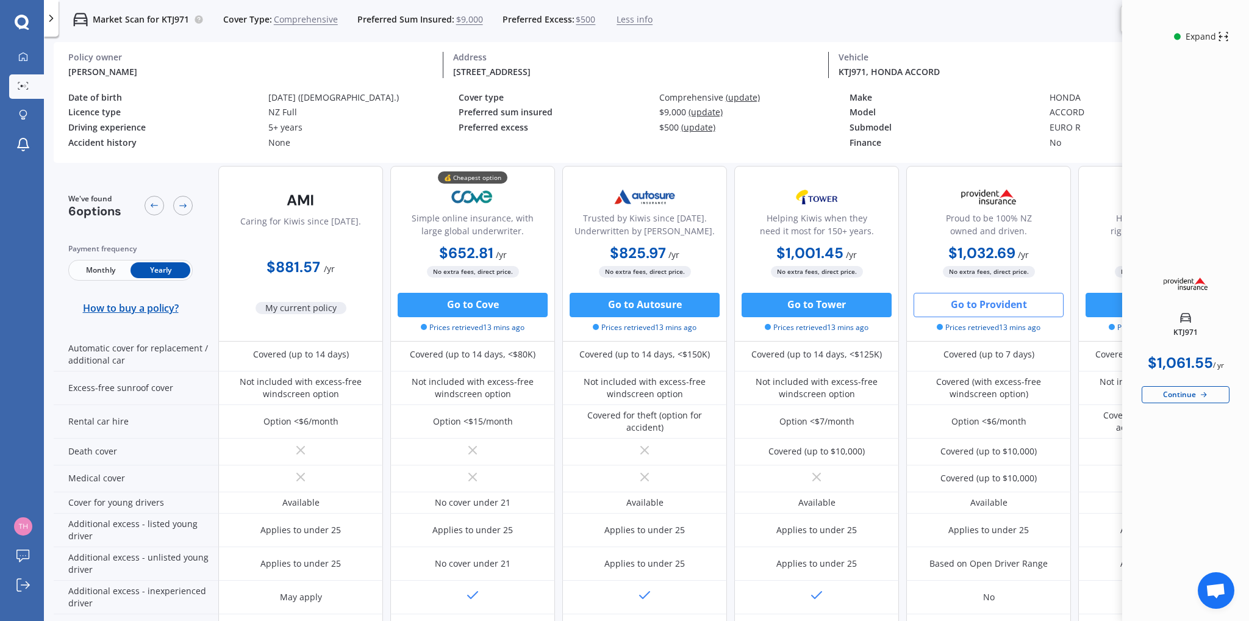
click at [630, 16] on span "Less info" at bounding box center [635, 19] width 36 height 12
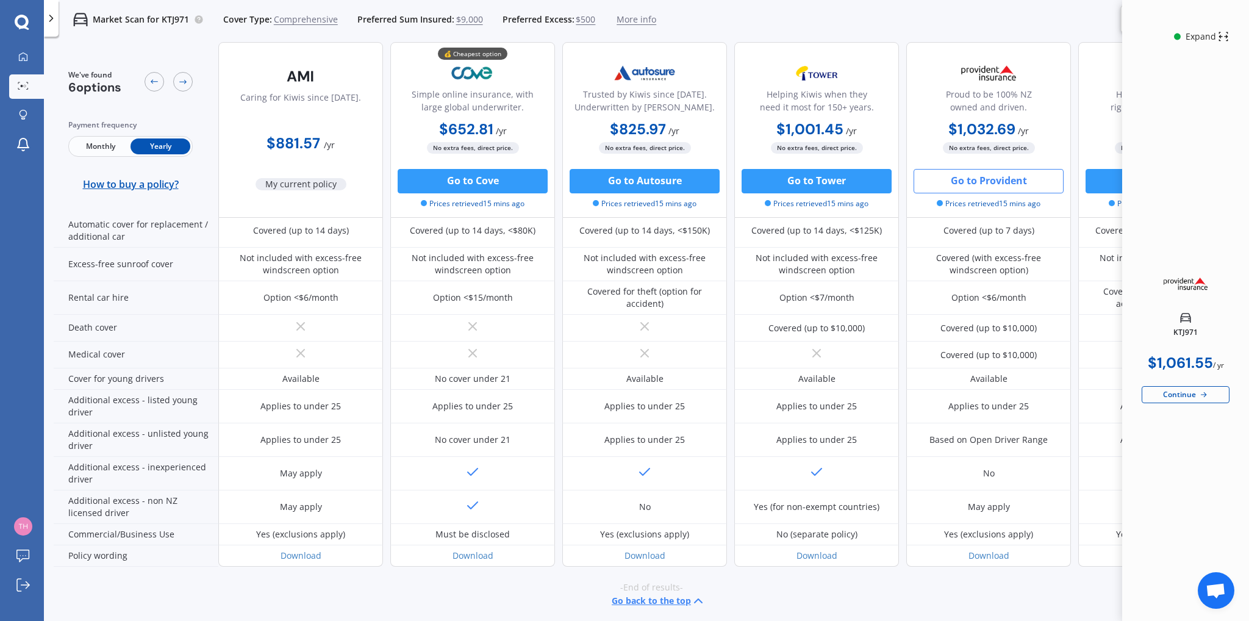
click at [625, 17] on span "More info" at bounding box center [637, 19] width 40 height 12
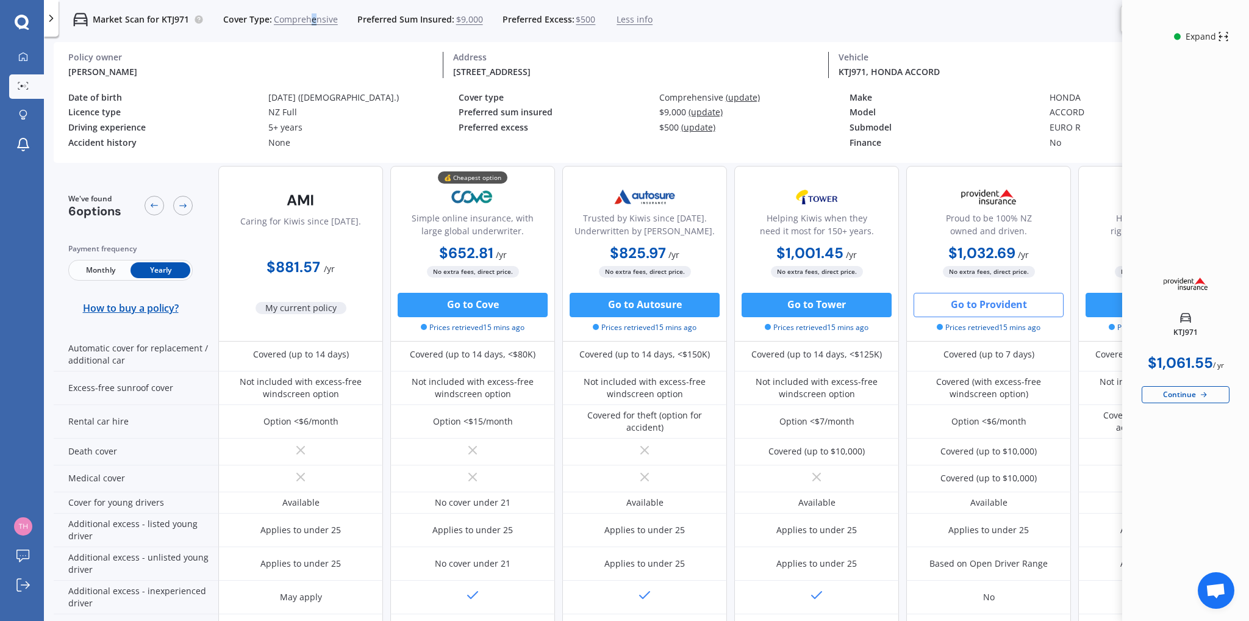
click at [310, 15] on span "Comprehensive" at bounding box center [306, 19] width 64 height 12
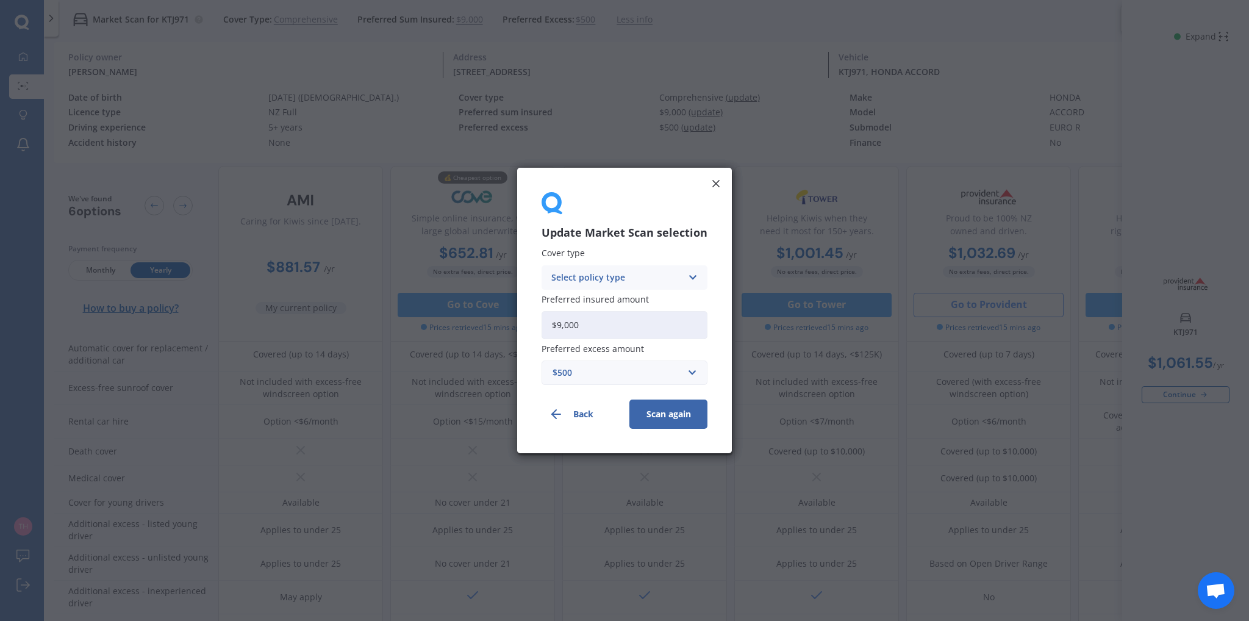
click at [602, 269] on div "Select policy type Comprehensive Third Party, Fire & Theft Third Party" at bounding box center [625, 277] width 166 height 24
click at [600, 328] on span "Third Party, Fire & Theft" at bounding box center [602, 323] width 100 height 9
click at [607, 382] on input "text" at bounding box center [620, 372] width 155 height 23
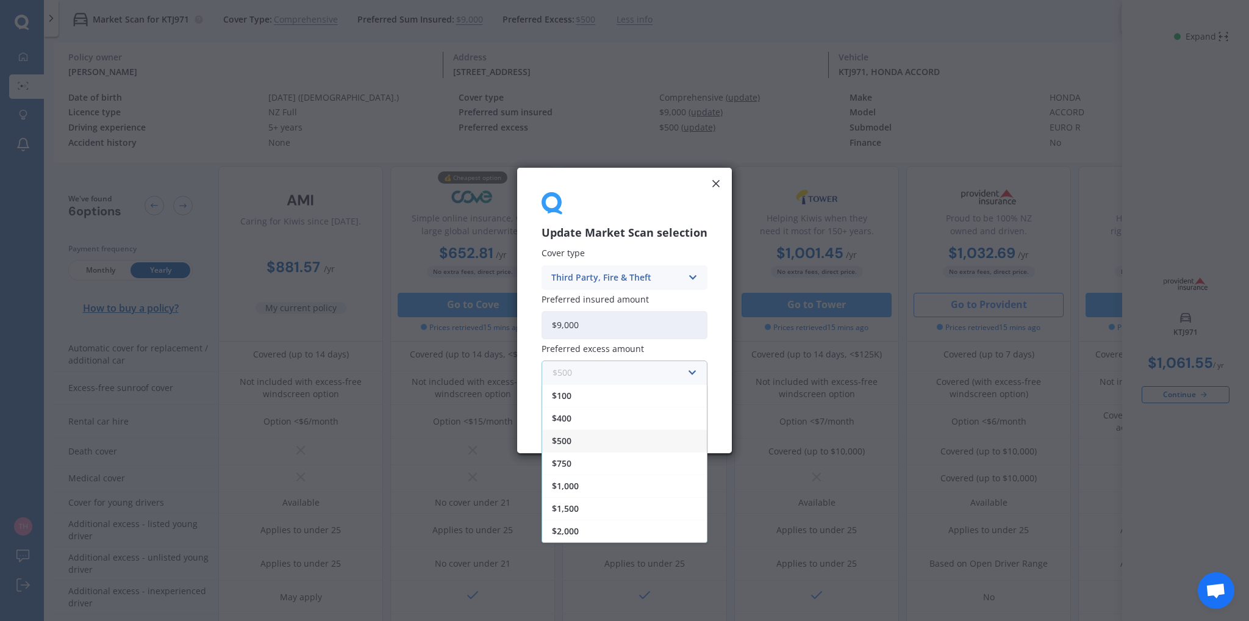
click at [606, 382] on input "text" at bounding box center [620, 372] width 155 height 23
click at [655, 356] on div "Preferred excess amount $500 $100 $400 $500 $750 $1,000 $1,500 $2,000" at bounding box center [625, 364] width 166 height 41
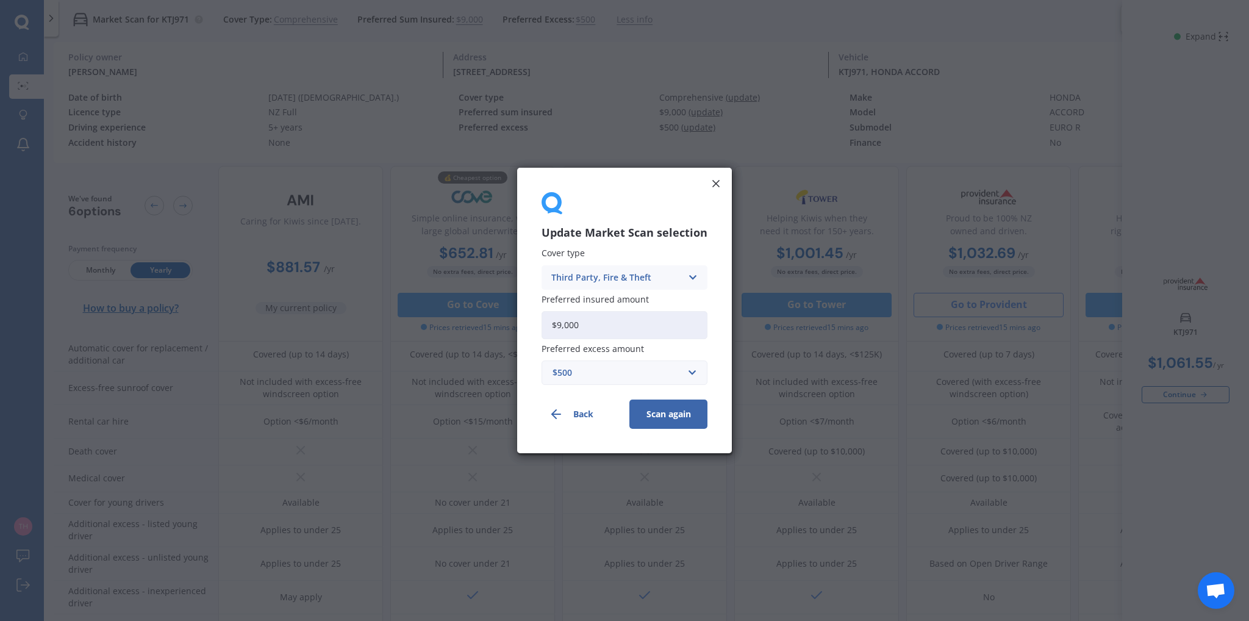
click at [677, 415] on button "Scan again" at bounding box center [669, 414] width 78 height 29
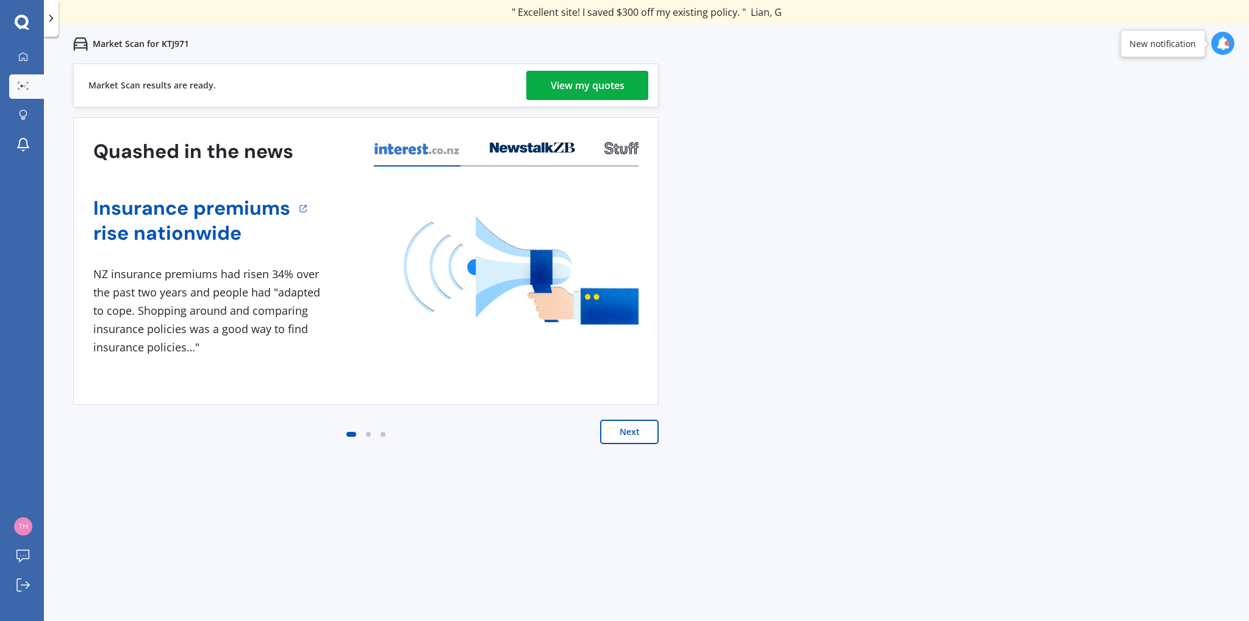
click at [599, 81] on div "View my quotes" at bounding box center [588, 85] width 74 height 29
